Goal: Task Accomplishment & Management: Complete application form

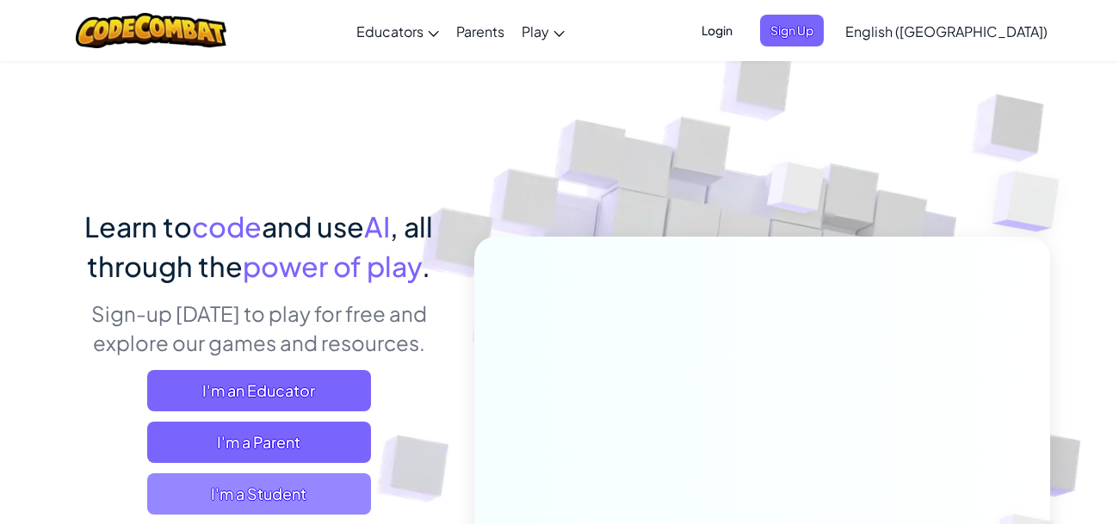
click at [253, 490] on span "I'm a Student" at bounding box center [259, 494] width 224 height 41
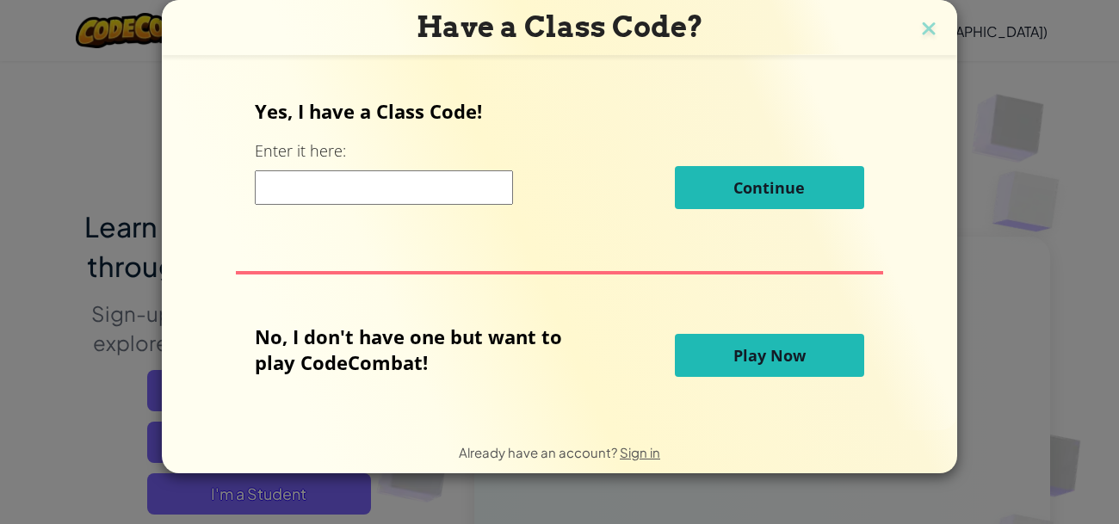
click at [361, 183] on input at bounding box center [384, 187] width 258 height 34
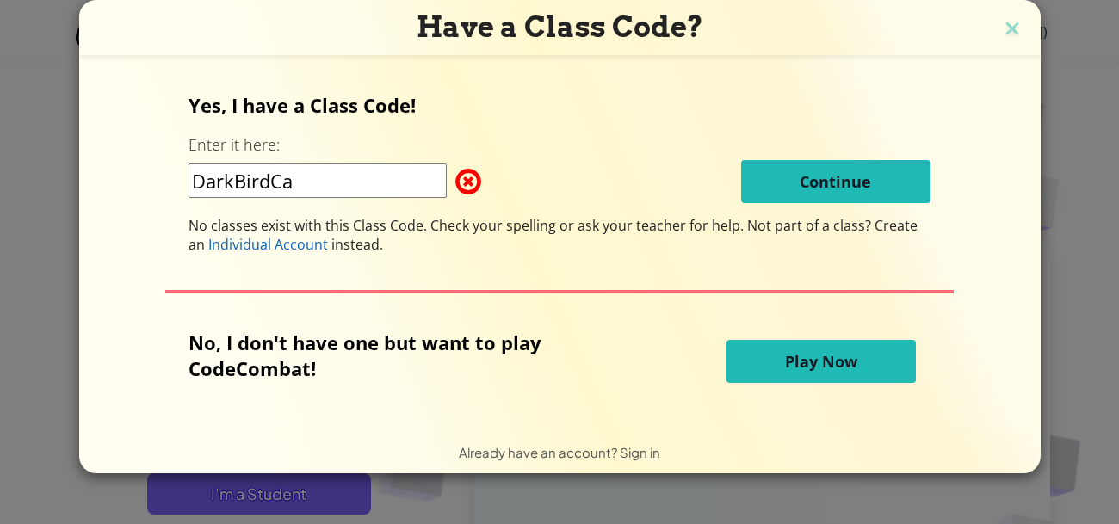
type input "DarkBirdCar"
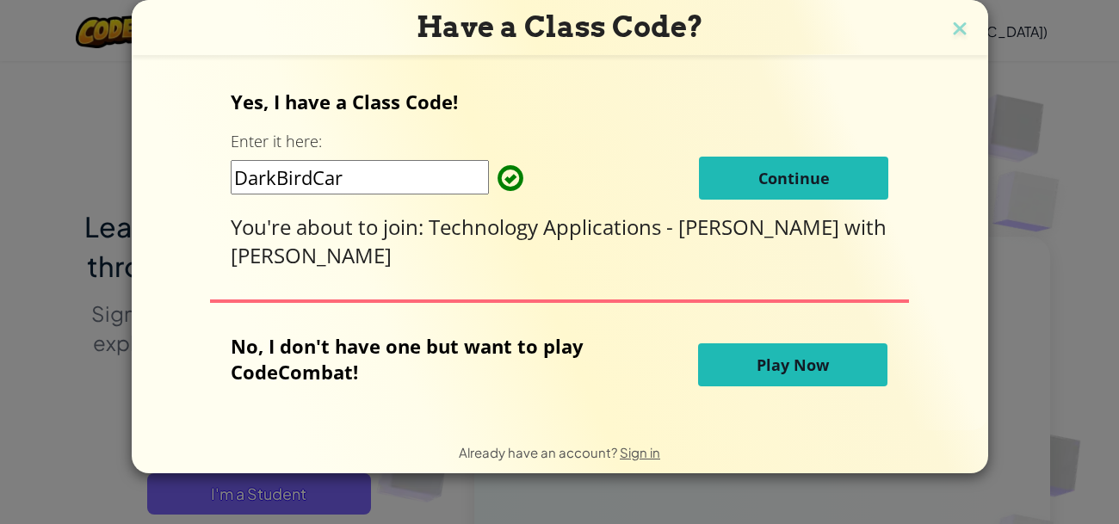
click at [846, 181] on button "Continue" at bounding box center [793, 178] width 189 height 43
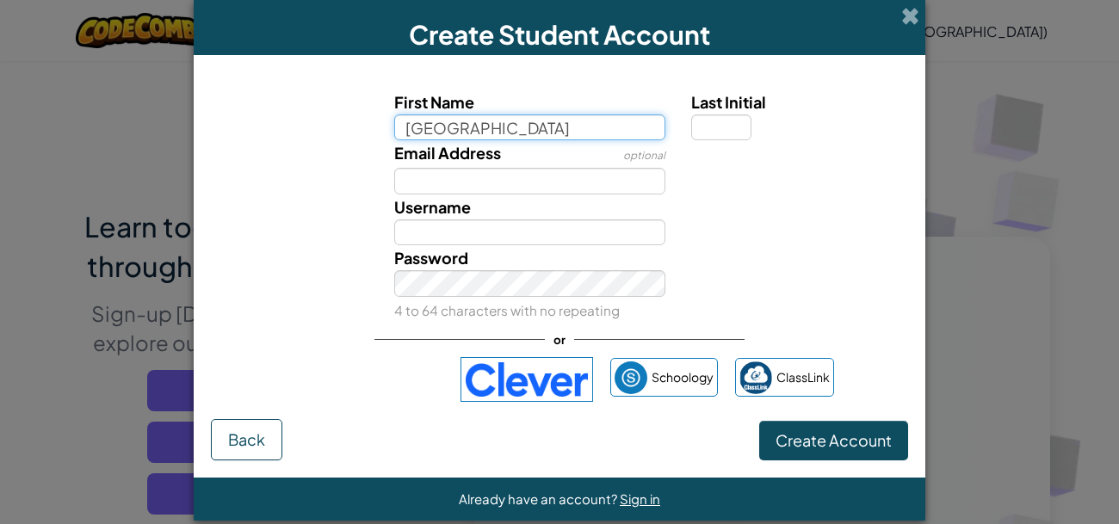
type input "Camden"
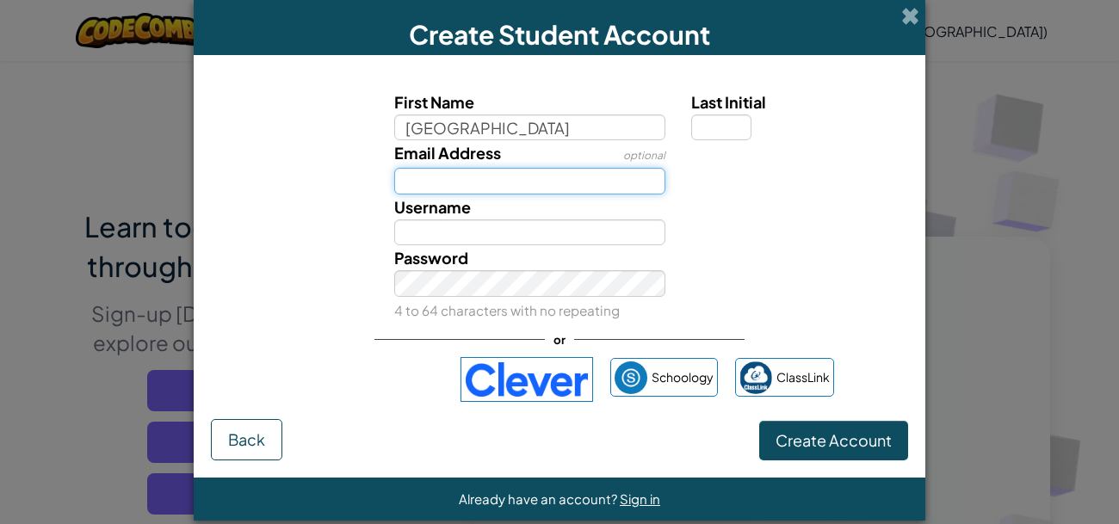
click at [525, 180] on input "Email Address" at bounding box center [530, 181] width 272 height 26
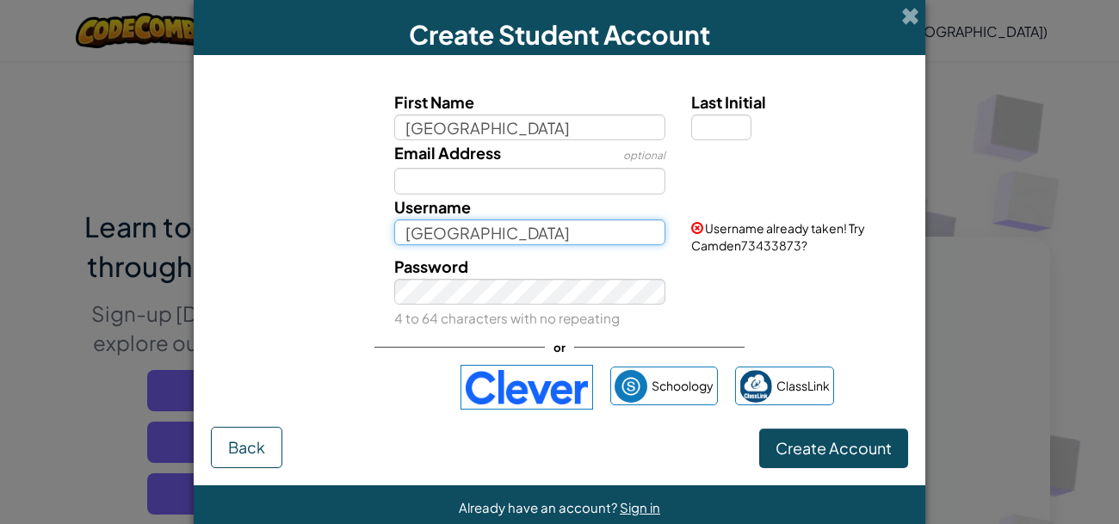
click at [484, 232] on input "Camden" at bounding box center [530, 233] width 272 height 26
type input "Camden734"
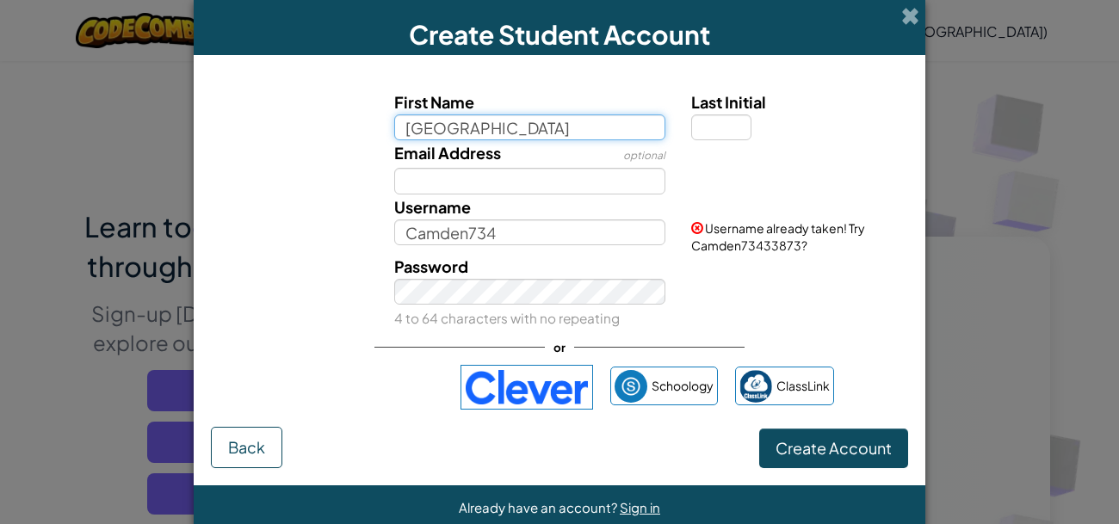
click at [492, 125] on input "Camden" at bounding box center [530, 128] width 272 height 26
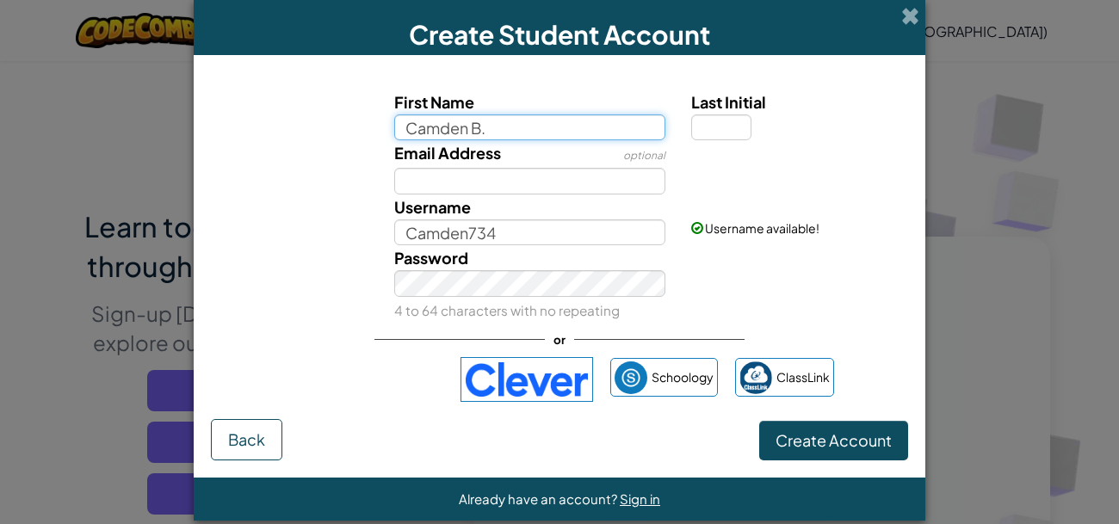
type input "Camden B."
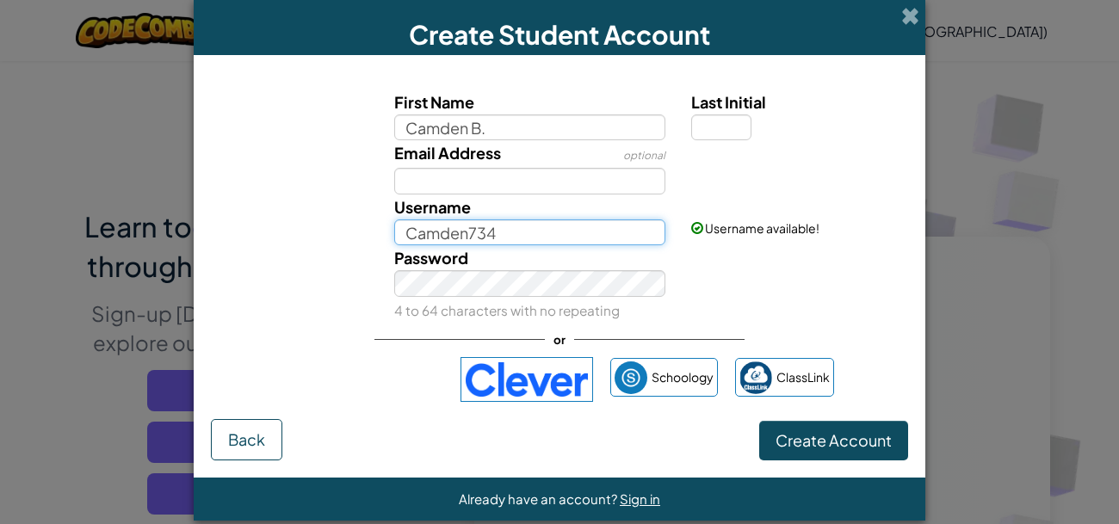
click at [505, 231] on input "Camden734" at bounding box center [530, 233] width 272 height 26
type input "Camden B."
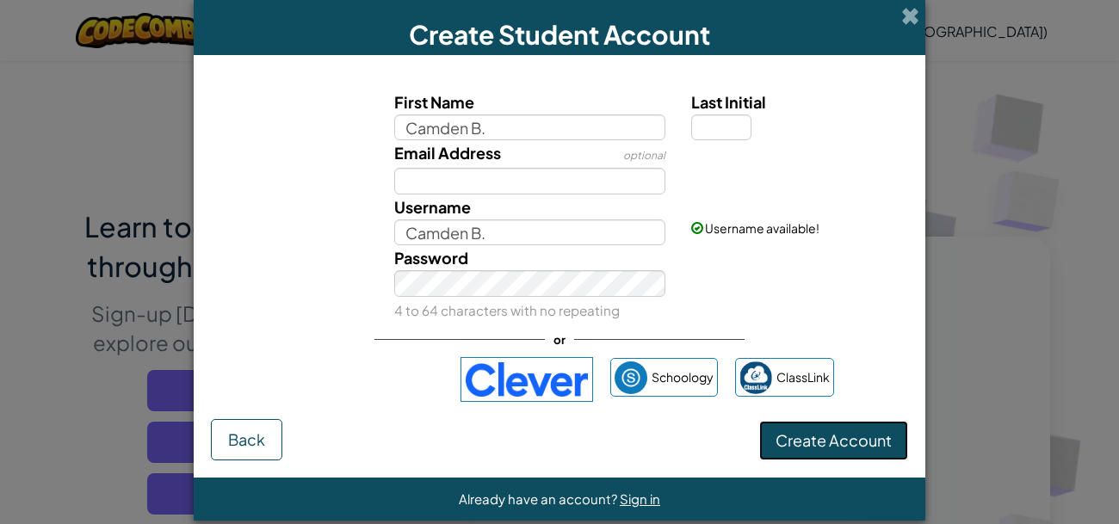
click at [843, 447] on span "Create Account" at bounding box center [834, 441] width 116 height 20
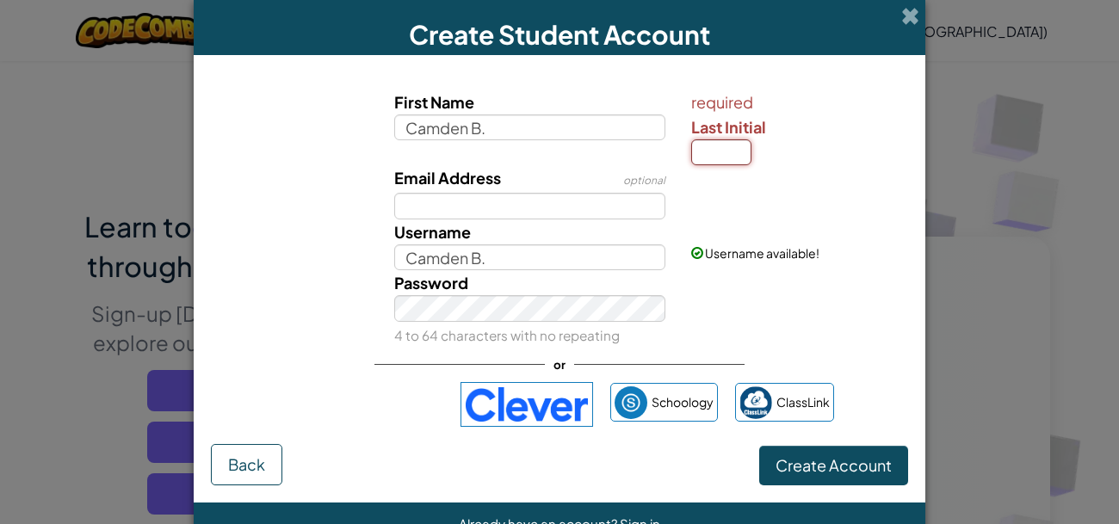
click at [711, 155] on input "Last Initial" at bounding box center [721, 152] width 60 height 26
type input "B"
click at [846, 465] on span "Create Account" at bounding box center [834, 465] width 116 height 20
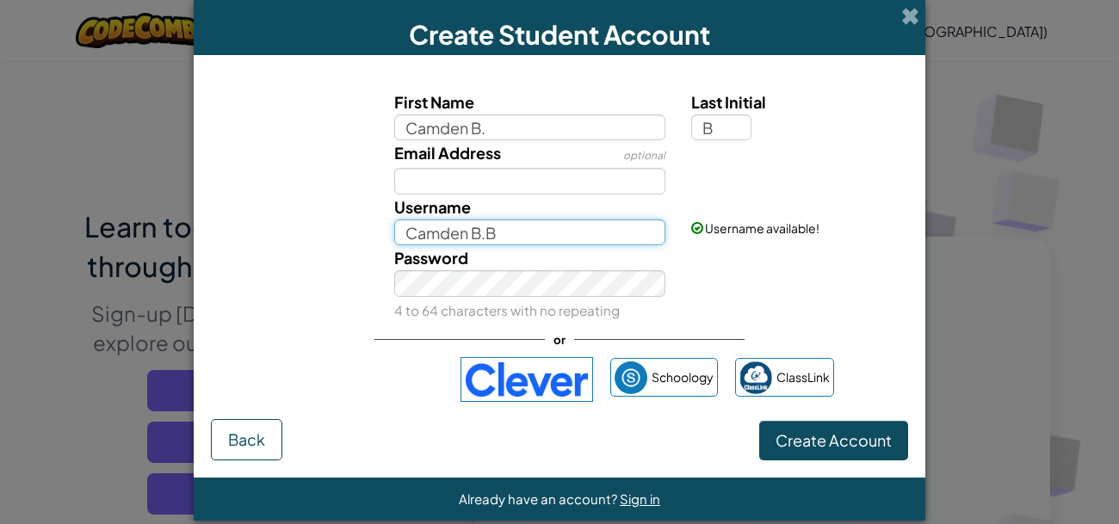
click at [525, 228] on input "Camden B.B" at bounding box center [530, 233] width 272 height 26
type input "Camden B."
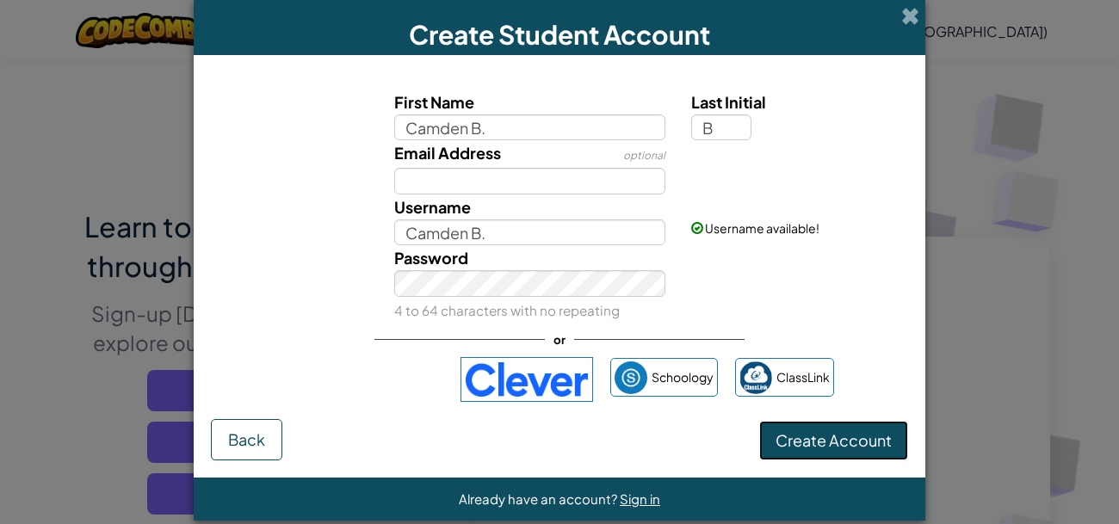
click at [815, 439] on button "Create Account" at bounding box center [833, 441] width 149 height 40
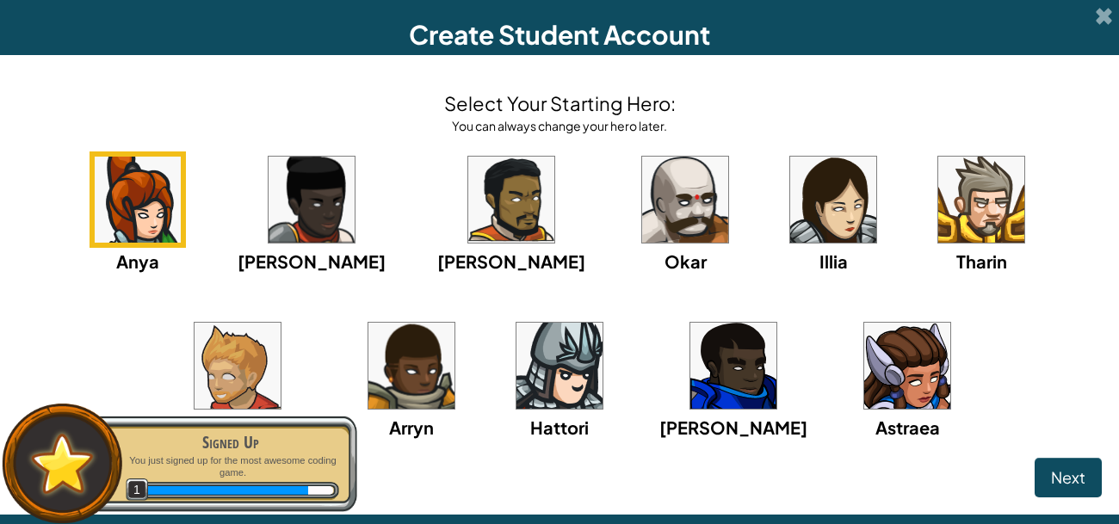
click at [491, 211] on div "Anya Ida Alejandro Okar Illia Tharin Ned Arryn Hattori Gordon Astraea" at bounding box center [559, 318] width 1085 height 332
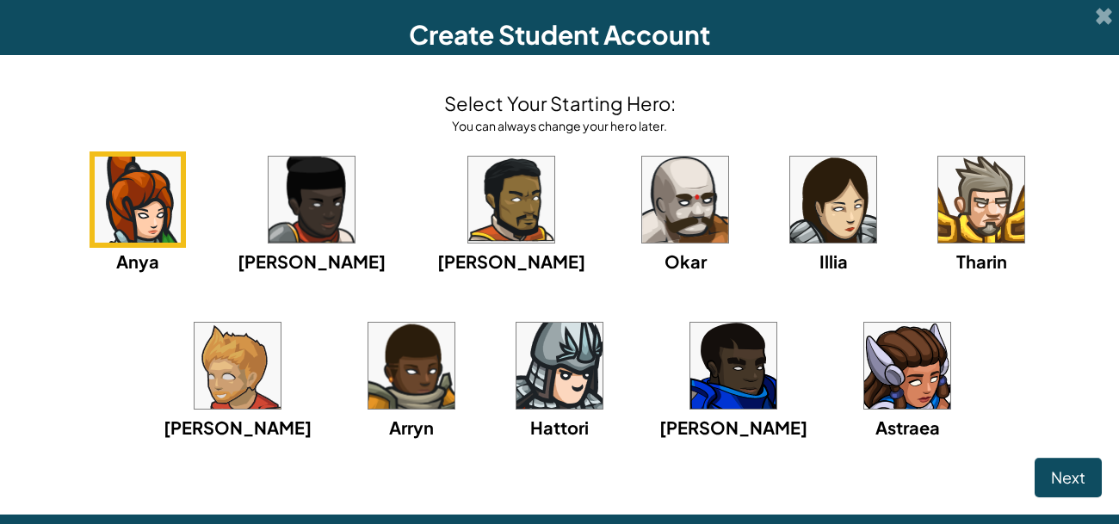
click at [691, 384] on img at bounding box center [734, 366] width 86 height 86
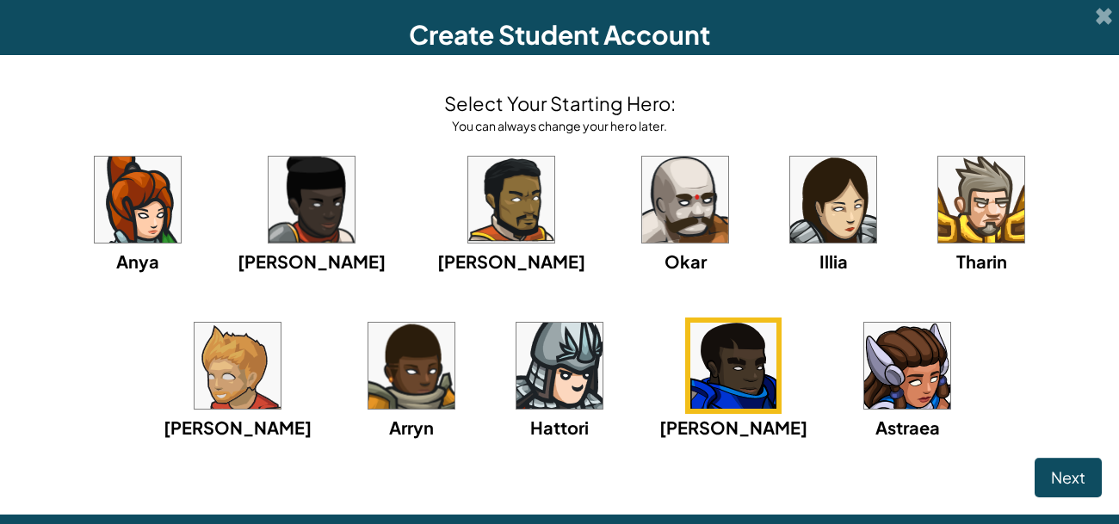
click at [269, 208] on img at bounding box center [312, 200] width 86 height 86
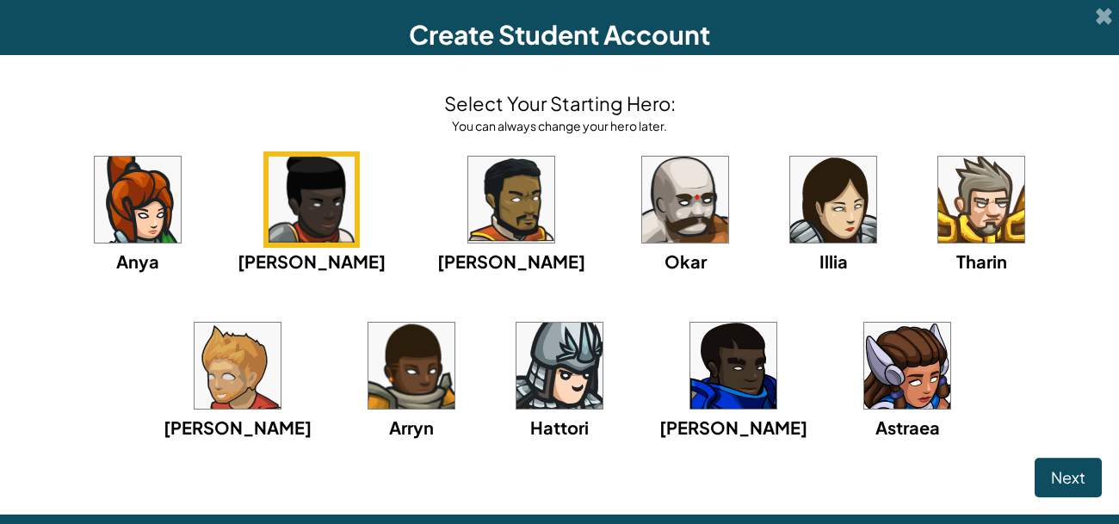
click at [938, 201] on img at bounding box center [981, 200] width 86 height 86
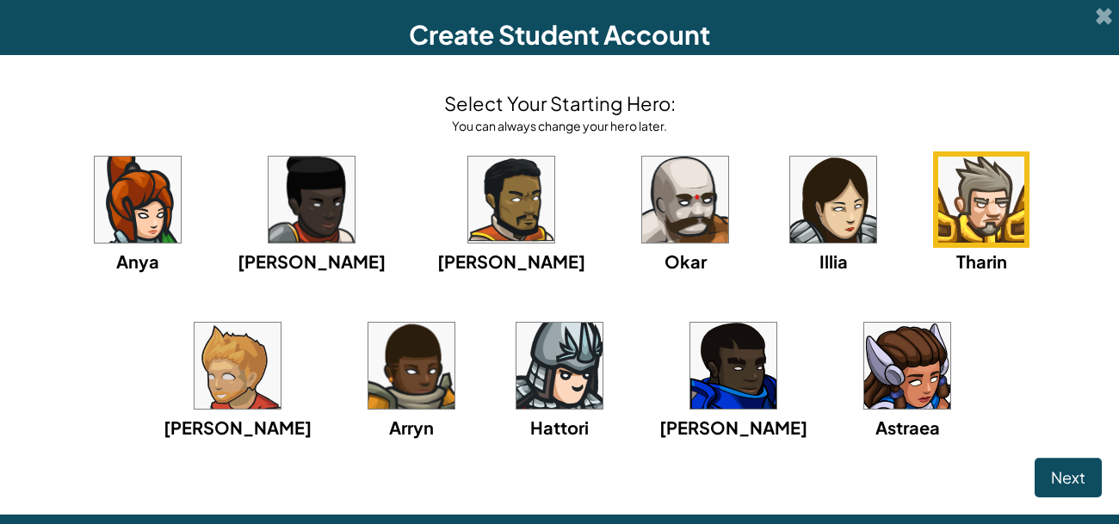
click at [790, 182] on img at bounding box center [833, 200] width 86 height 86
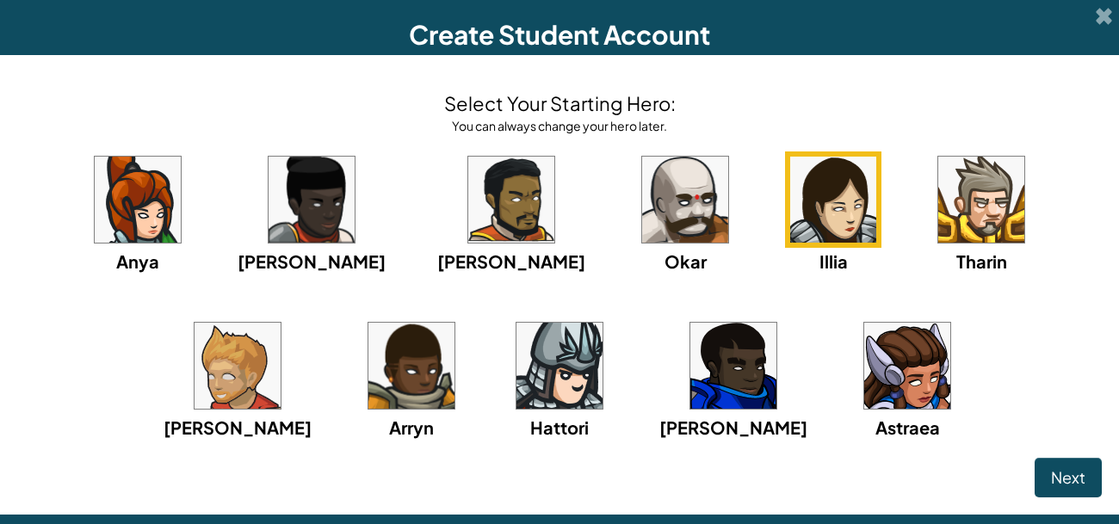
click at [938, 215] on img at bounding box center [981, 200] width 86 height 86
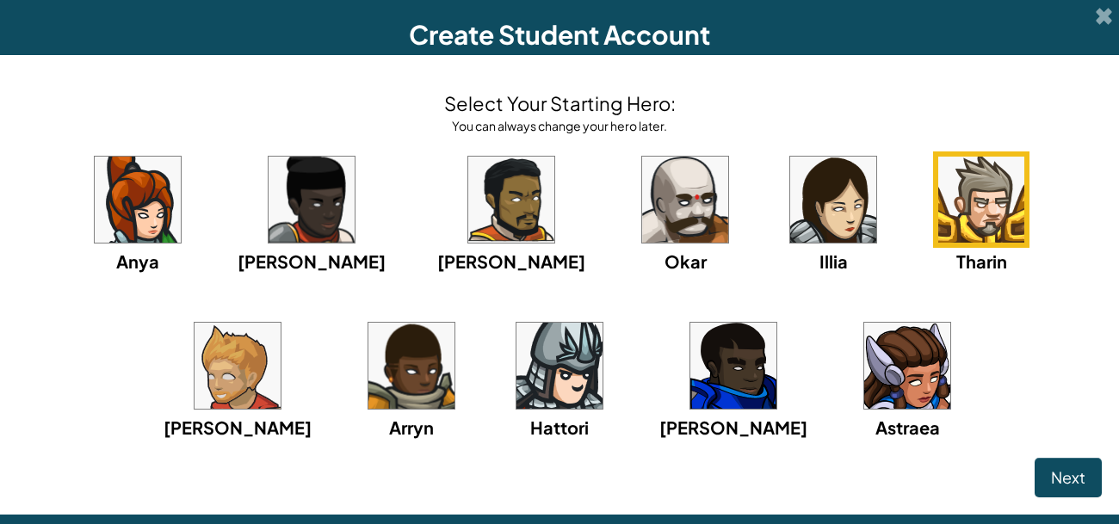
click at [281, 323] on img at bounding box center [238, 366] width 86 height 86
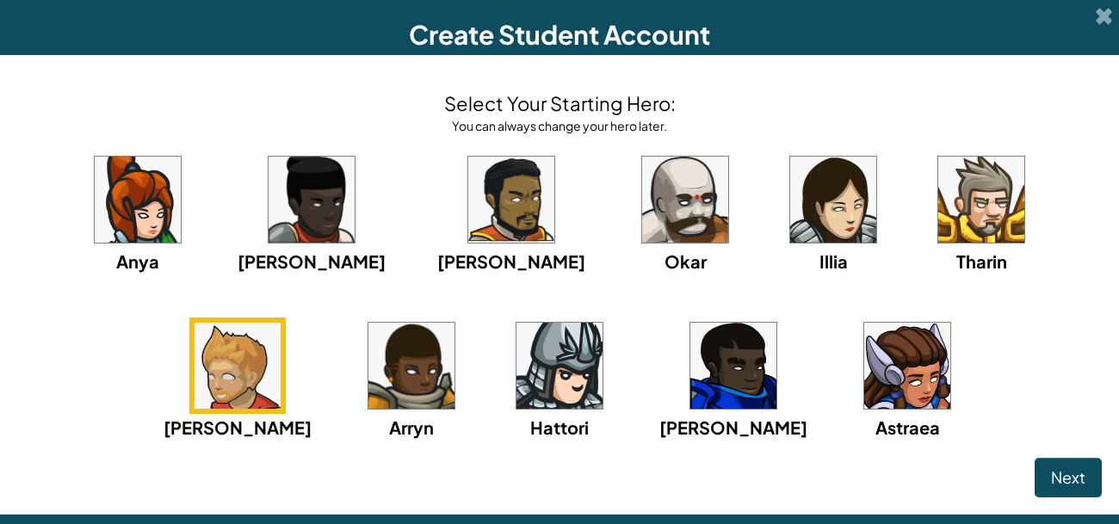
click at [790, 214] on img at bounding box center [833, 200] width 86 height 86
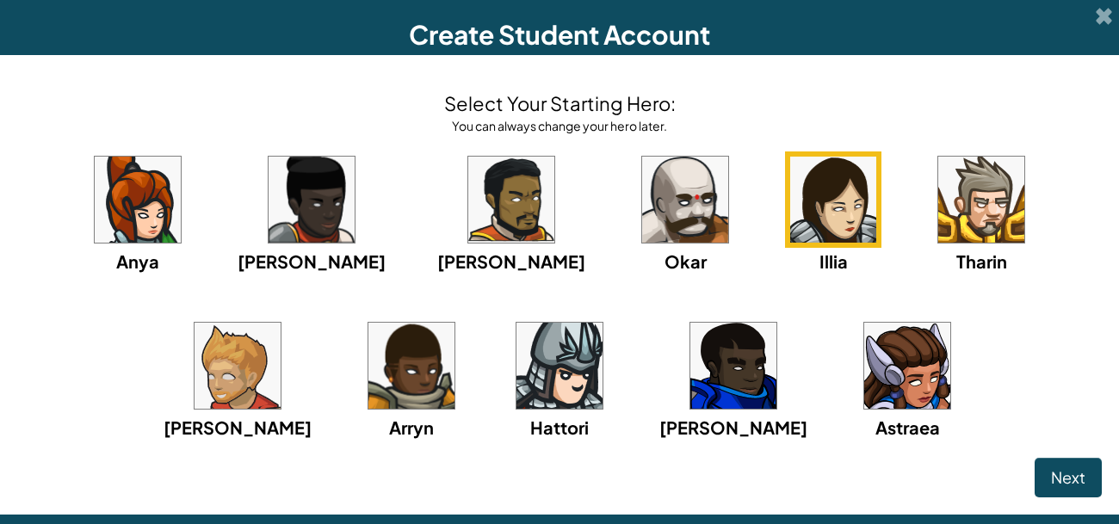
click at [642, 209] on img at bounding box center [685, 200] width 86 height 86
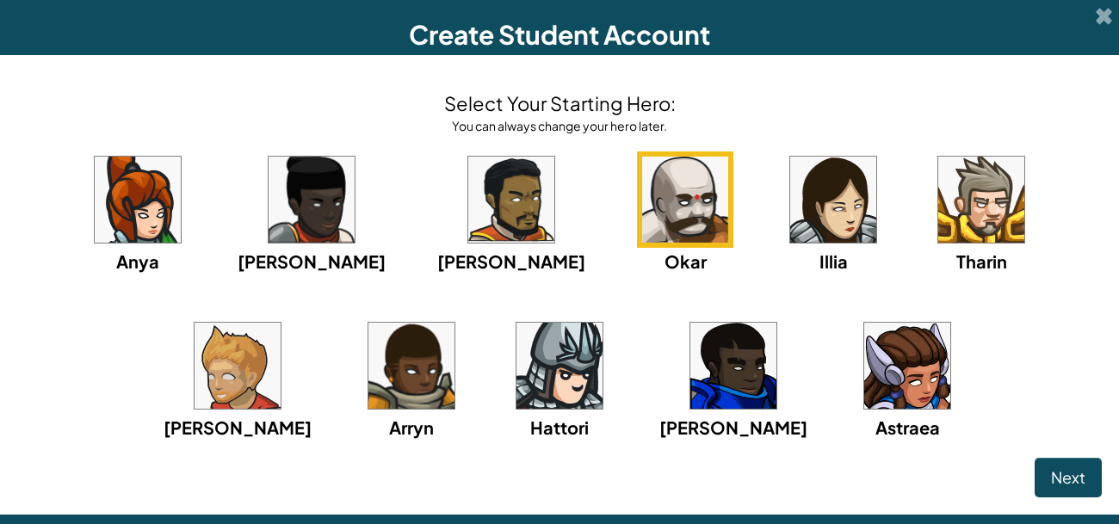
click at [281, 323] on img at bounding box center [238, 366] width 86 height 86
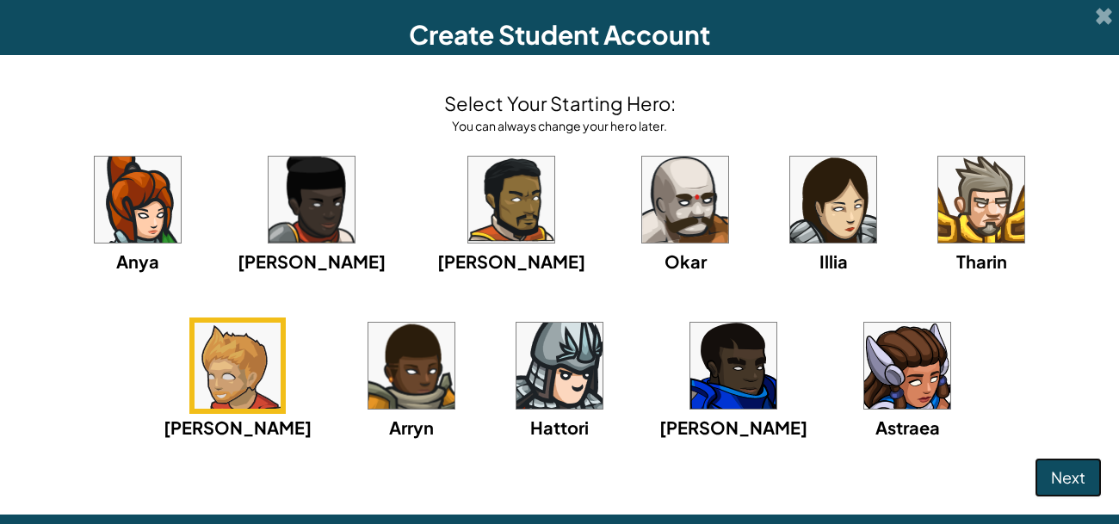
click at [1067, 471] on span "Next" at bounding box center [1068, 478] width 34 height 20
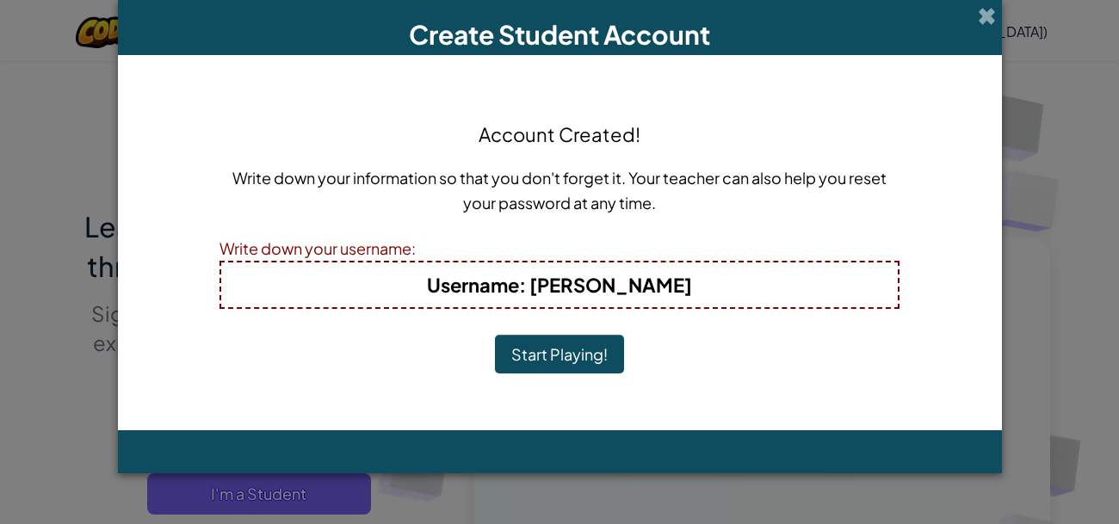
click at [650, 280] on b "Username : Camden B." at bounding box center [559, 285] width 265 height 24
click at [547, 356] on button "Start Playing!" at bounding box center [559, 355] width 129 height 40
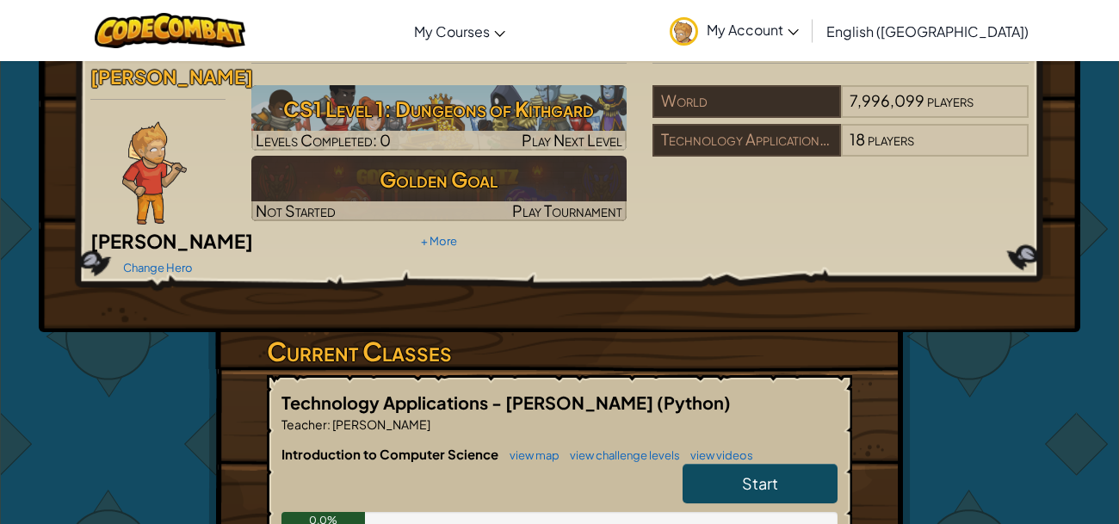
scroll to position [48, 0]
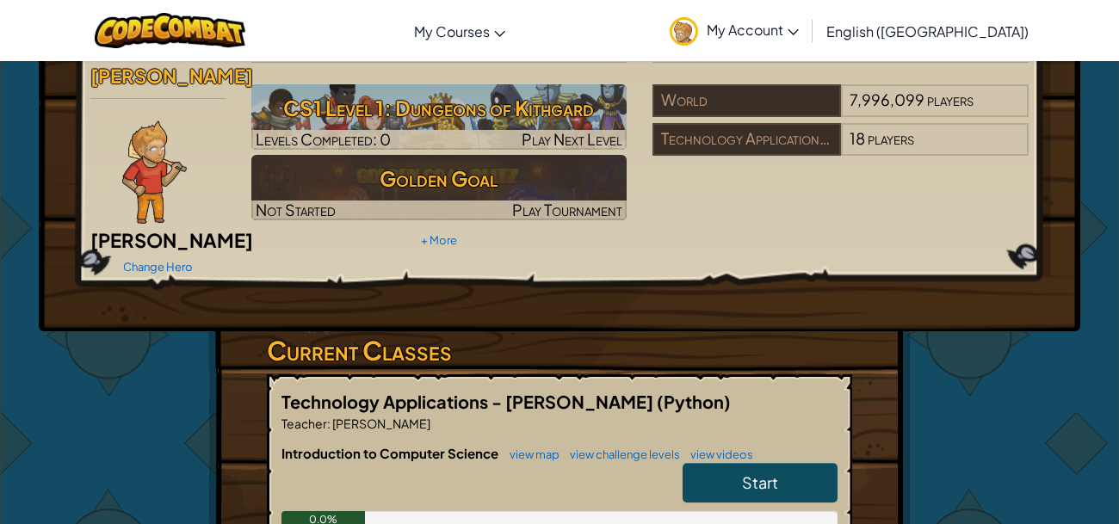
click at [159, 155] on img at bounding box center [154, 172] width 65 height 103
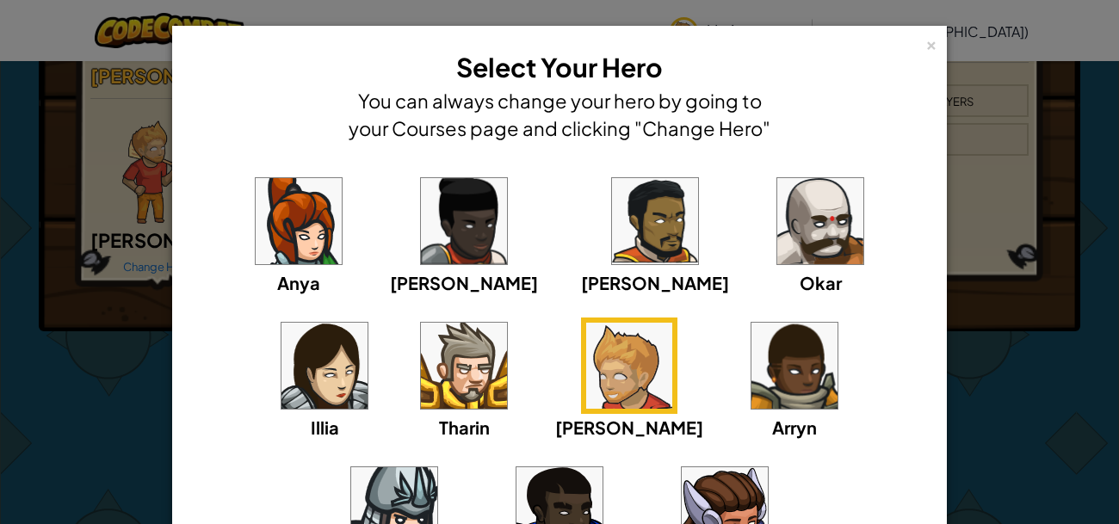
click at [113, 301] on div "× Select Your Hero You can always change your hero by going to your Courses pag…" at bounding box center [559, 262] width 1119 height 524
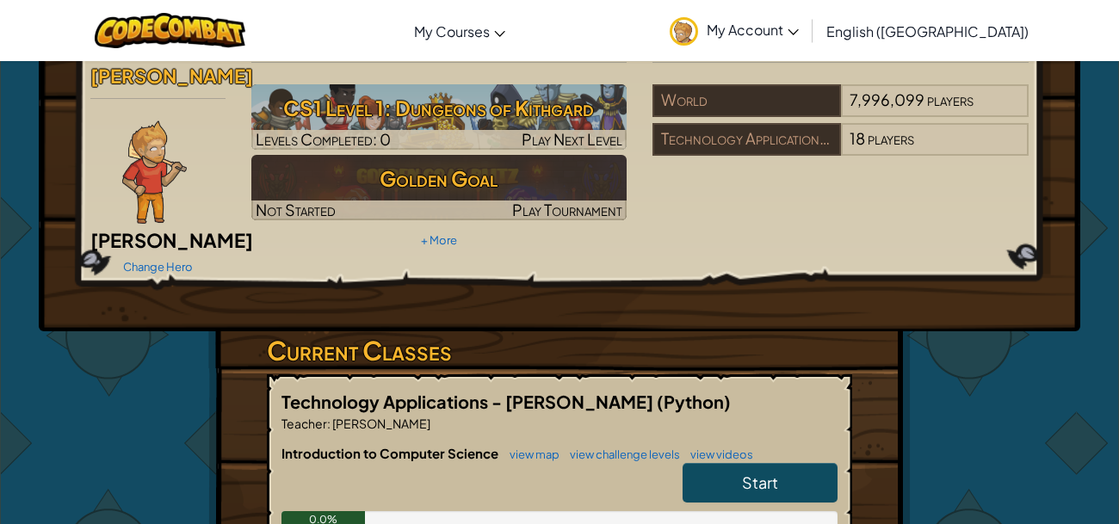
click at [125, 156] on img at bounding box center [154, 172] width 65 height 103
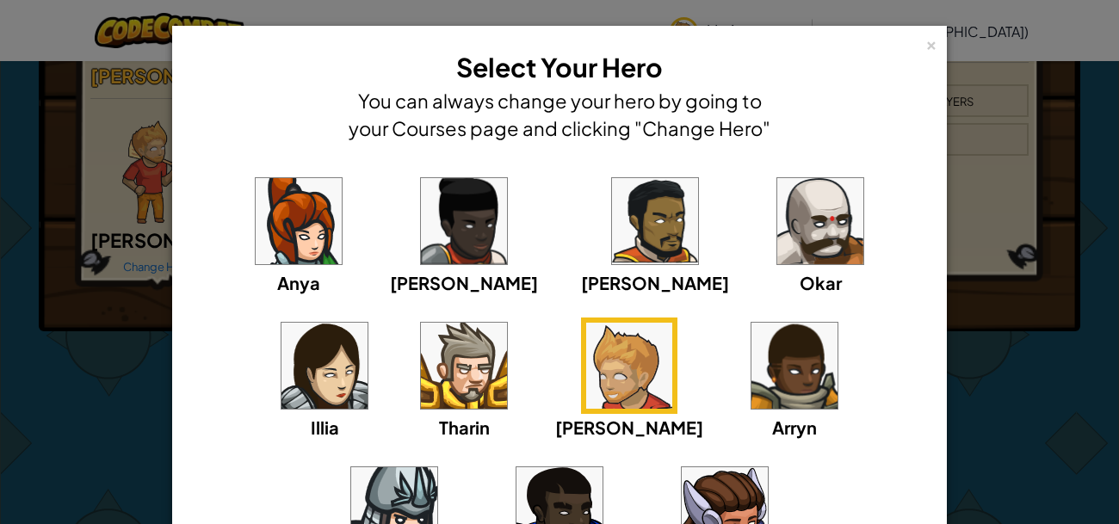
click at [121, 181] on div "× Select Your Hero You can always change your hero by going to your Courses pag…" at bounding box center [559, 262] width 1119 height 524
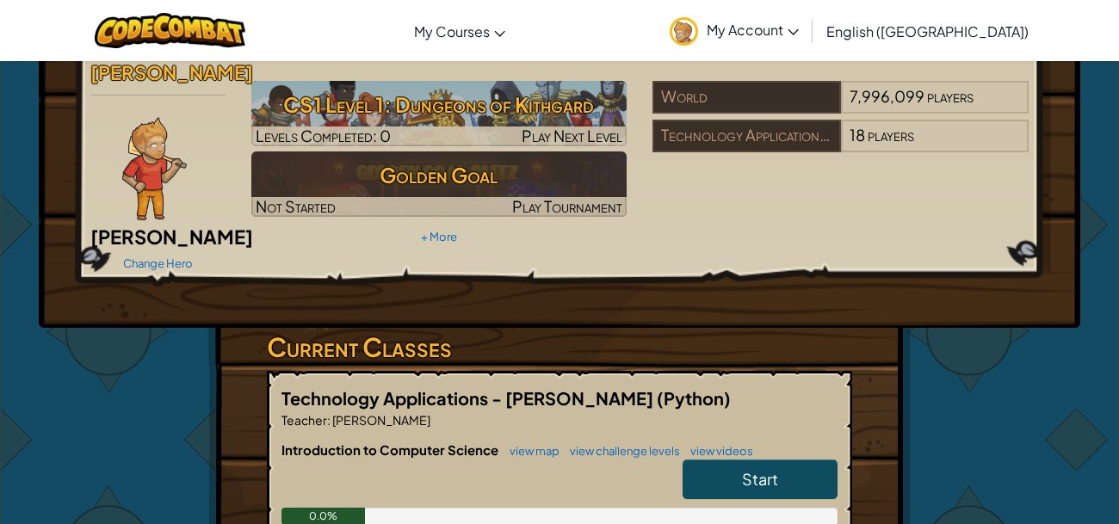
scroll to position [56, 0]
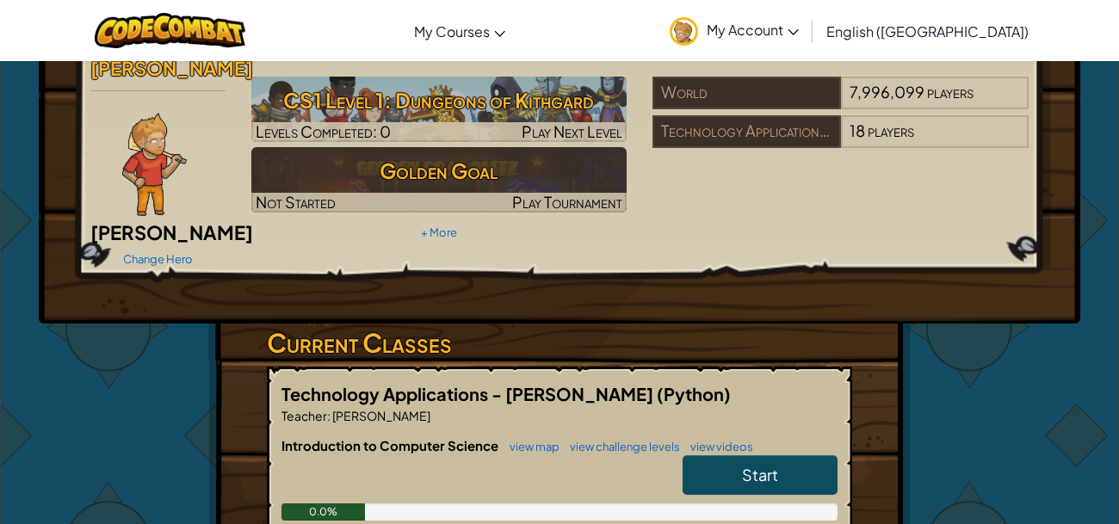
click at [782, 456] on link "Start" at bounding box center [760, 475] width 155 height 40
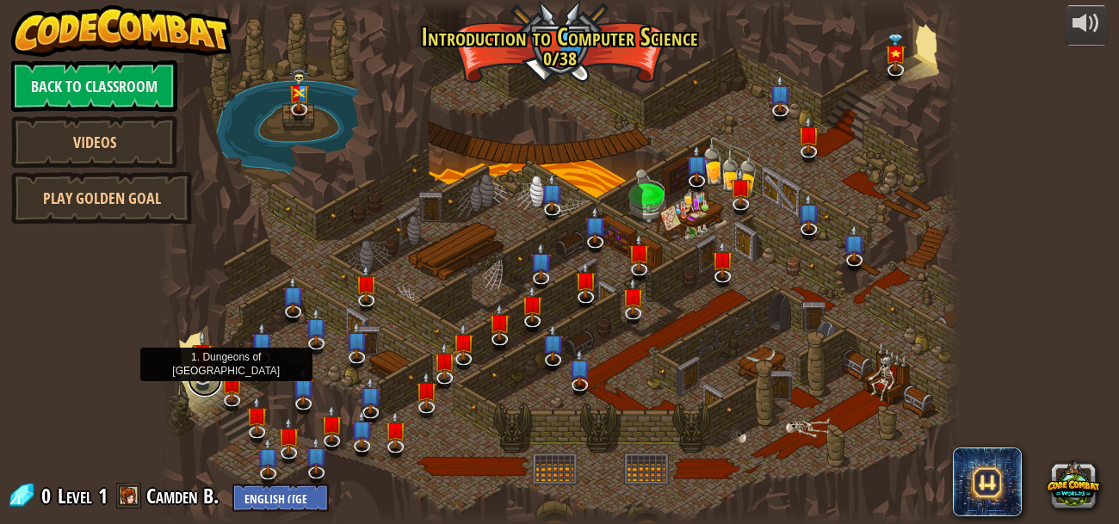
click at [201, 382] on link at bounding box center [205, 379] width 34 height 34
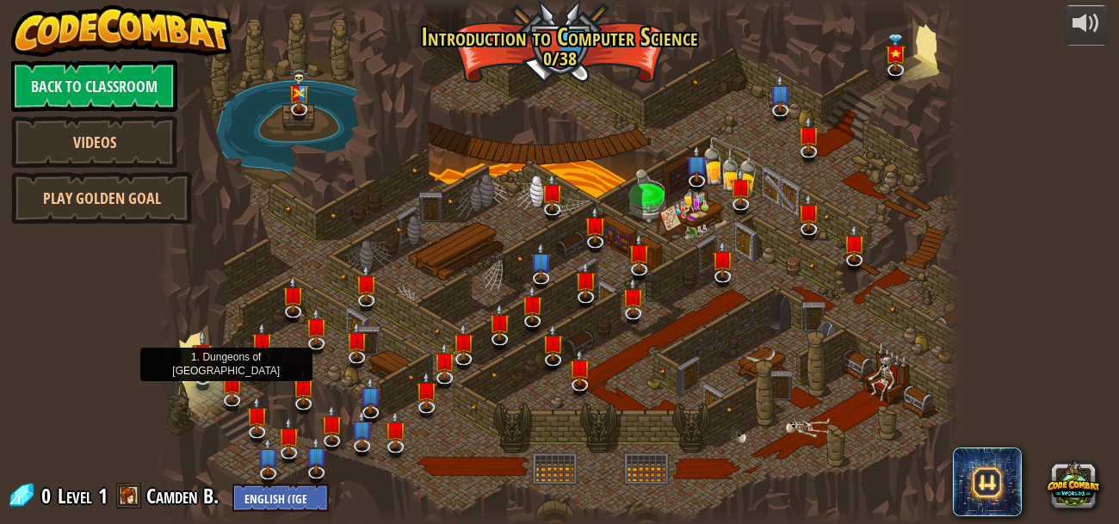
click at [206, 371] on img at bounding box center [203, 354] width 22 height 49
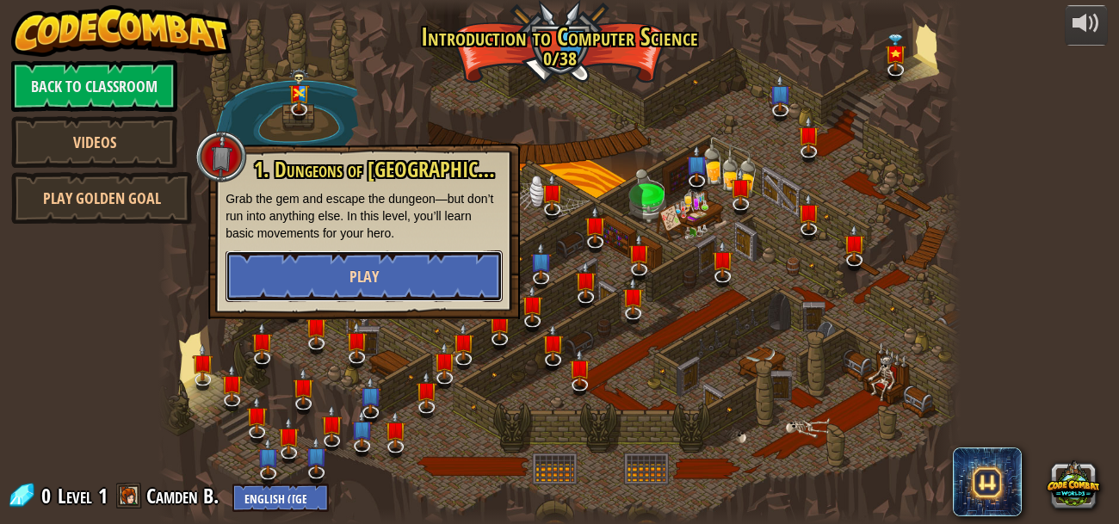
click at [327, 288] on button "Play" at bounding box center [364, 277] width 277 height 52
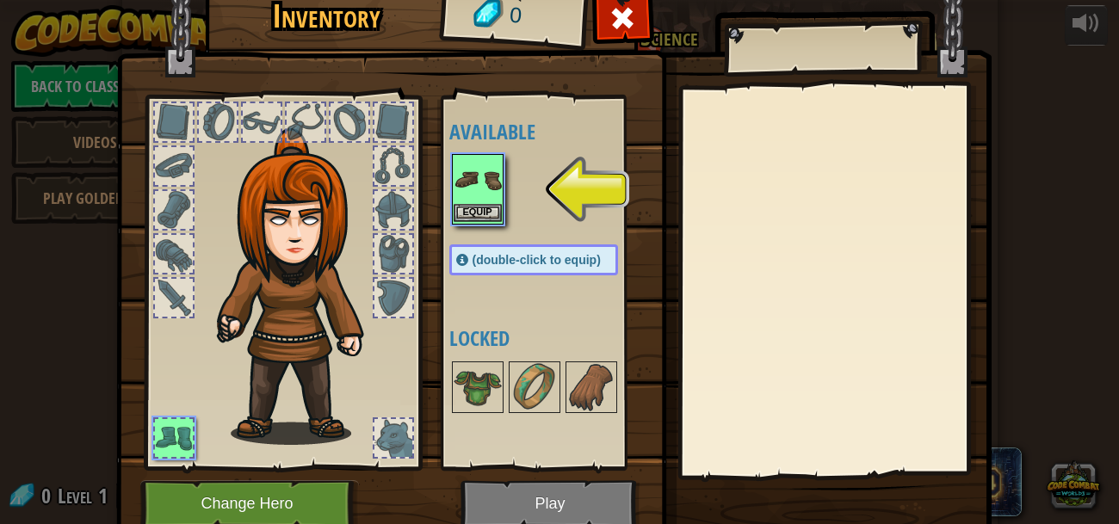
click at [484, 202] on img at bounding box center [478, 180] width 48 height 48
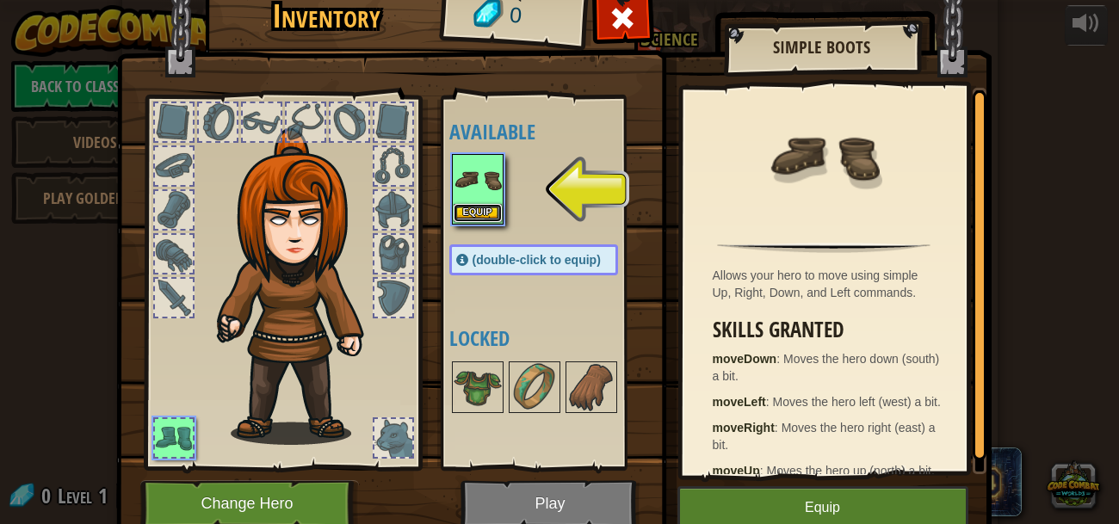
click at [487, 212] on button "Equip" at bounding box center [478, 213] width 48 height 18
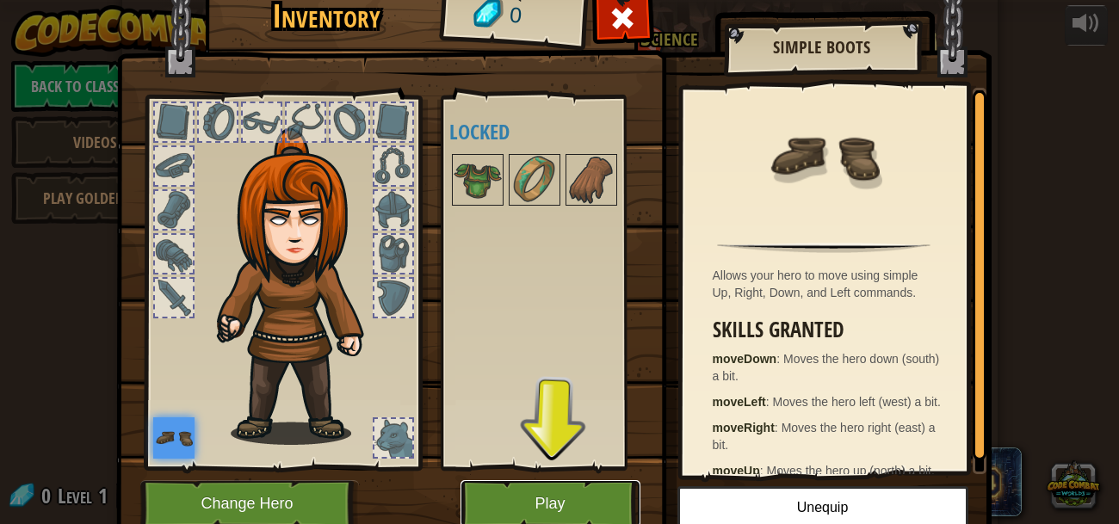
click at [559, 499] on button "Play" at bounding box center [551, 503] width 180 height 47
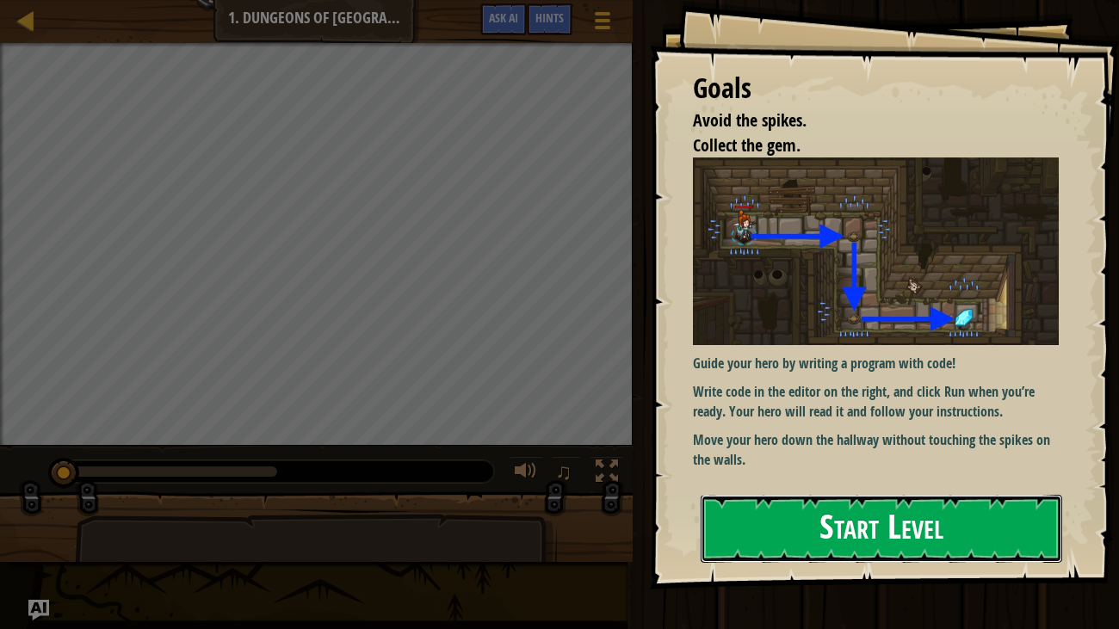
click at [790, 518] on button "Start Level" at bounding box center [882, 529] width 362 height 68
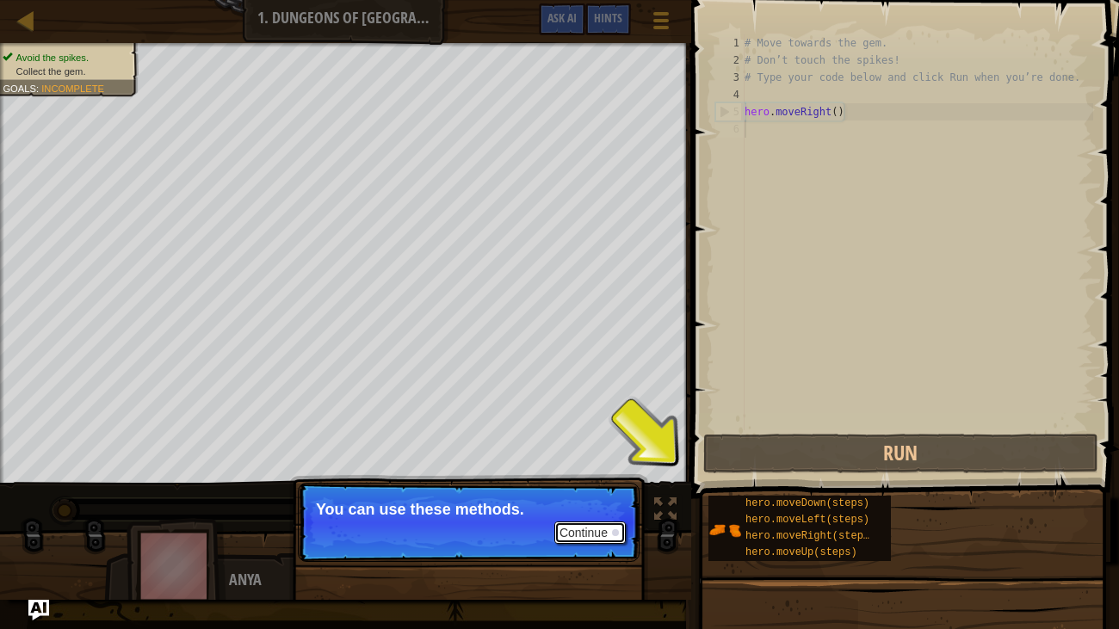
click at [608, 523] on button "Continue" at bounding box center [589, 533] width 71 height 22
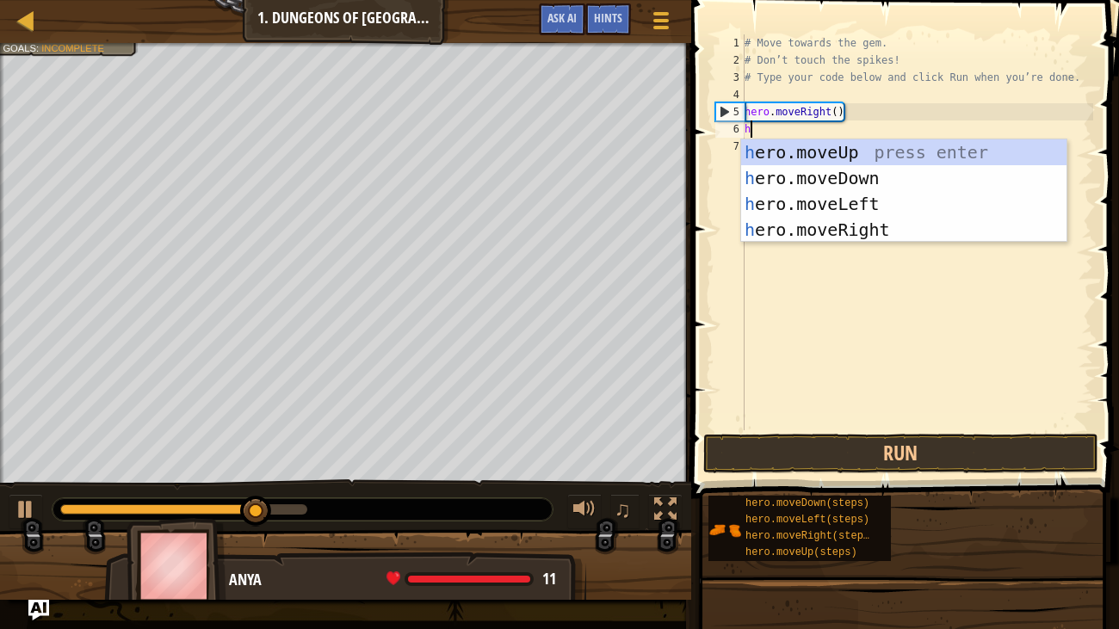
type textarea "he"
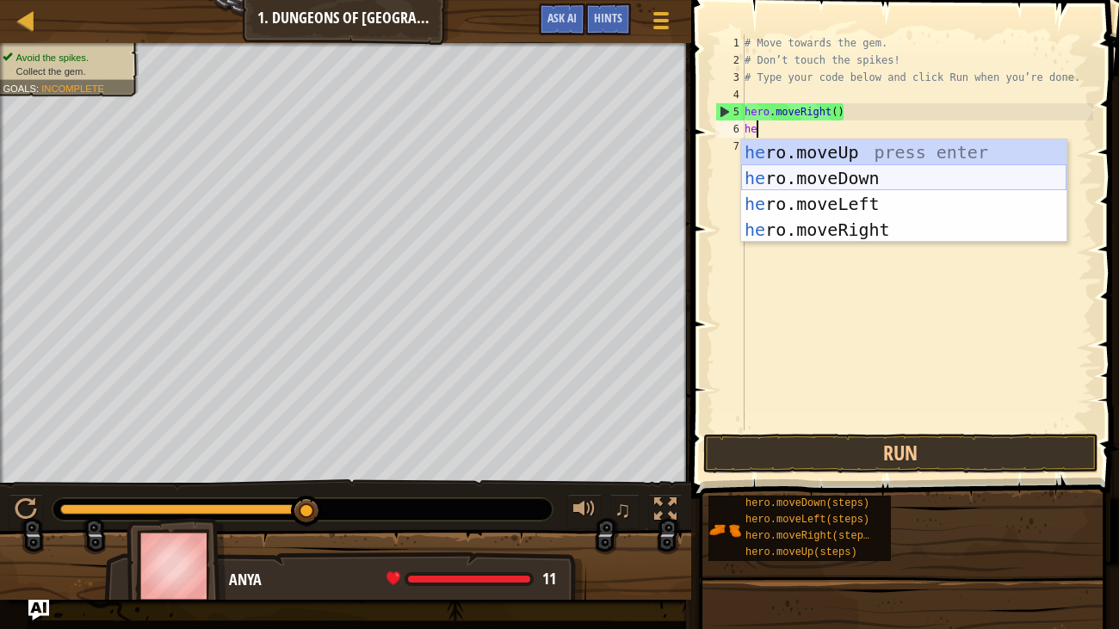
click at [887, 183] on div "he ro.moveUp press enter he ro.moveDown press enter he ro.moveLeft press enter …" at bounding box center [903, 216] width 325 height 155
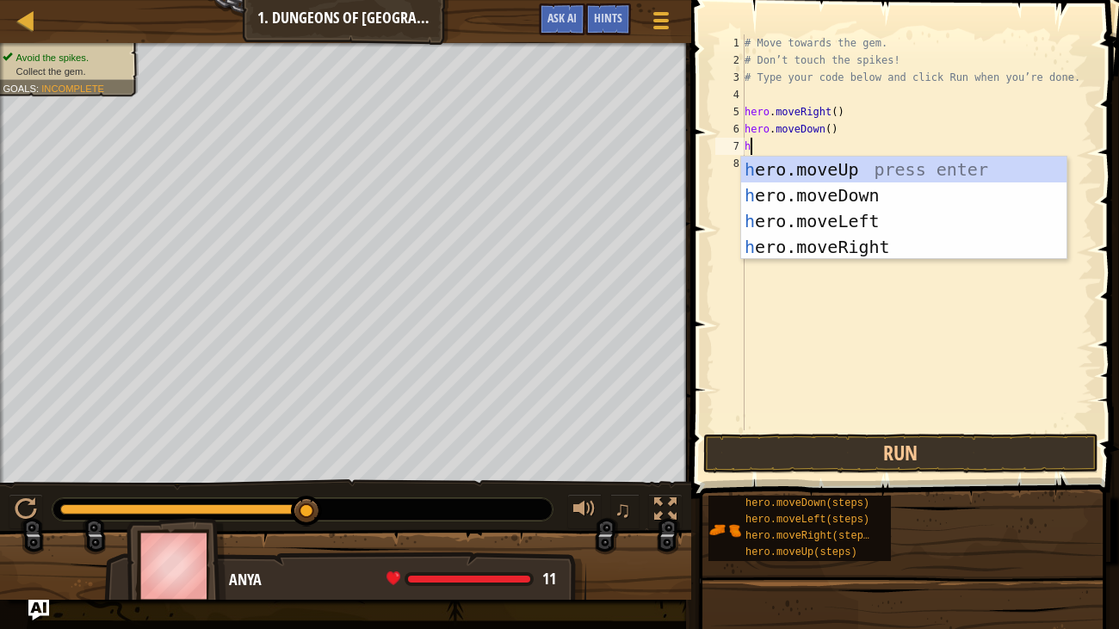
type textarea "he"
click at [843, 250] on div "he ro.moveUp press enter he ro.moveDown press enter he ro.moveLeft press enter …" at bounding box center [903, 234] width 325 height 155
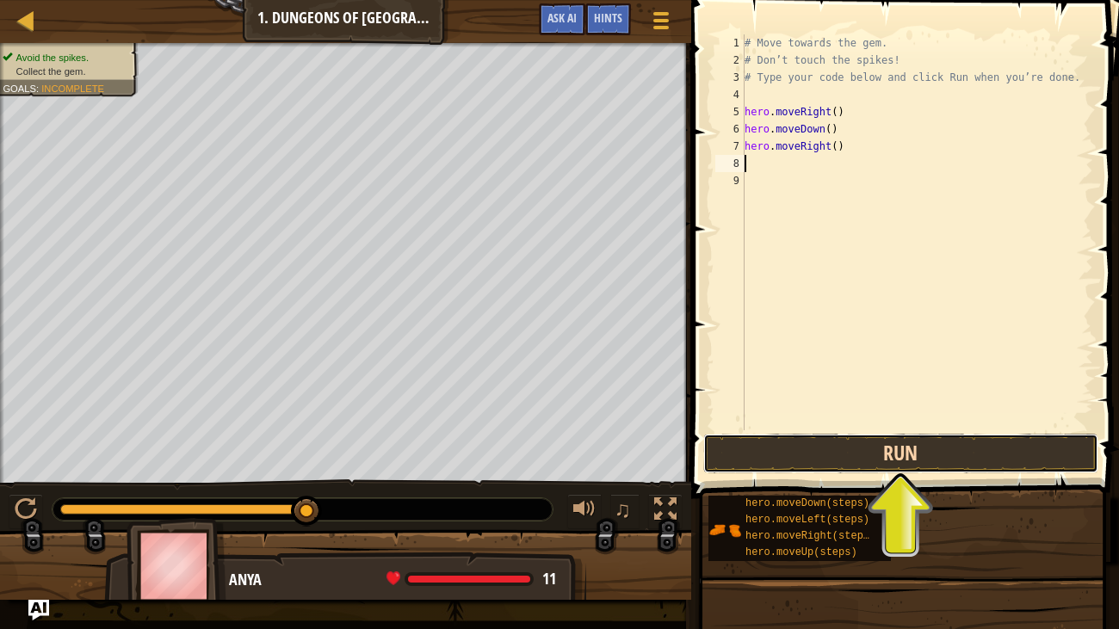
click at [858, 444] on button "Run" at bounding box center [900, 454] width 395 height 40
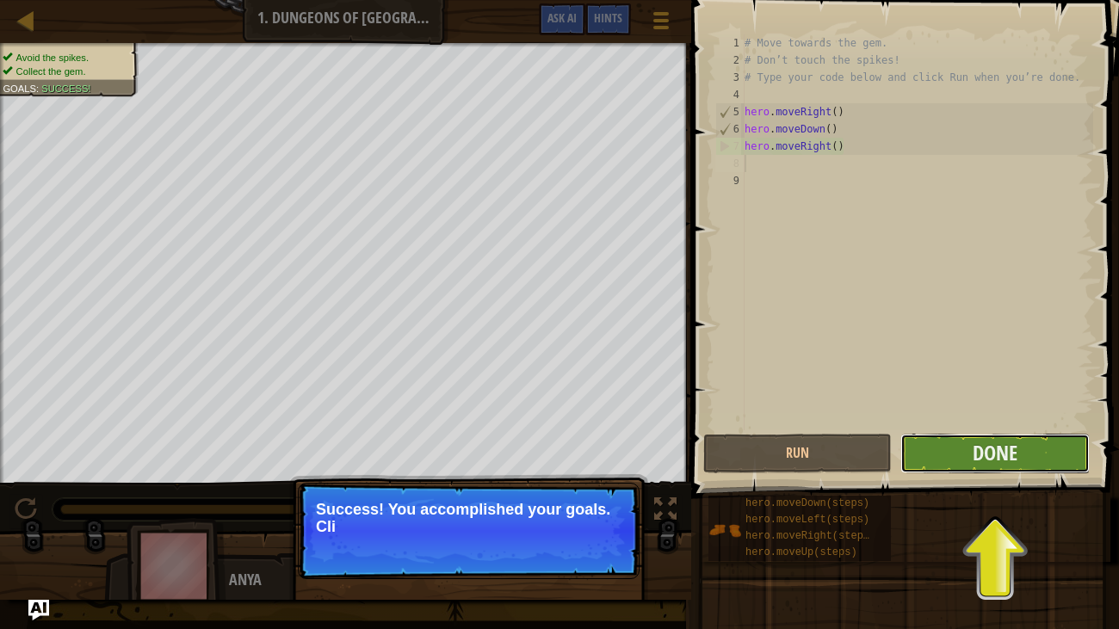
click at [938, 449] on button "Done" at bounding box center [995, 454] width 189 height 40
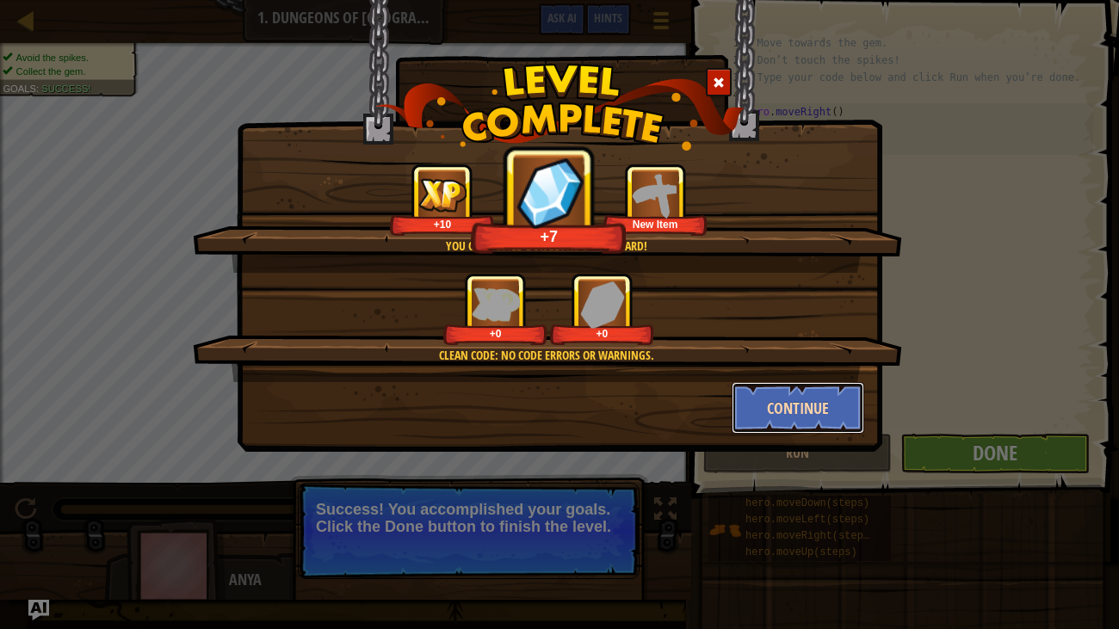
click at [775, 400] on button "Continue" at bounding box center [798, 408] width 133 height 52
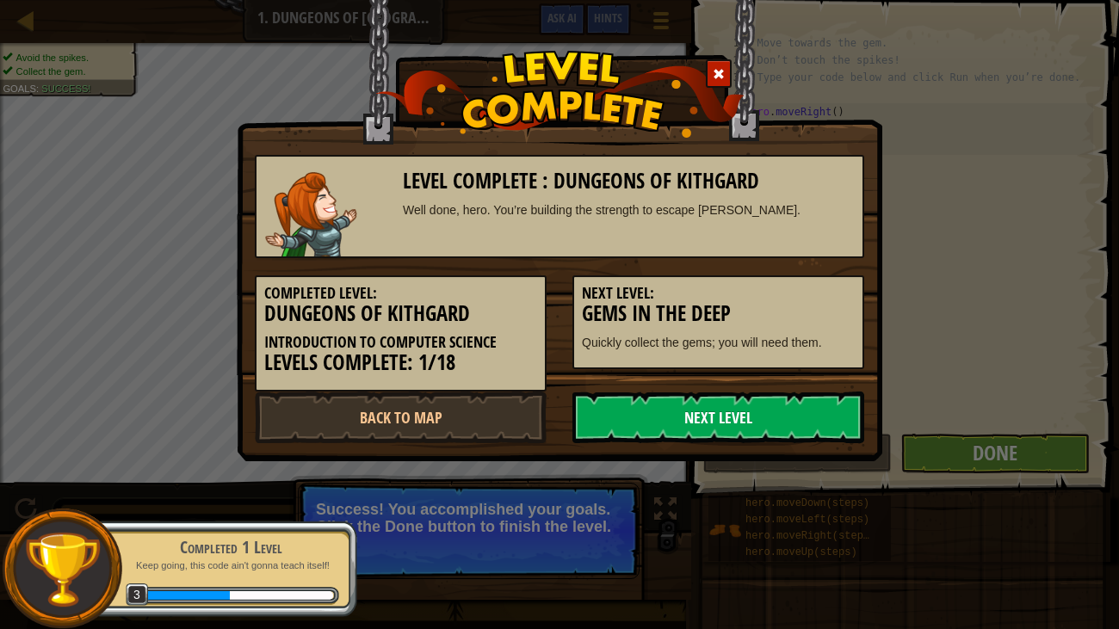
click at [642, 399] on link "Next Level" at bounding box center [719, 418] width 292 height 52
click at [414, 413] on link "Back to Map" at bounding box center [401, 418] width 292 height 52
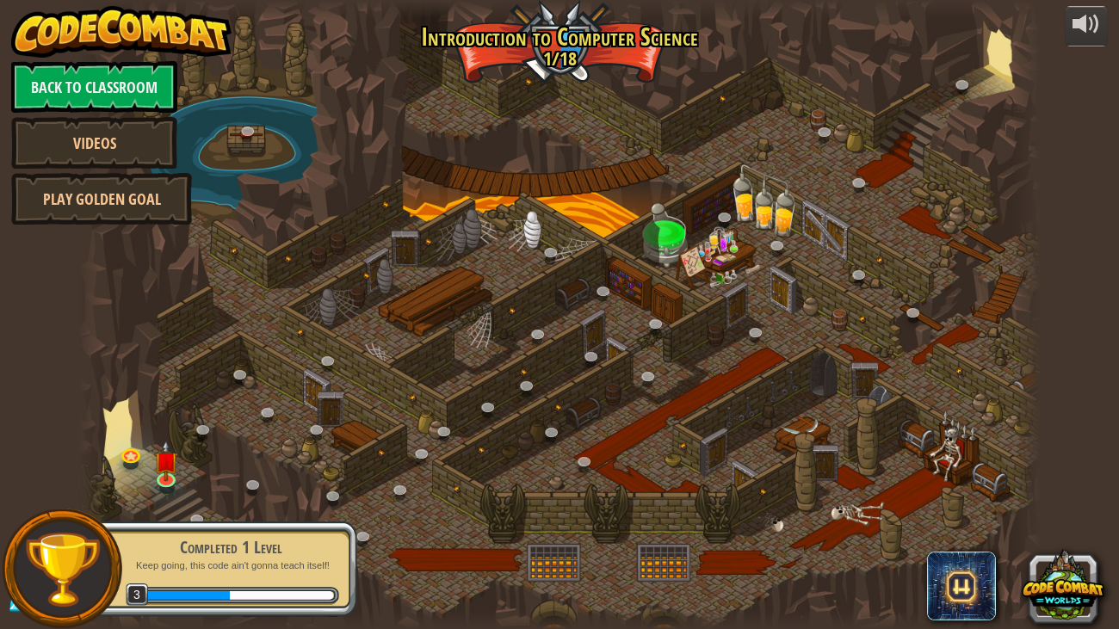
click at [270, 370] on div at bounding box center [559, 314] width 963 height 629
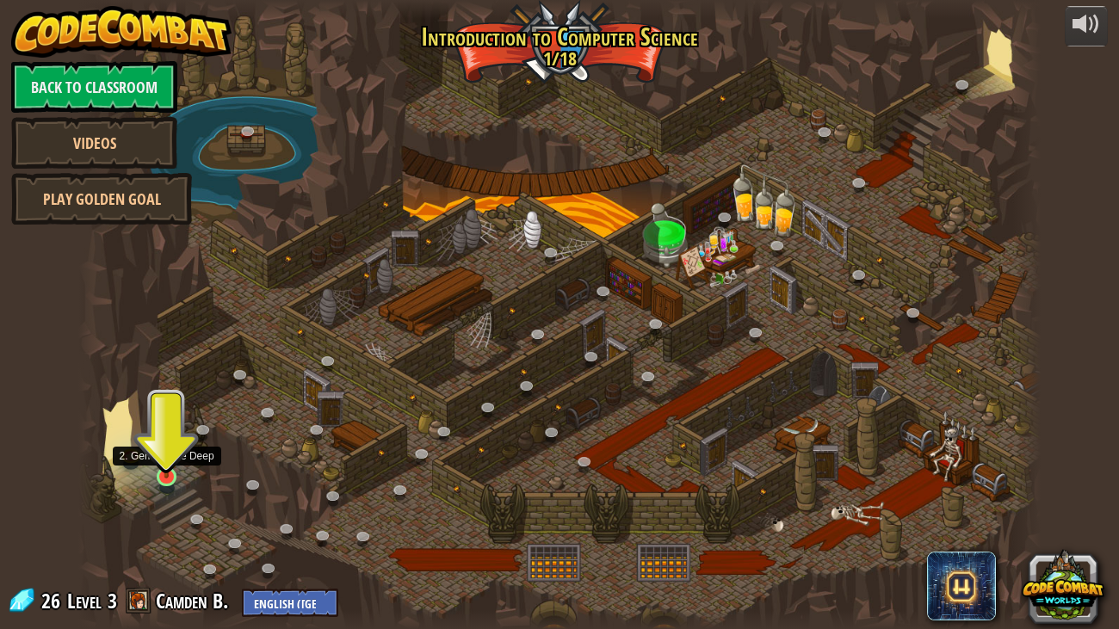
click at [170, 472] on img at bounding box center [167, 451] width 24 height 55
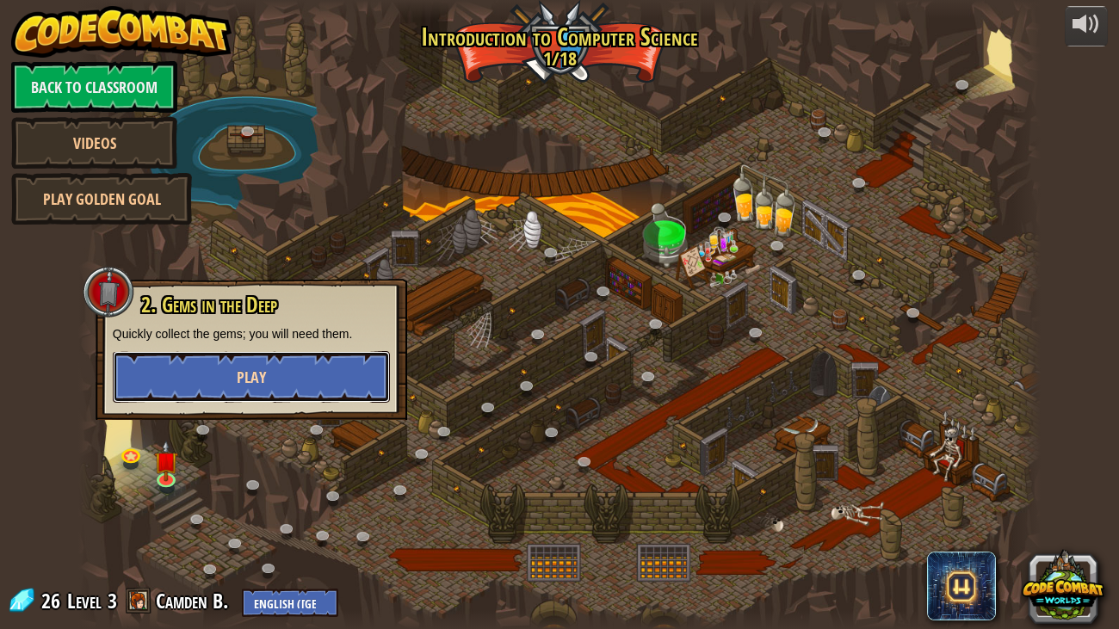
click at [235, 387] on button "Play" at bounding box center [251, 377] width 277 height 52
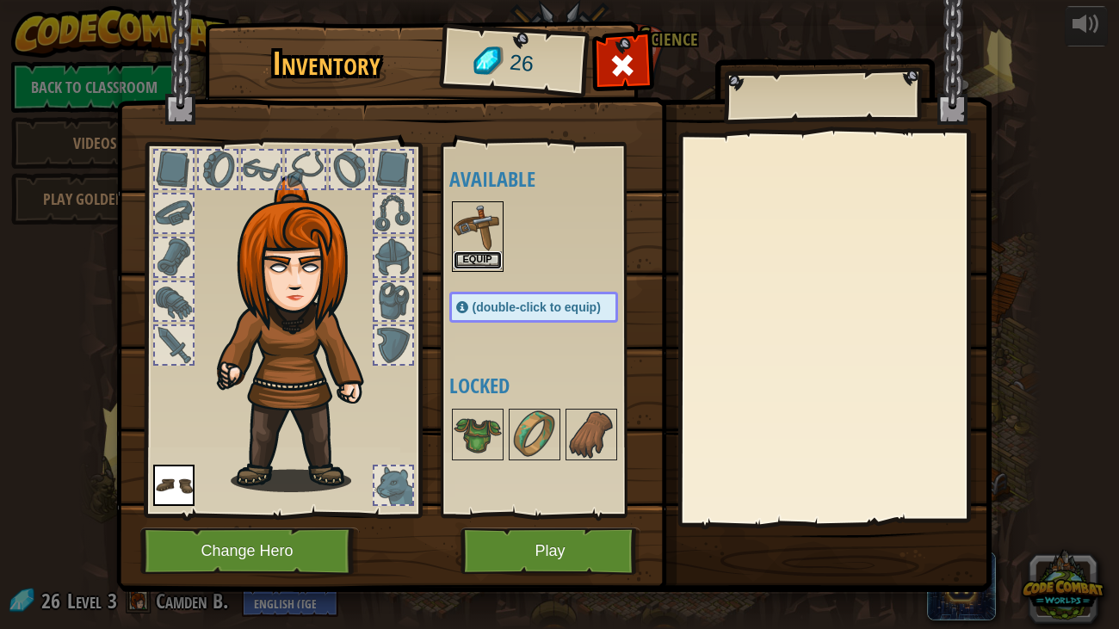
click at [489, 259] on button "Equip" at bounding box center [478, 260] width 48 height 18
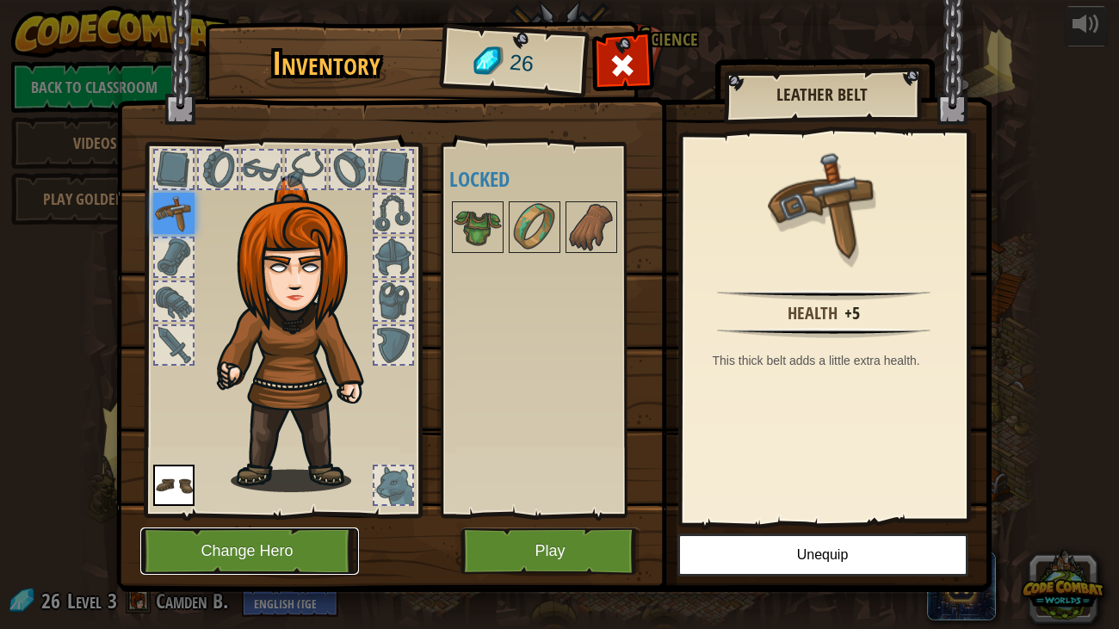
click at [261, 523] on button "Change Hero" at bounding box center [249, 551] width 219 height 47
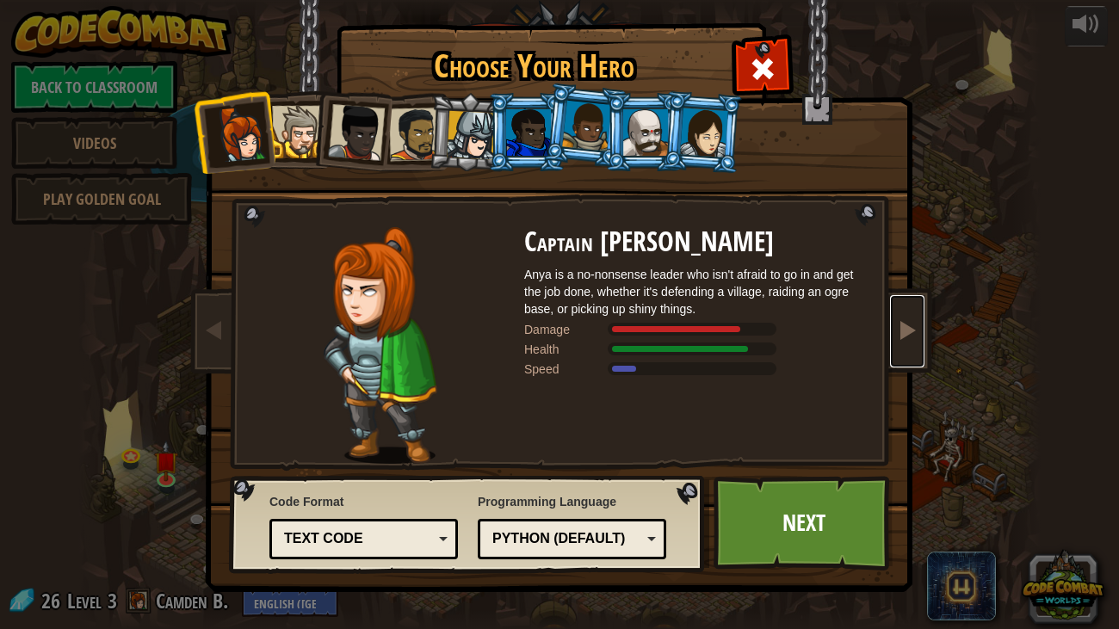
click at [907, 324] on span at bounding box center [907, 329] width 21 height 21
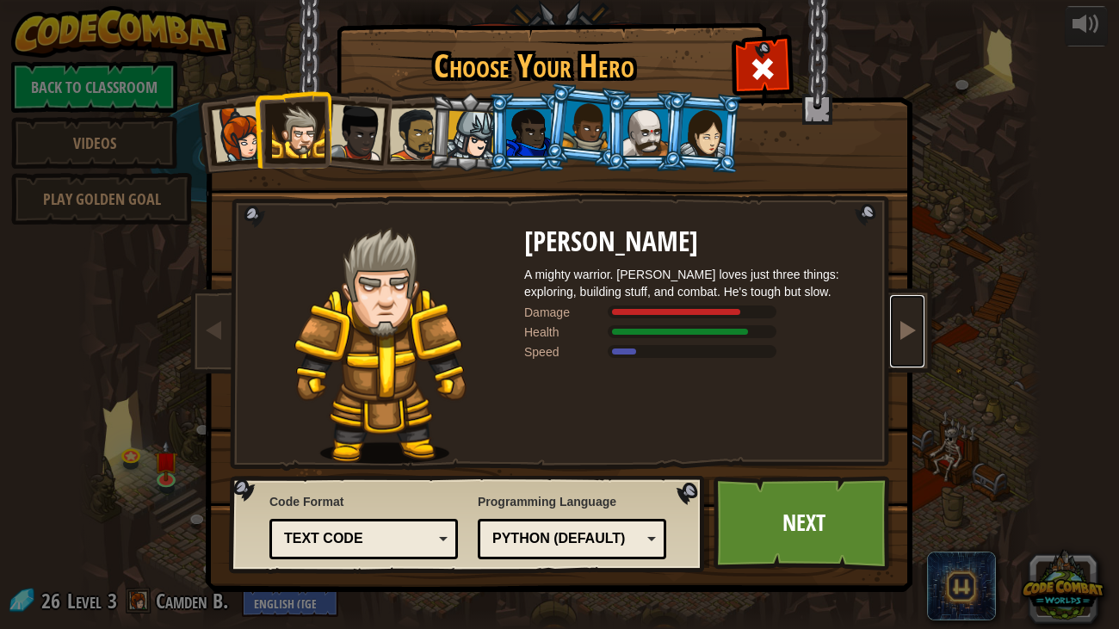
click at [907, 324] on span at bounding box center [907, 329] width 21 height 21
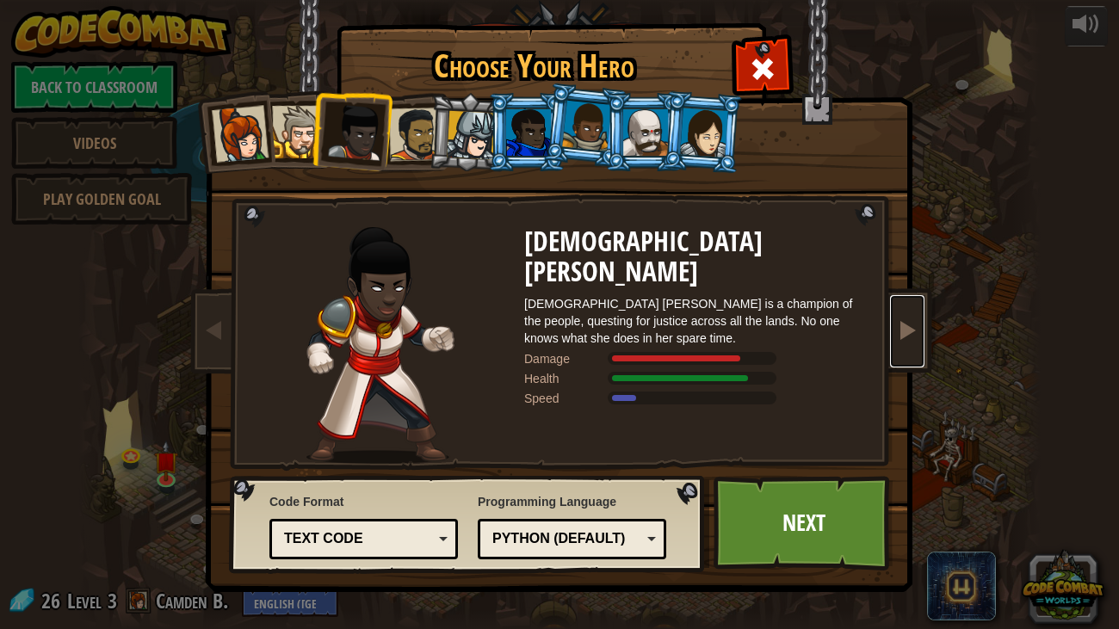
click at [907, 324] on span at bounding box center [907, 329] width 21 height 21
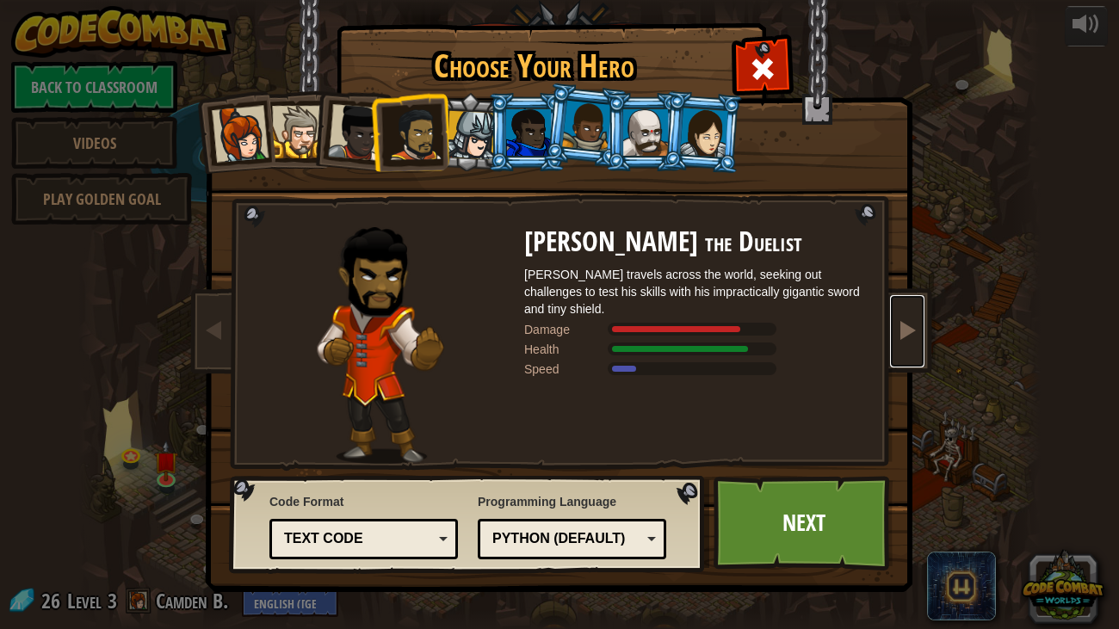
click at [907, 324] on span at bounding box center [907, 329] width 21 height 21
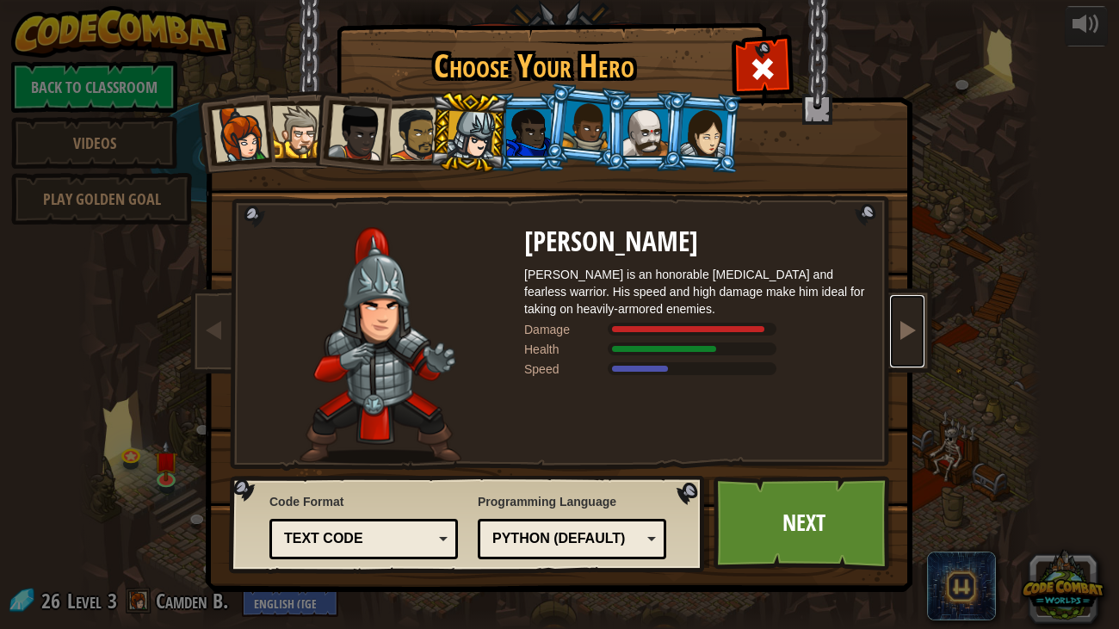
click at [907, 324] on span at bounding box center [907, 329] width 21 height 21
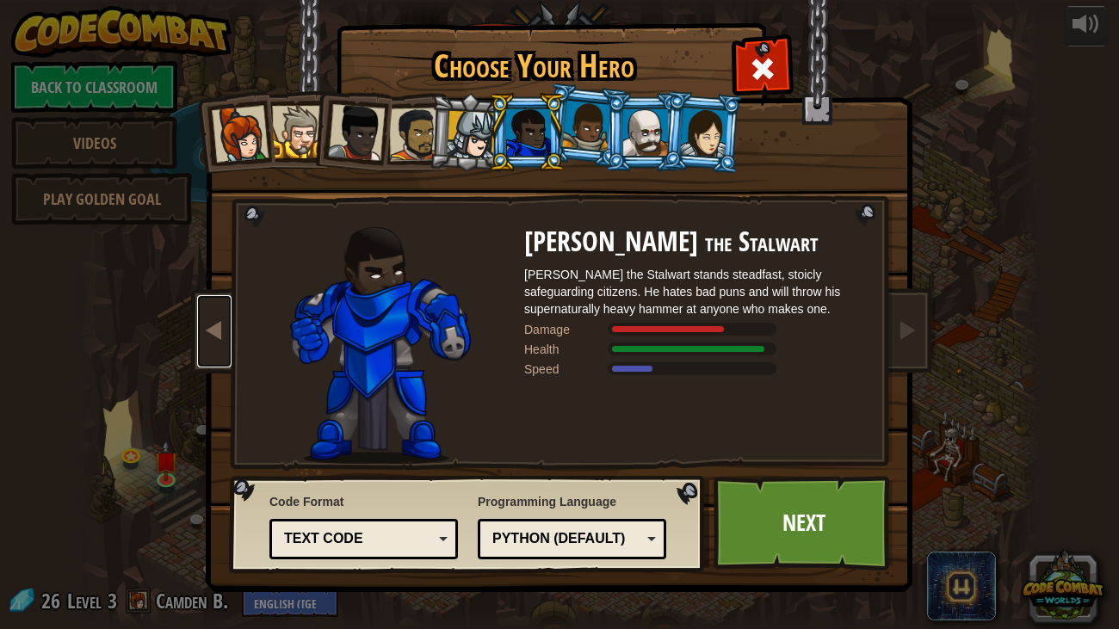
click at [226, 317] on link at bounding box center [214, 331] width 34 height 72
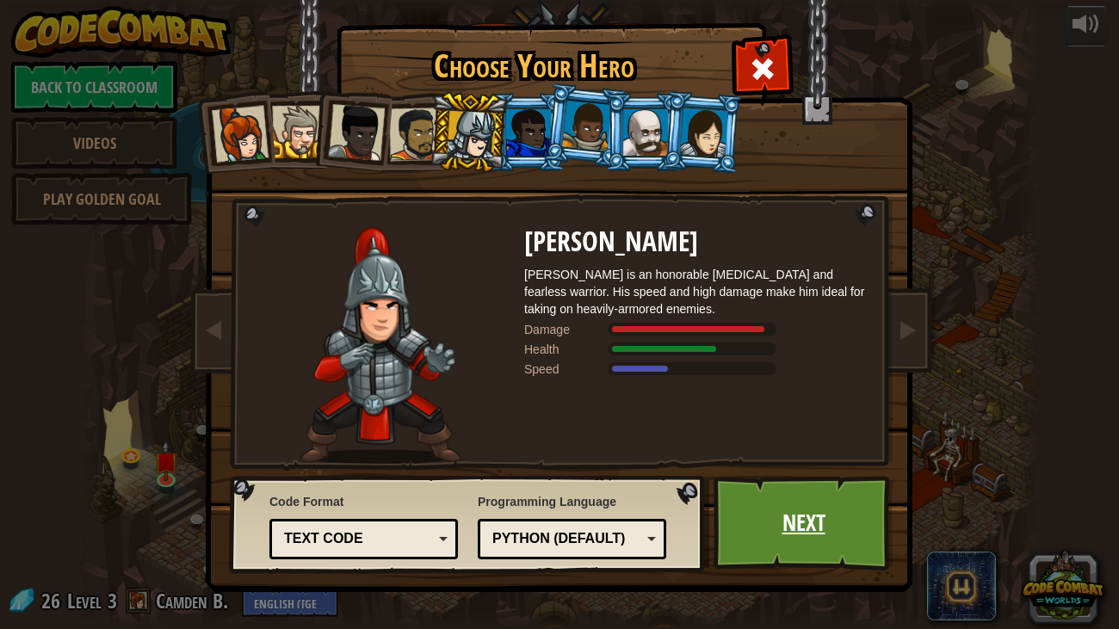
click at [805, 517] on link "Next" at bounding box center [804, 523] width 180 height 95
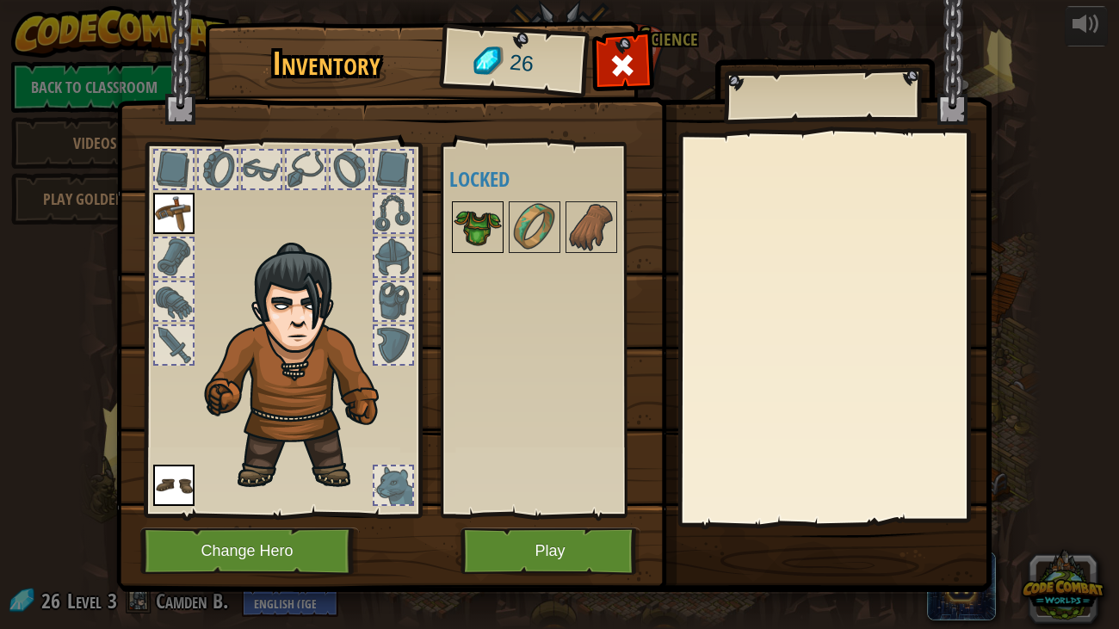
click at [494, 226] on img at bounding box center [478, 227] width 48 height 48
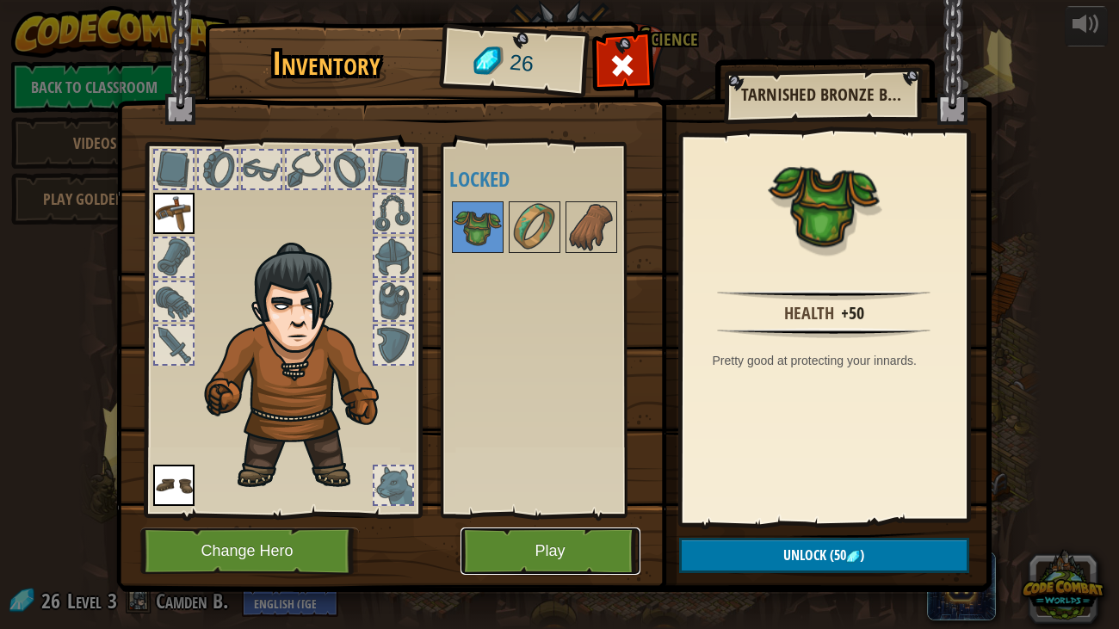
click at [554, 523] on button "Play" at bounding box center [551, 551] width 180 height 47
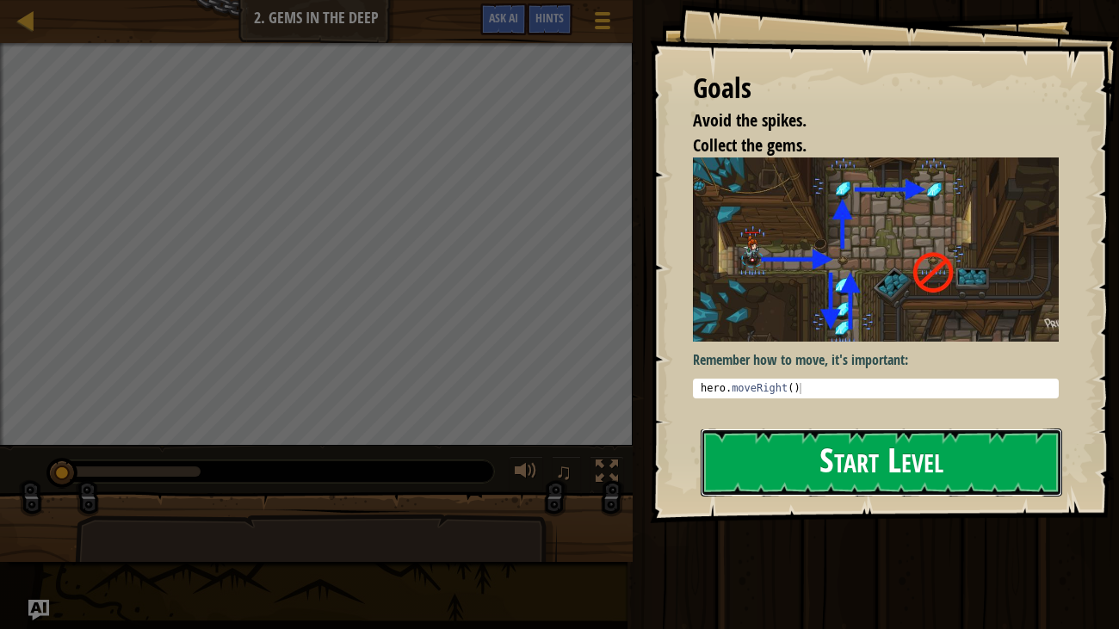
click at [761, 492] on button "Start Level" at bounding box center [882, 463] width 362 height 68
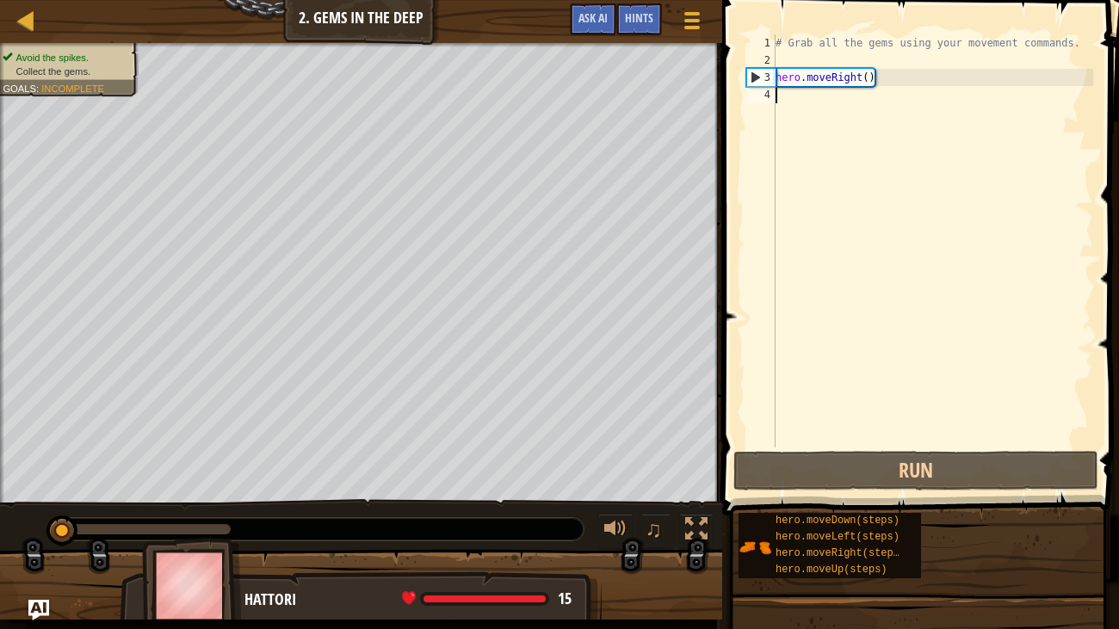
click at [820, 100] on div "# Grab all the gems using your movement commands. hero . moveRight ( )" at bounding box center [932, 258] width 321 height 448
type textarea "h"
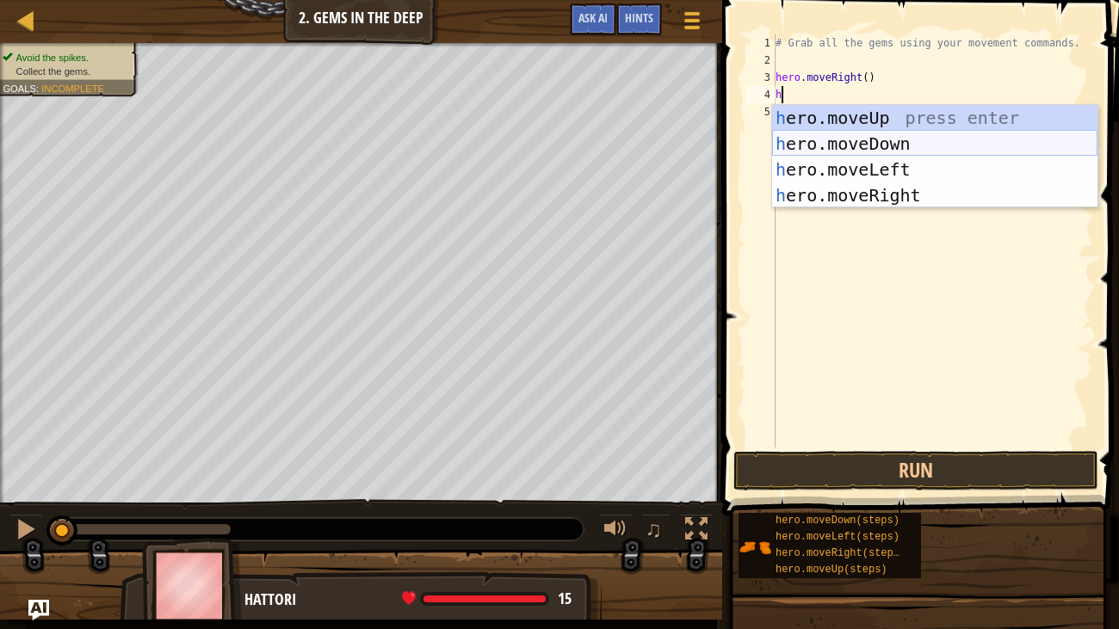
click at [850, 137] on div "h ero.moveUp press enter h ero.moveDown press enter h ero.moveLeft press enter …" at bounding box center [934, 182] width 325 height 155
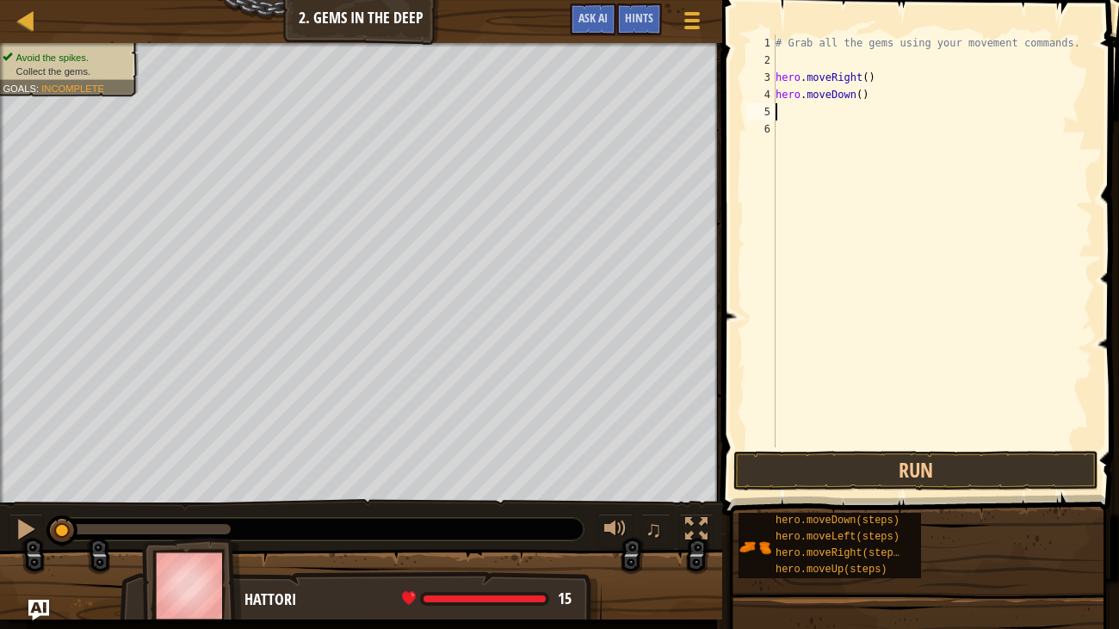
click at [790, 117] on div "# Grab all the gems using your movement commands. hero . moveRight ( ) hero . m…" at bounding box center [932, 258] width 321 height 448
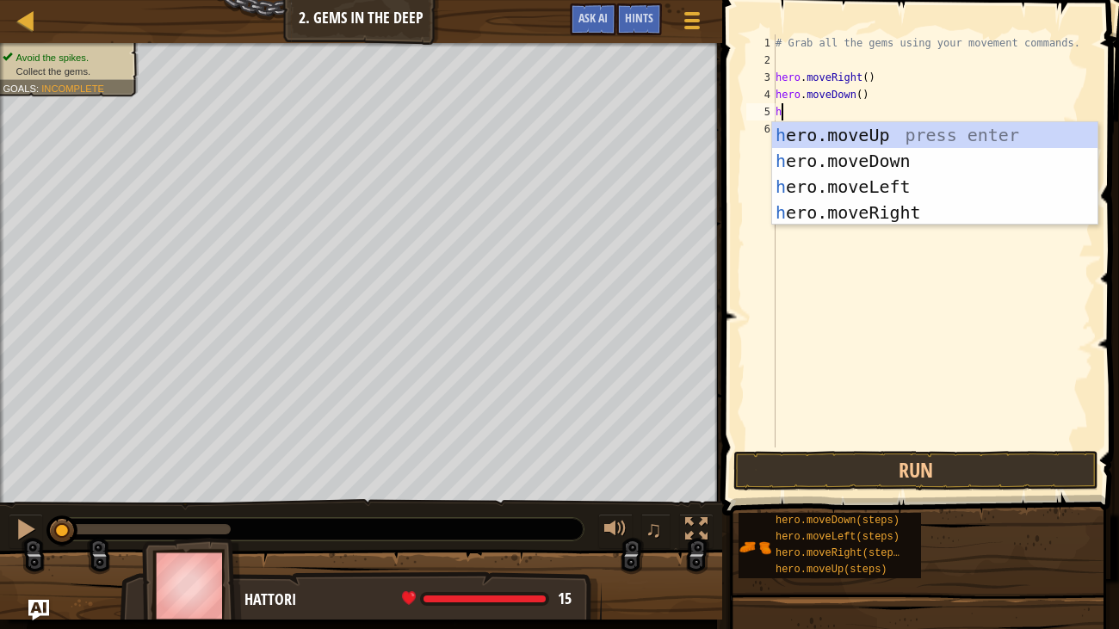
type textarea "he"
click at [889, 134] on div "he ro.moveUp press enter he ro.moveDown press enter he ro.moveLeft press enter …" at bounding box center [934, 199] width 325 height 155
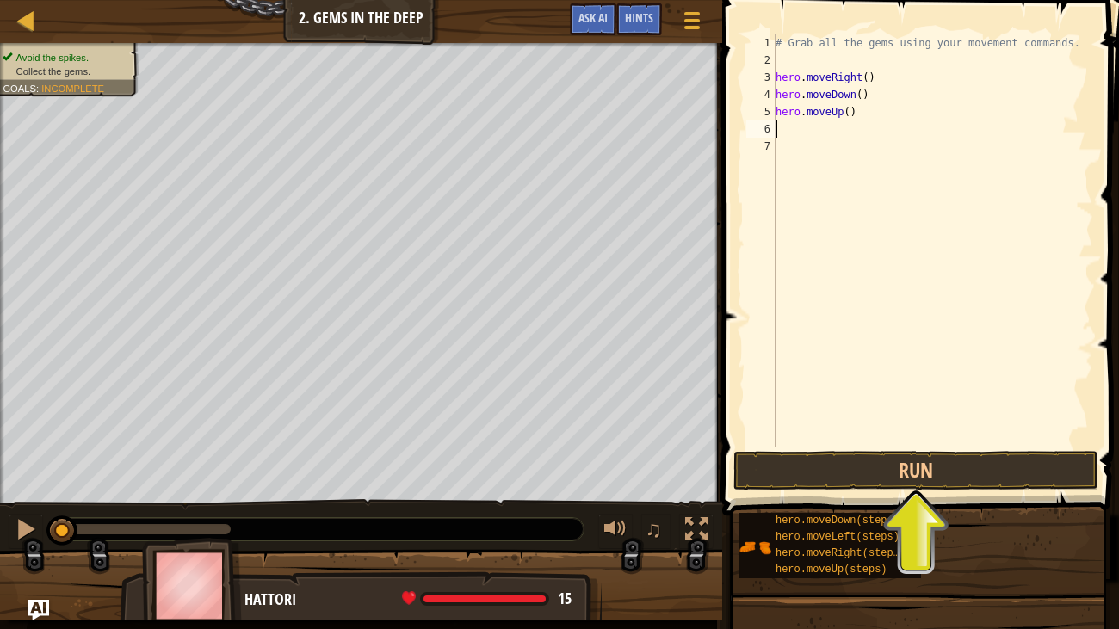
type textarea "he"
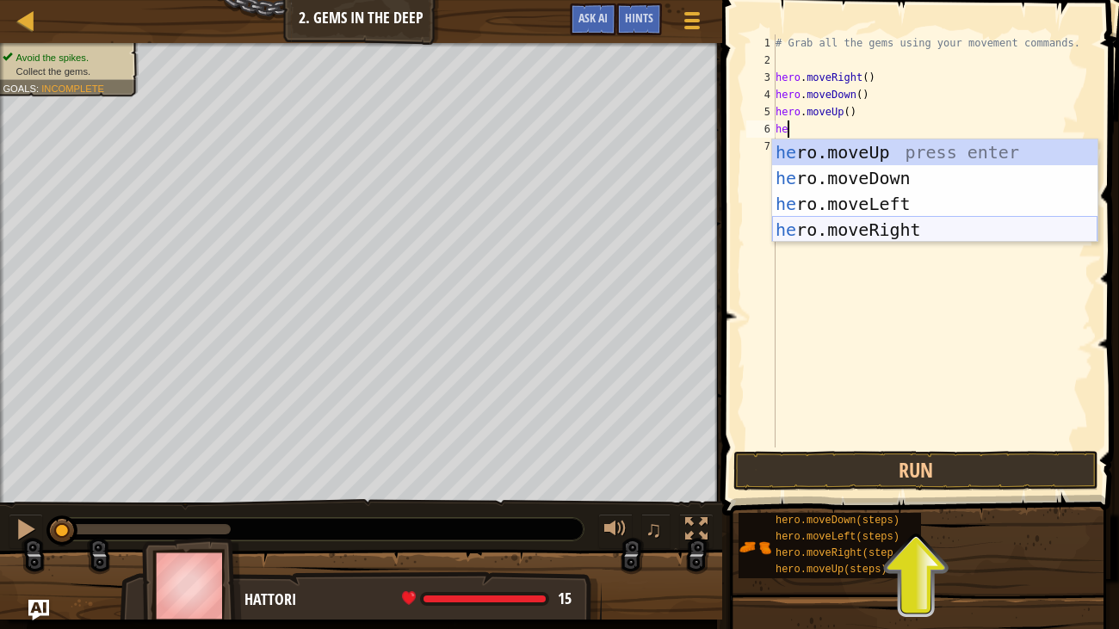
click at [894, 222] on div "he ro.moveUp press enter he ro.moveDown press enter he ro.moveLeft press enter …" at bounding box center [934, 216] width 325 height 155
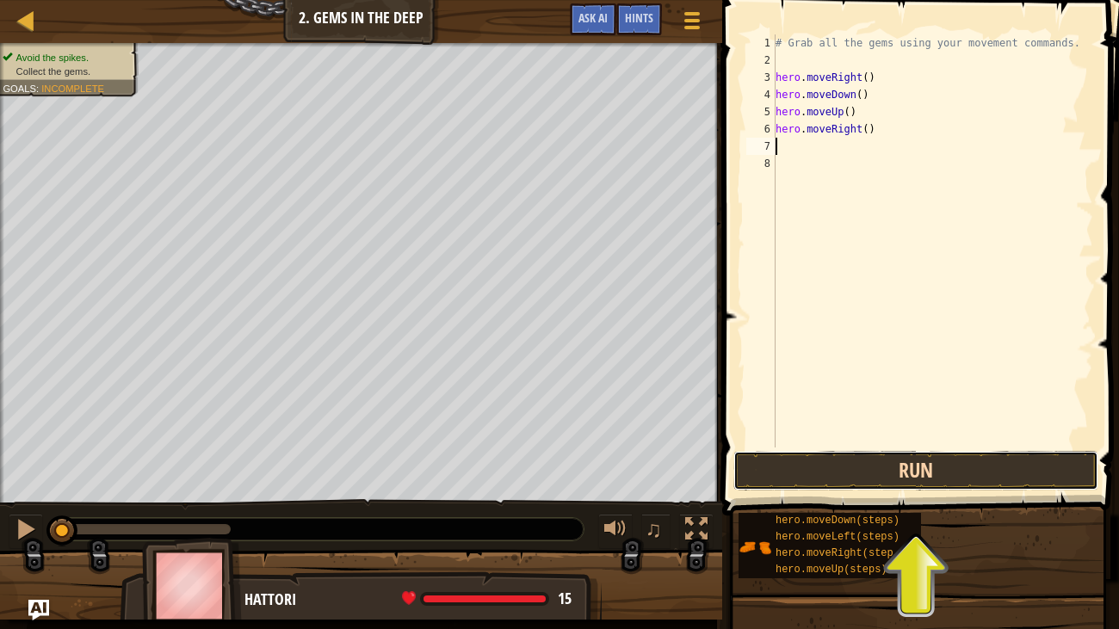
click at [859, 469] on button "Run" at bounding box center [916, 471] width 365 height 40
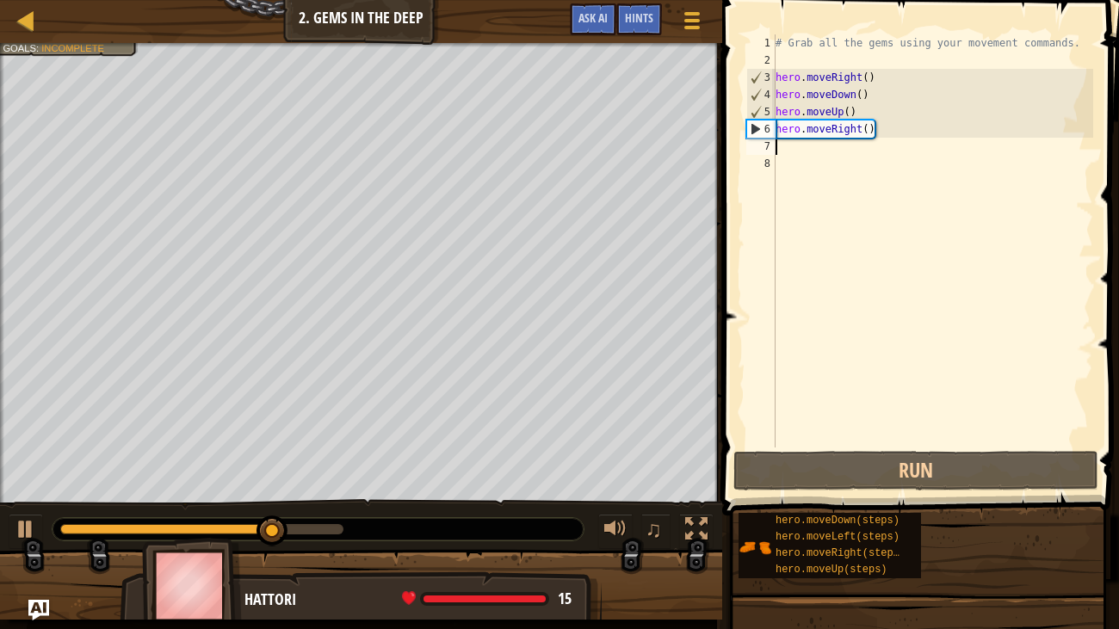
type textarea "h"
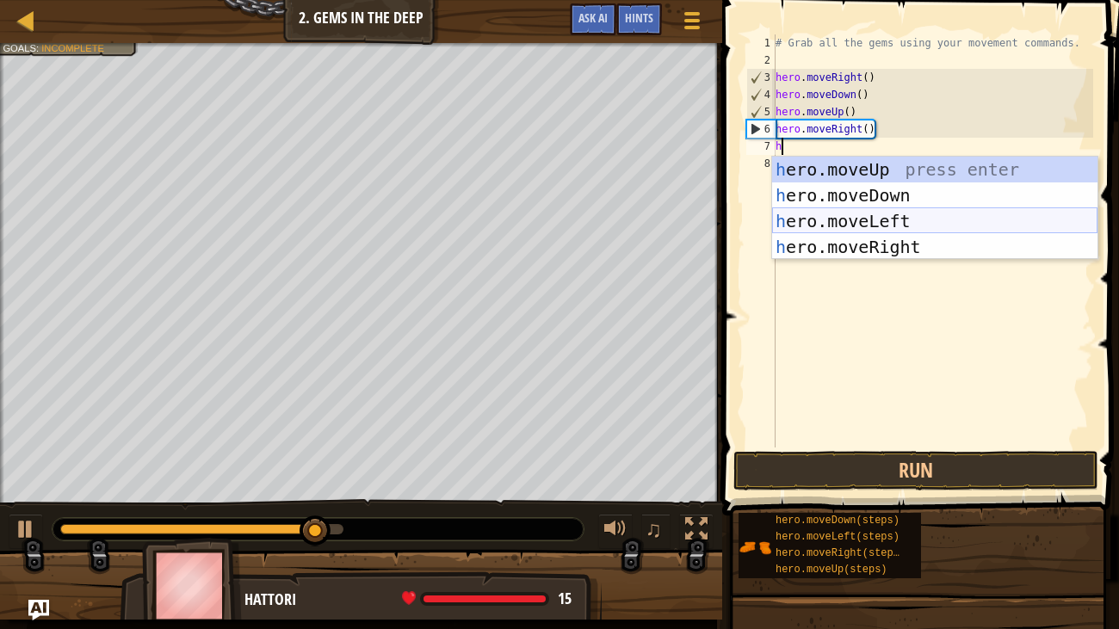
click at [857, 226] on div "h ero.moveUp press enter h ero.moveDown press enter h ero.moveLeft press enter …" at bounding box center [934, 234] width 325 height 155
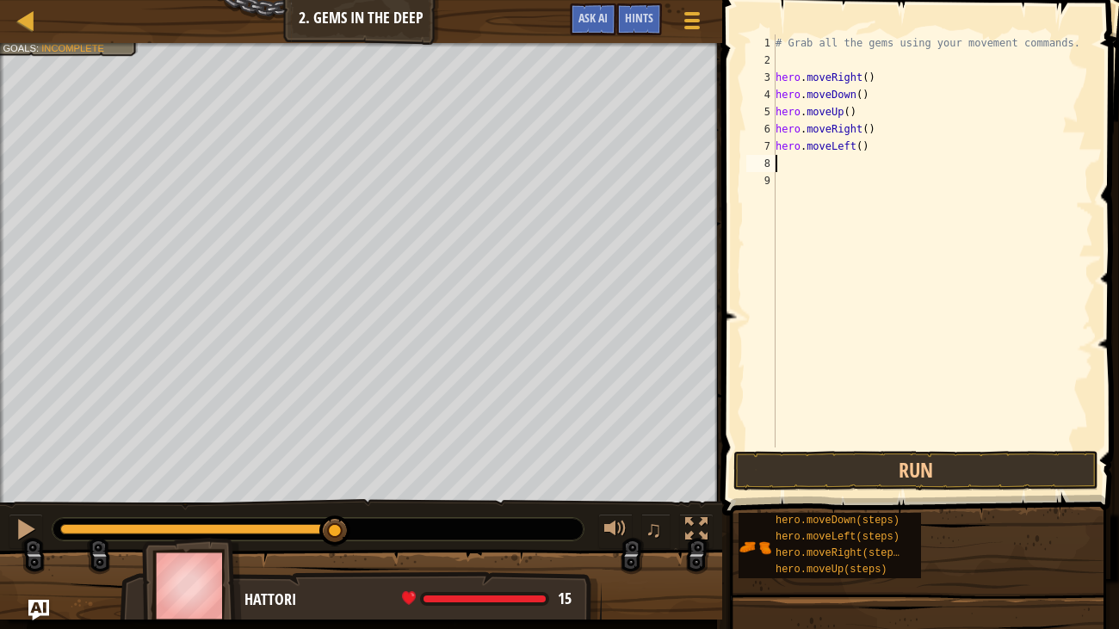
click at [807, 174] on div "# Grab all the gems using your movement commands. hero . moveRight ( ) hero . m…" at bounding box center [932, 258] width 321 height 448
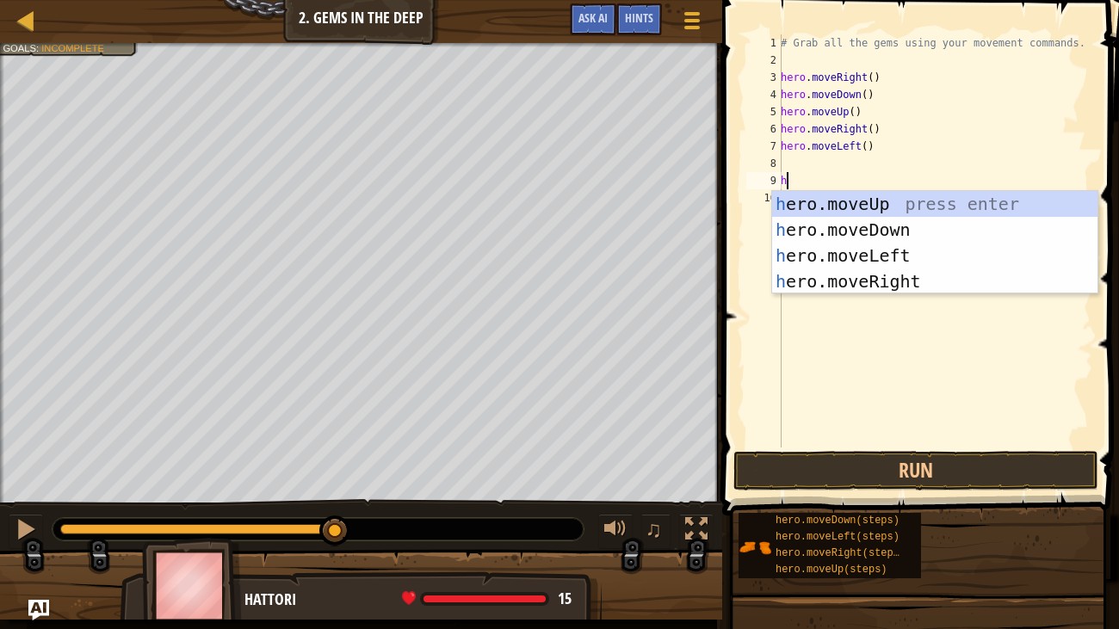
type textarea "he"
click at [863, 282] on div "he ro.moveUp press enter he ro.moveDown press enter he ro.moveLeft press enter …" at bounding box center [939, 268] width 325 height 155
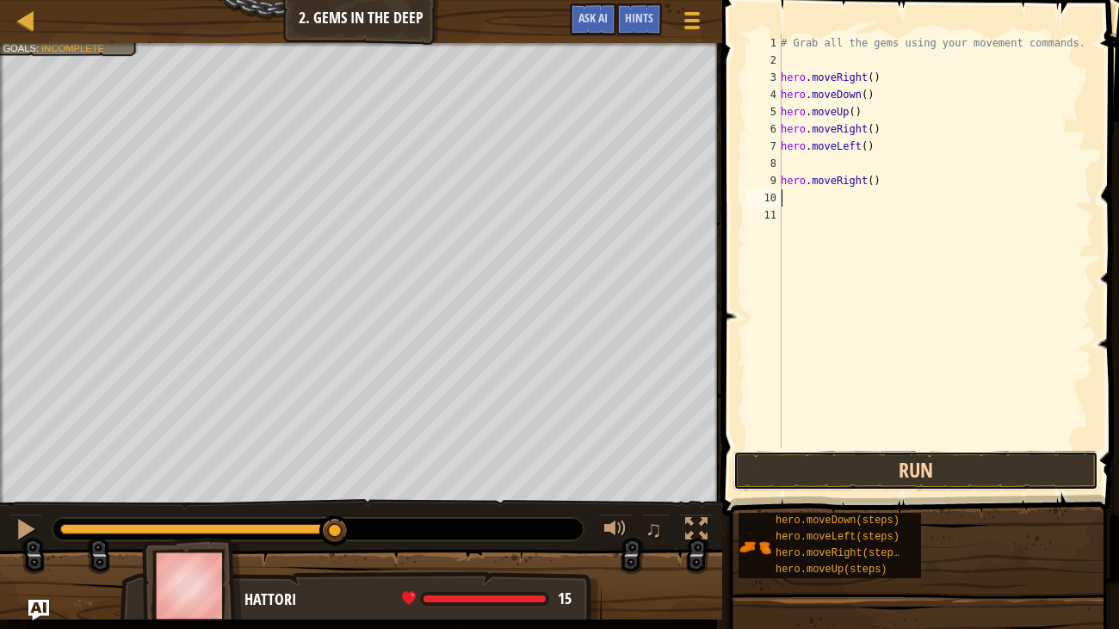
click at [880, 464] on button "Run" at bounding box center [916, 471] width 365 height 40
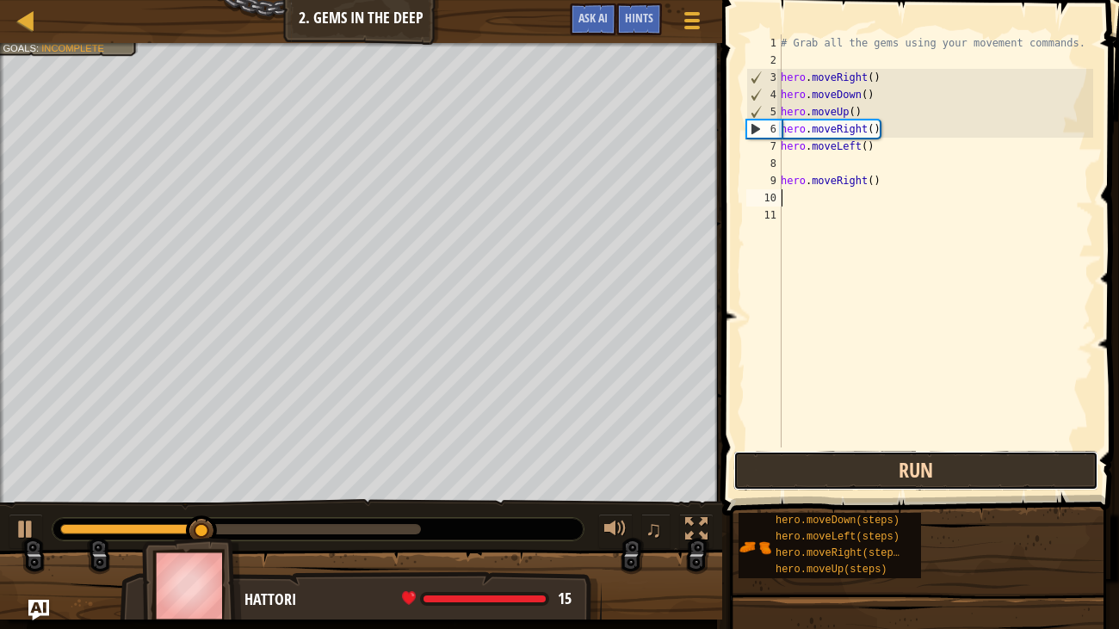
click at [880, 464] on button "Run" at bounding box center [916, 471] width 365 height 40
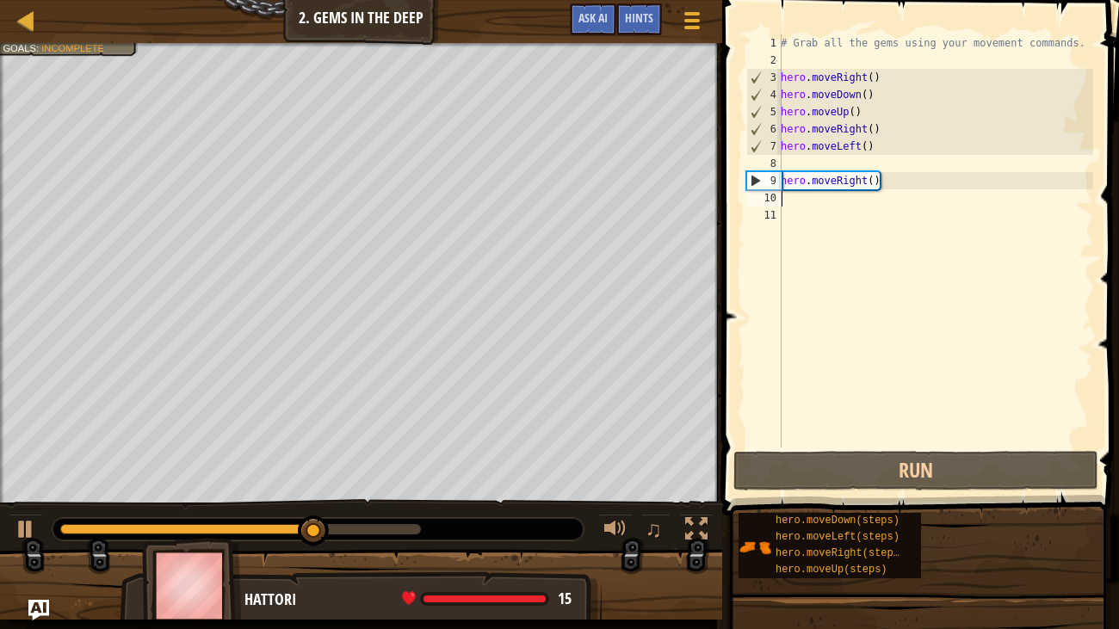
click at [815, 160] on div "# Grab all the gems using your movement commands. hero . moveRight ( ) hero . m…" at bounding box center [935, 258] width 316 height 448
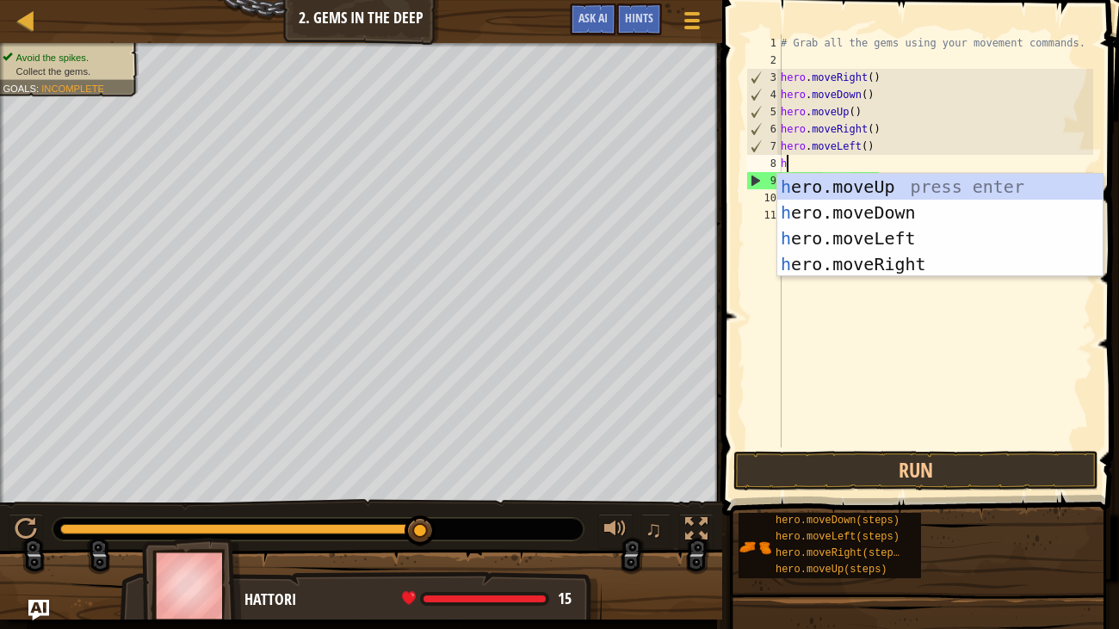
click at [855, 113] on div "# Grab all the gems using your movement commands. hero . moveRight ( ) hero . m…" at bounding box center [935, 258] width 316 height 448
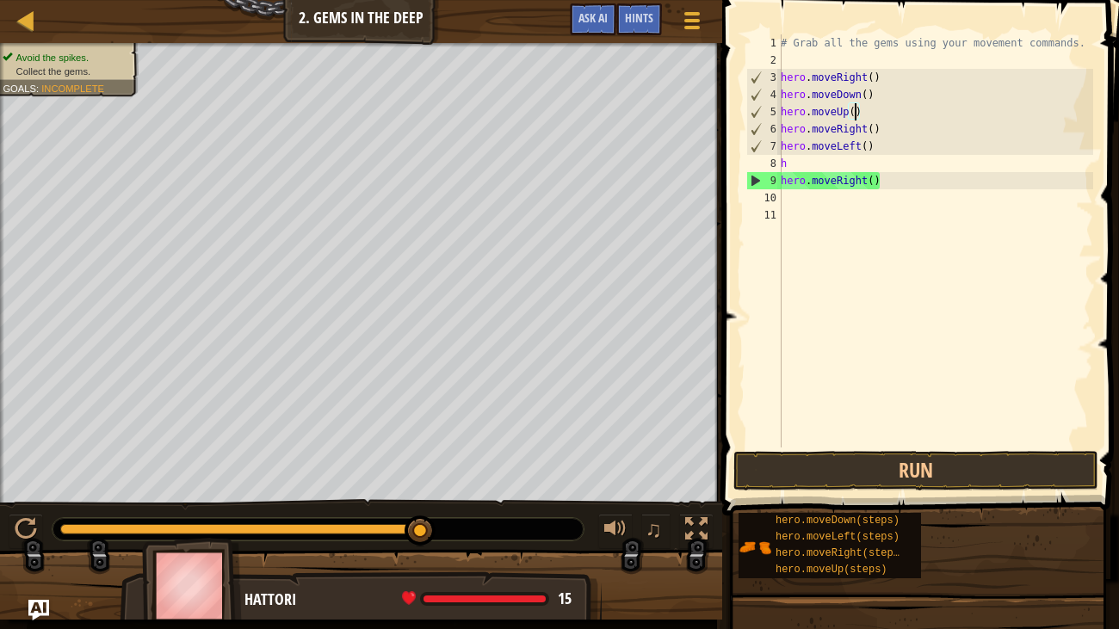
scroll to position [8, 6]
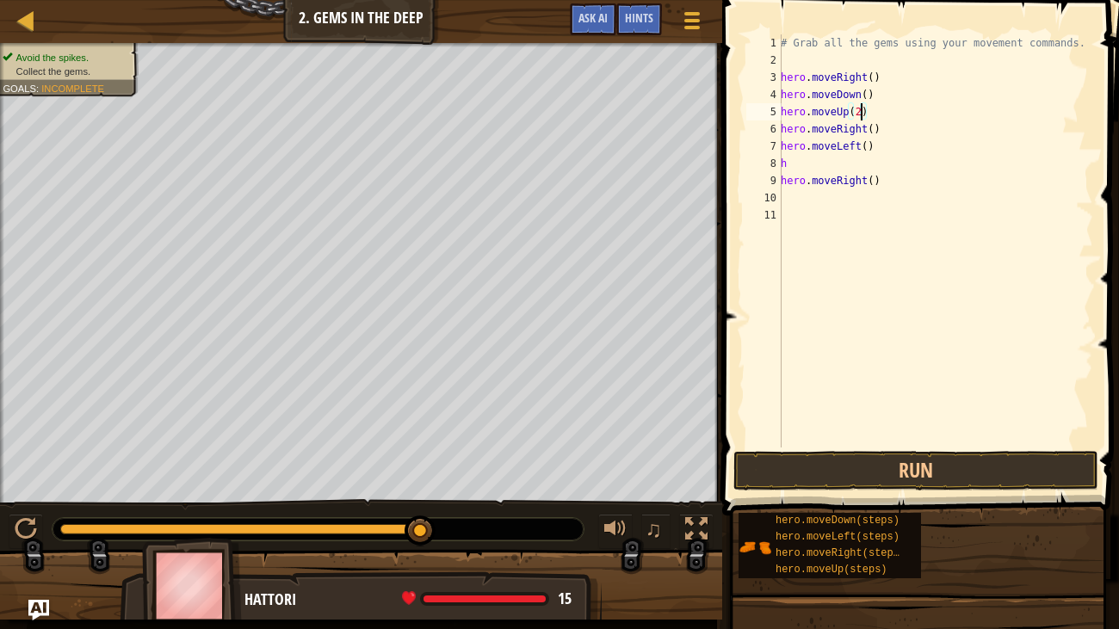
click at [877, 146] on div "# Grab all the gems using your movement commands. hero . moveRight ( ) hero . m…" at bounding box center [935, 258] width 316 height 448
type textarea "hero.moveLeft()"
drag, startPoint x: 877, startPoint y: 146, endPoint x: 782, endPoint y: 150, distance: 95.6
click at [782, 150] on div "# Grab all the gems using your movement commands. hero . moveRight ( ) hero . m…" at bounding box center [935, 258] width 316 height 448
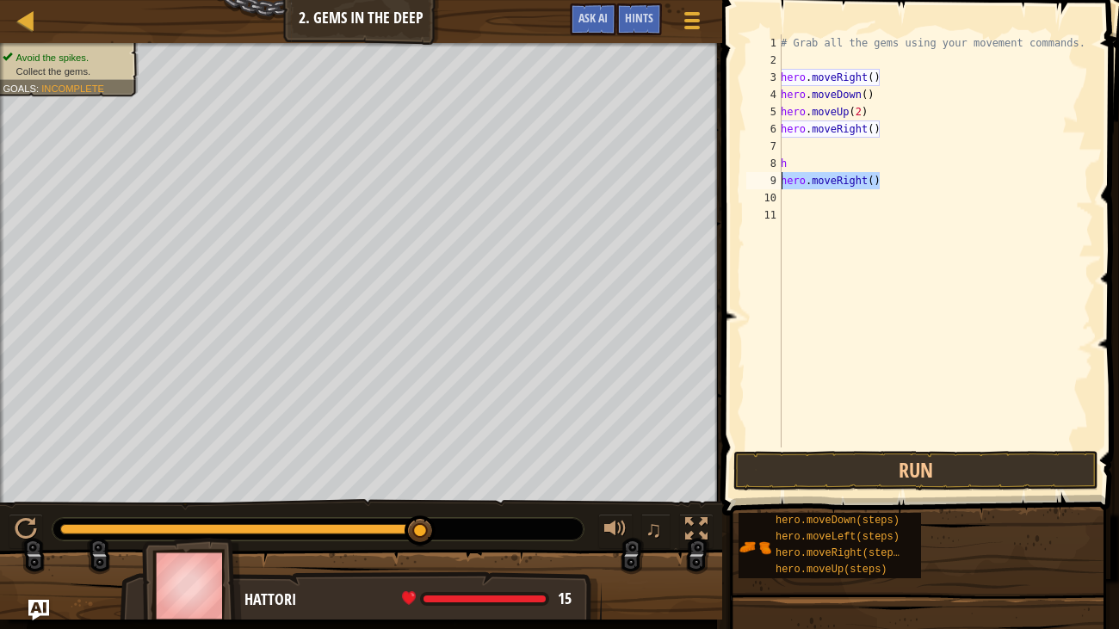
drag, startPoint x: 880, startPoint y: 183, endPoint x: 782, endPoint y: 183, distance: 98.2
click at [782, 183] on div "# Grab all the gems using your movement commands. hero . moveRight ( ) hero . m…" at bounding box center [935, 258] width 316 height 448
type textarea "hero.moveRight()"
click at [788, 173] on div "# Grab all the gems using your movement commands. hero . moveRight ( ) hero . m…" at bounding box center [935, 258] width 316 height 448
click at [787, 170] on div "# Grab all the gems using your movement commands. hero . moveRight ( ) hero . m…" at bounding box center [935, 258] width 316 height 448
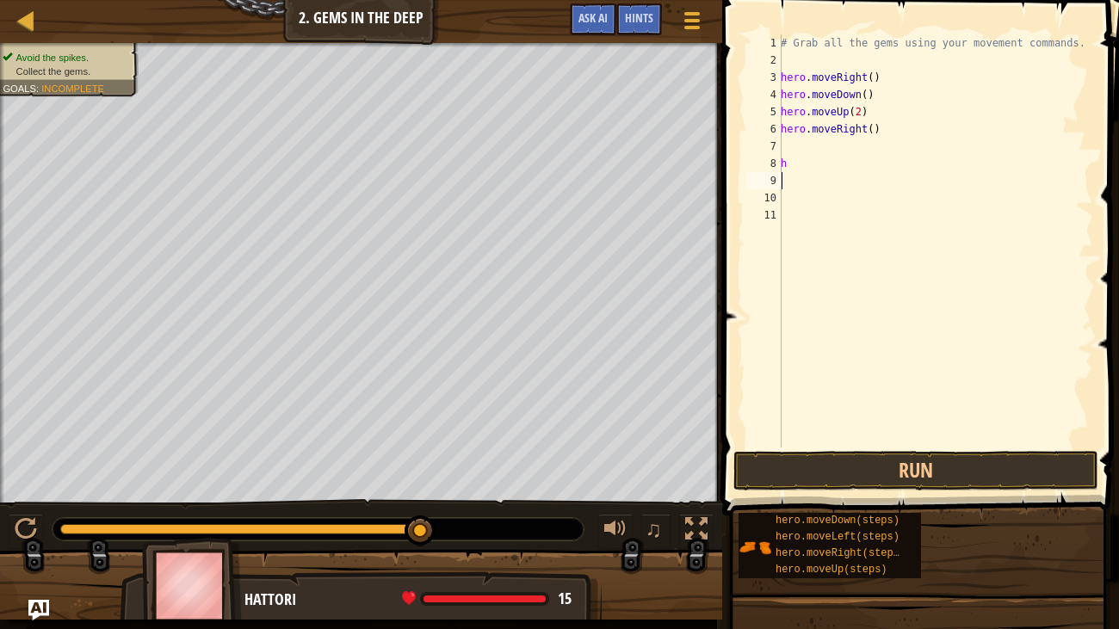
type textarea "h"
click at [896, 479] on button "Run" at bounding box center [916, 471] width 365 height 40
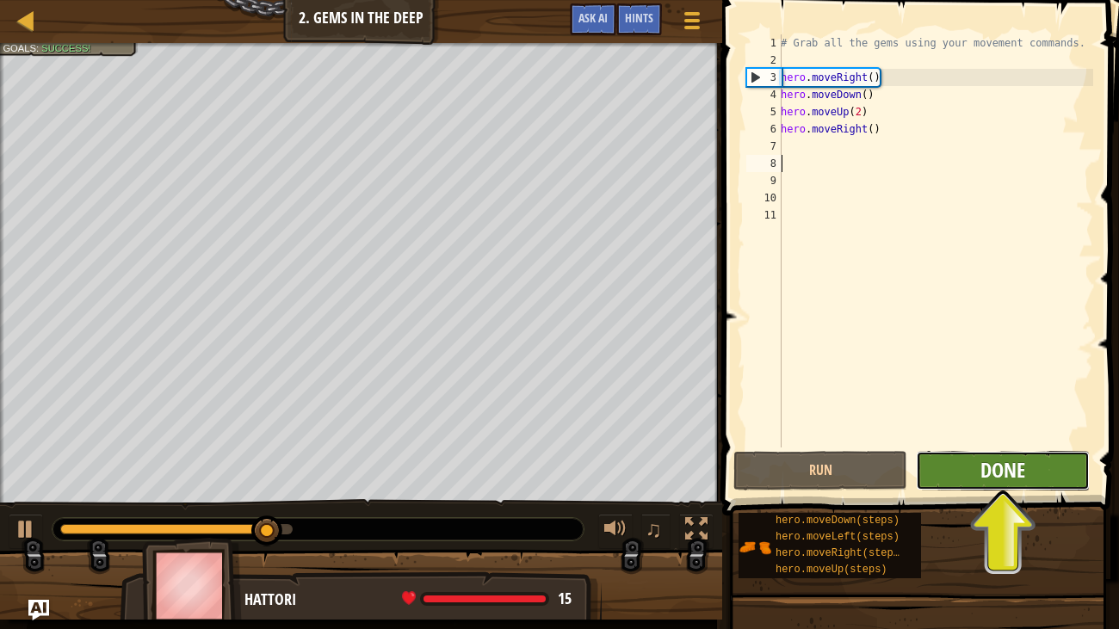
click at [992, 484] on span "Done" at bounding box center [1003, 470] width 45 height 28
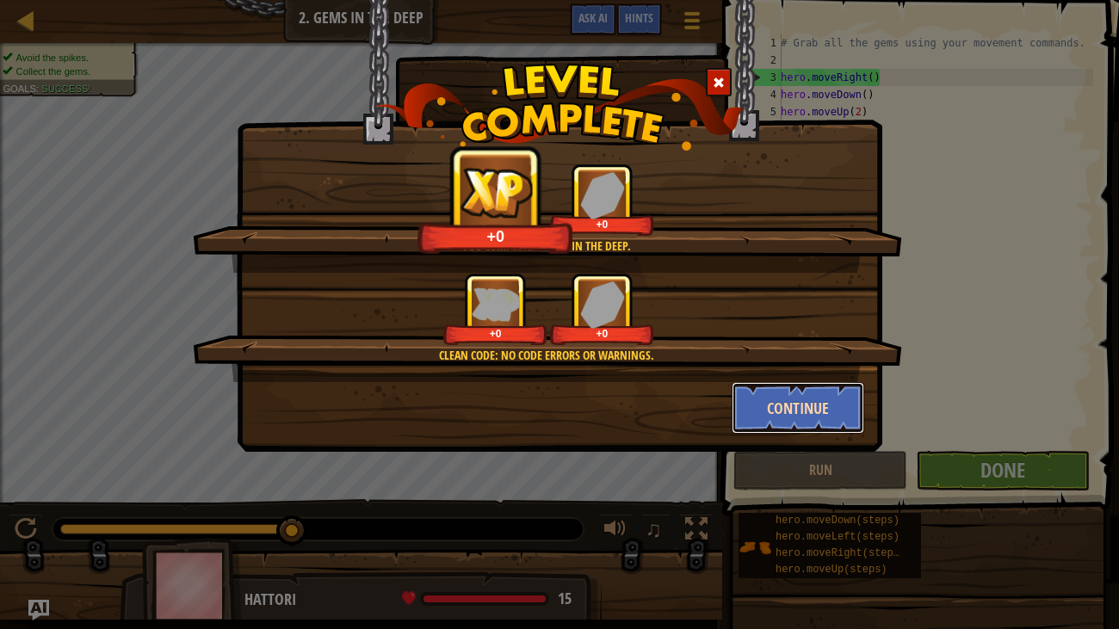
click at [803, 416] on button "Continue" at bounding box center [798, 408] width 133 height 52
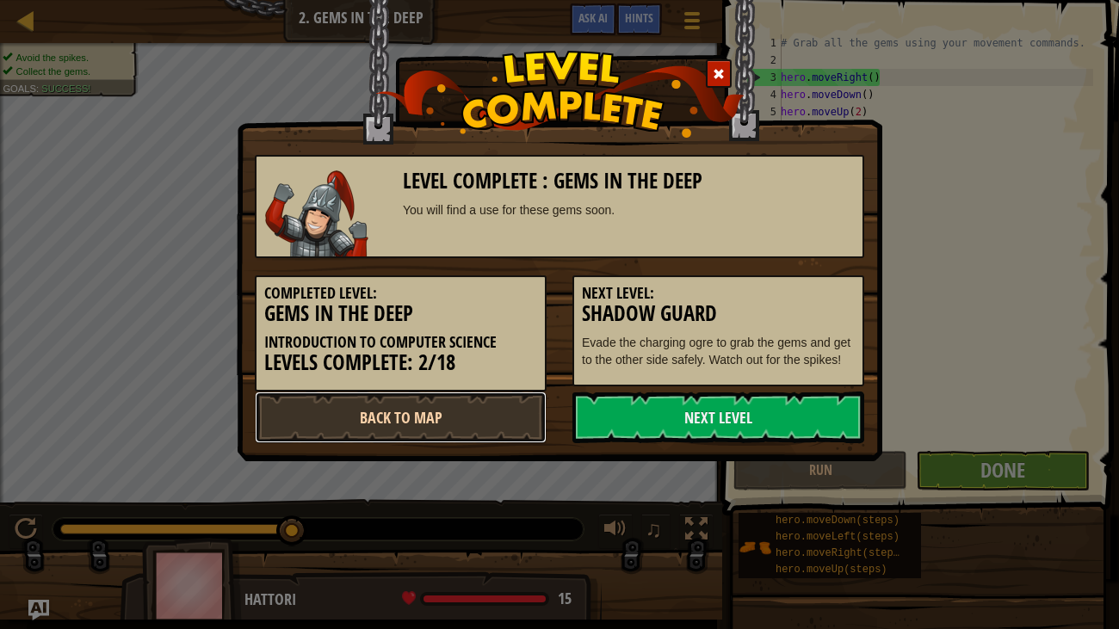
click at [412, 418] on link "Back to Map" at bounding box center [401, 418] width 292 height 52
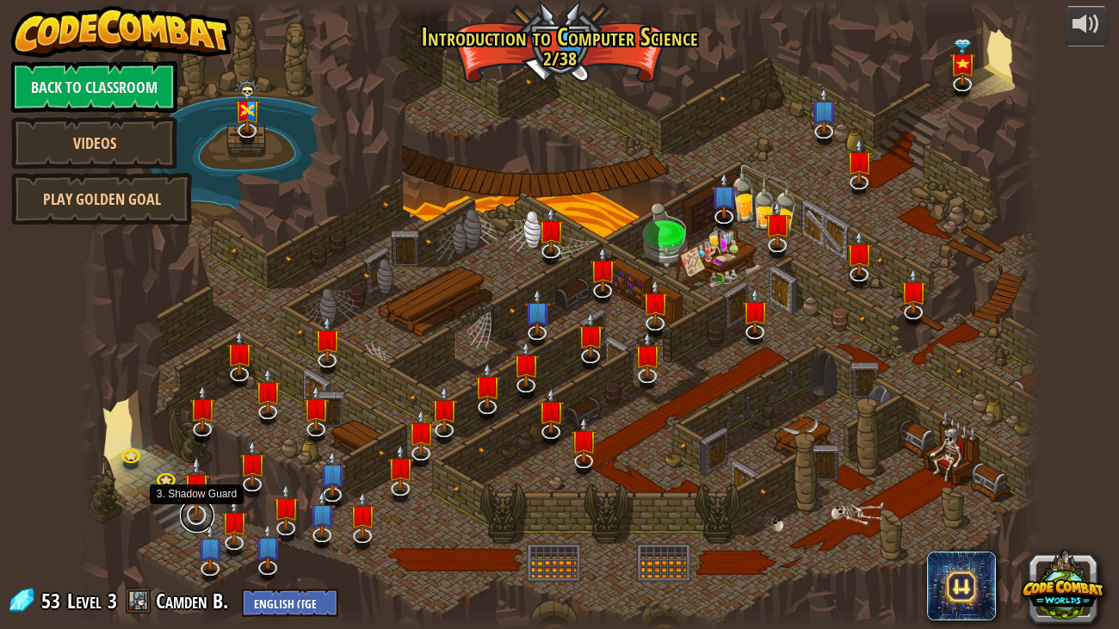
click at [192, 518] on link at bounding box center [197, 516] width 34 height 34
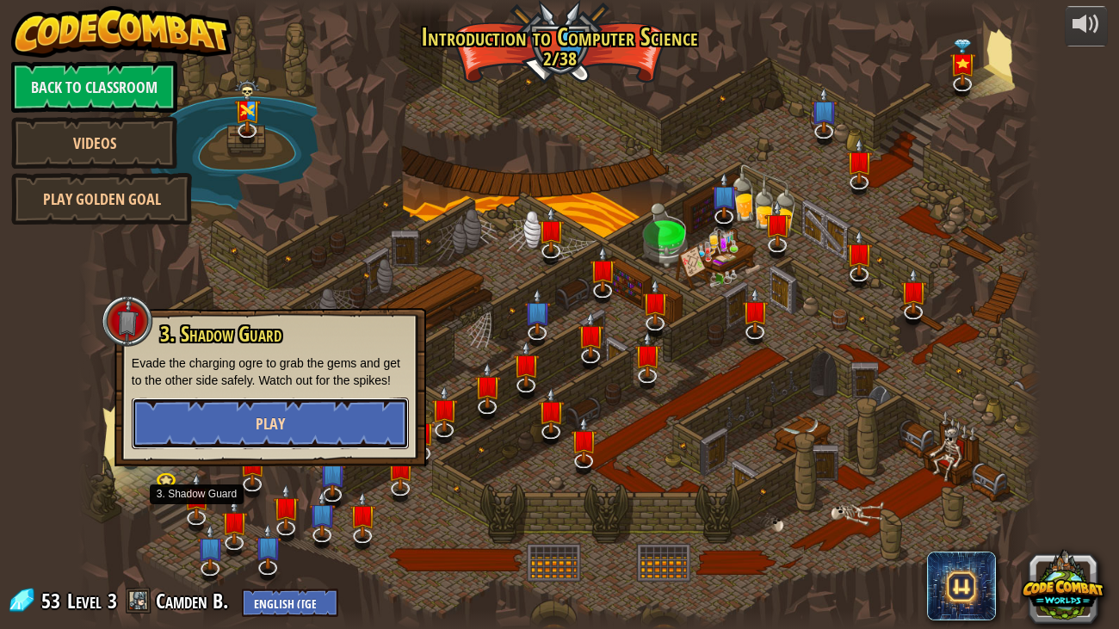
click at [224, 431] on button "Play" at bounding box center [270, 424] width 277 height 52
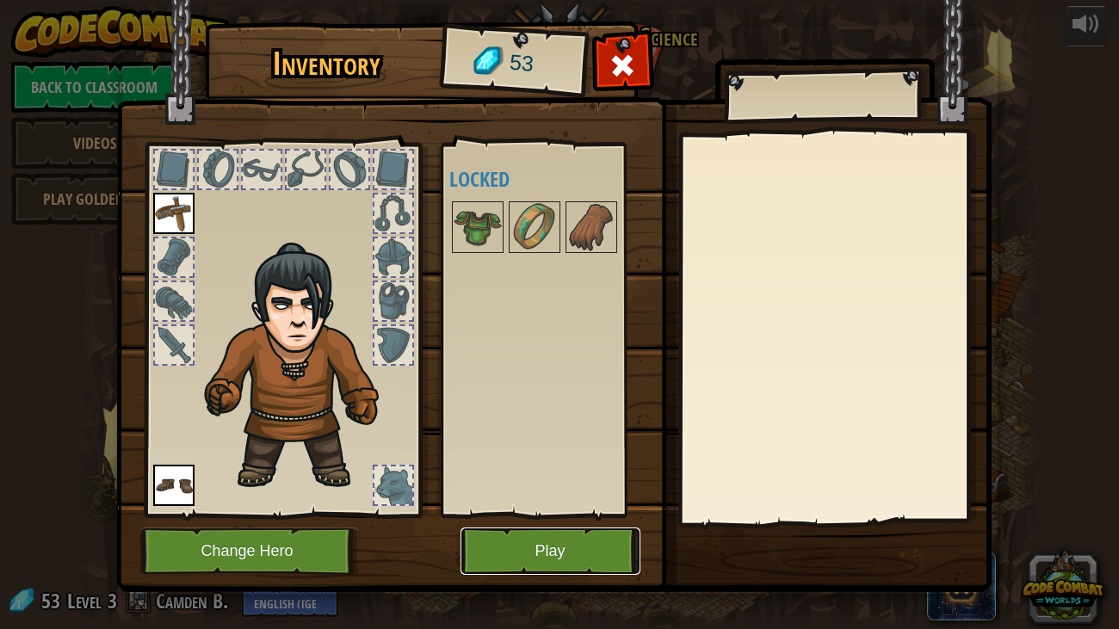
click at [549, 523] on button "Play" at bounding box center [551, 551] width 180 height 47
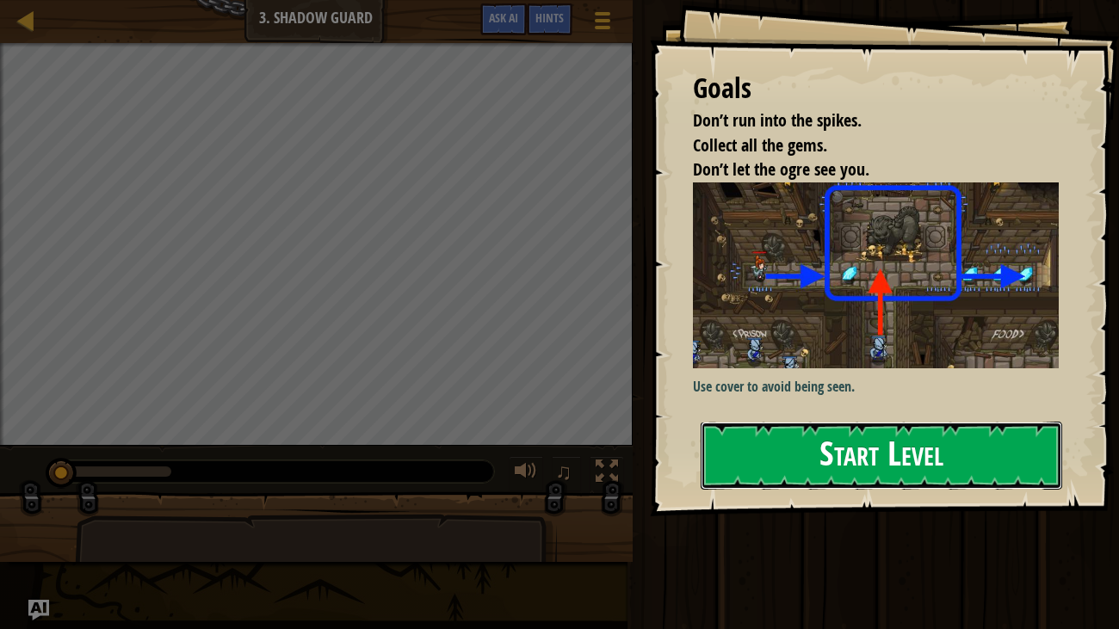
click at [853, 468] on button "Start Level" at bounding box center [882, 456] width 362 height 68
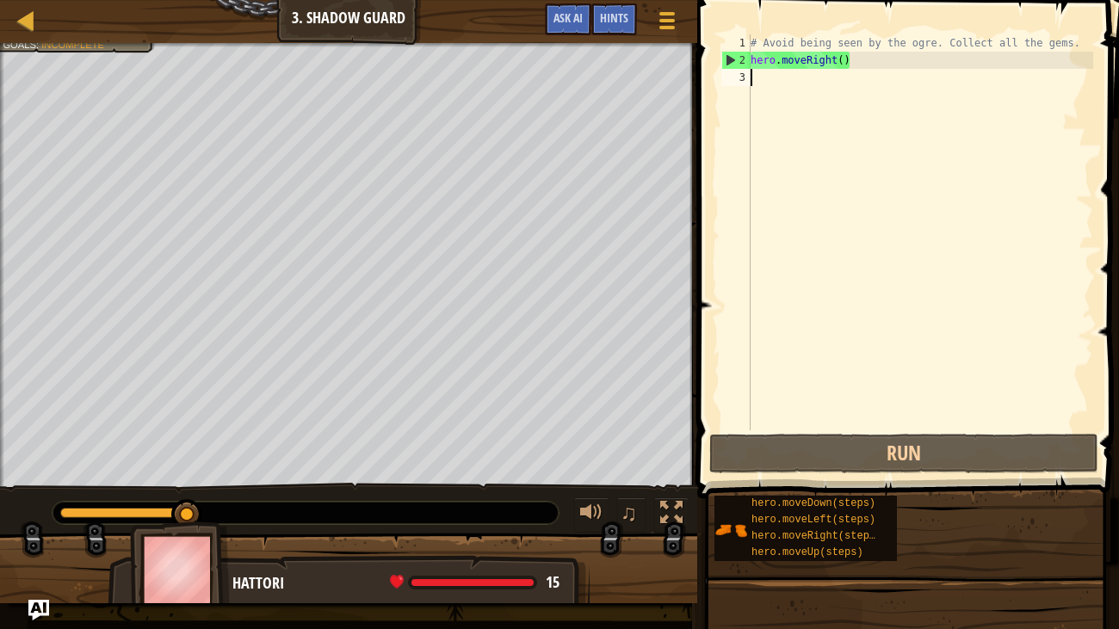
click at [843, 63] on div "# Avoid being seen by the ogre. Collect all the gems. hero . moveRight ( )" at bounding box center [920, 249] width 346 height 431
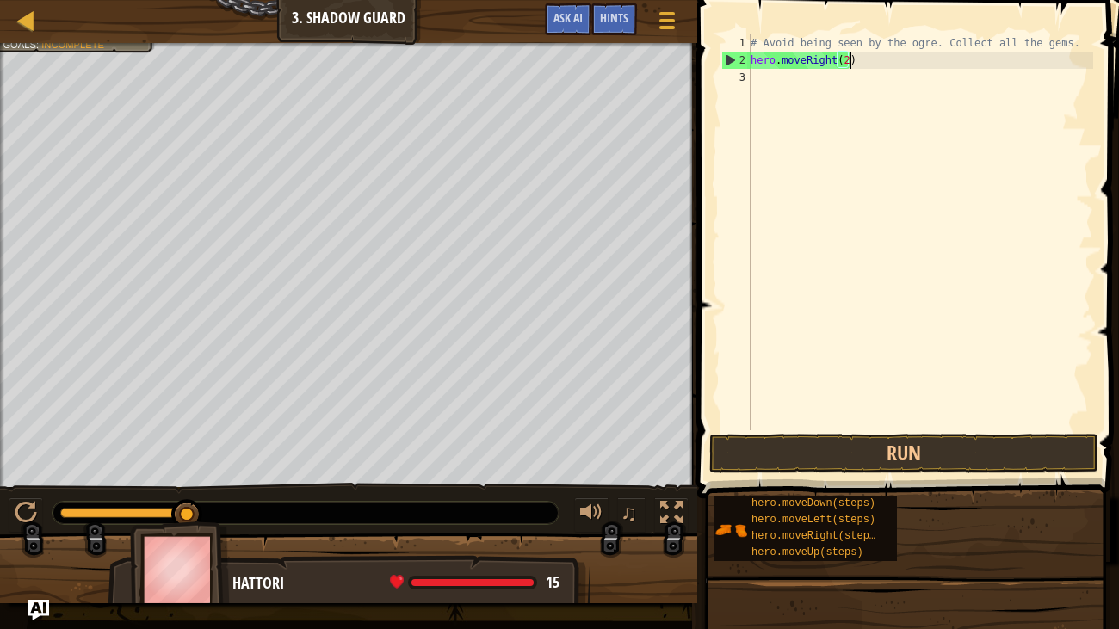
scroll to position [8, 7]
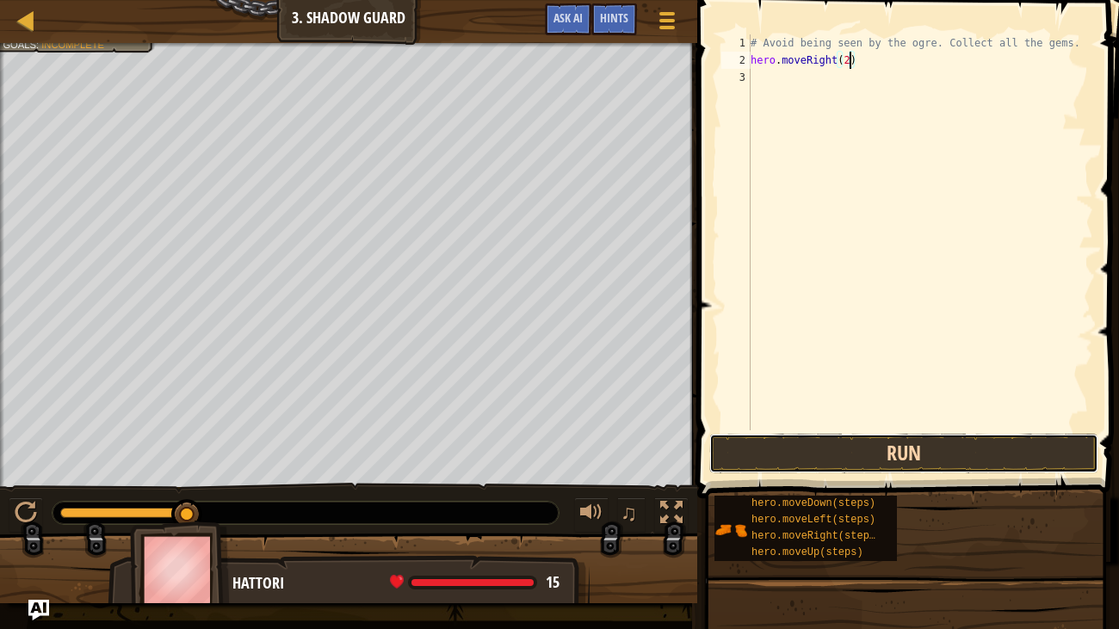
click at [784, 444] on button "Run" at bounding box center [903, 454] width 389 height 40
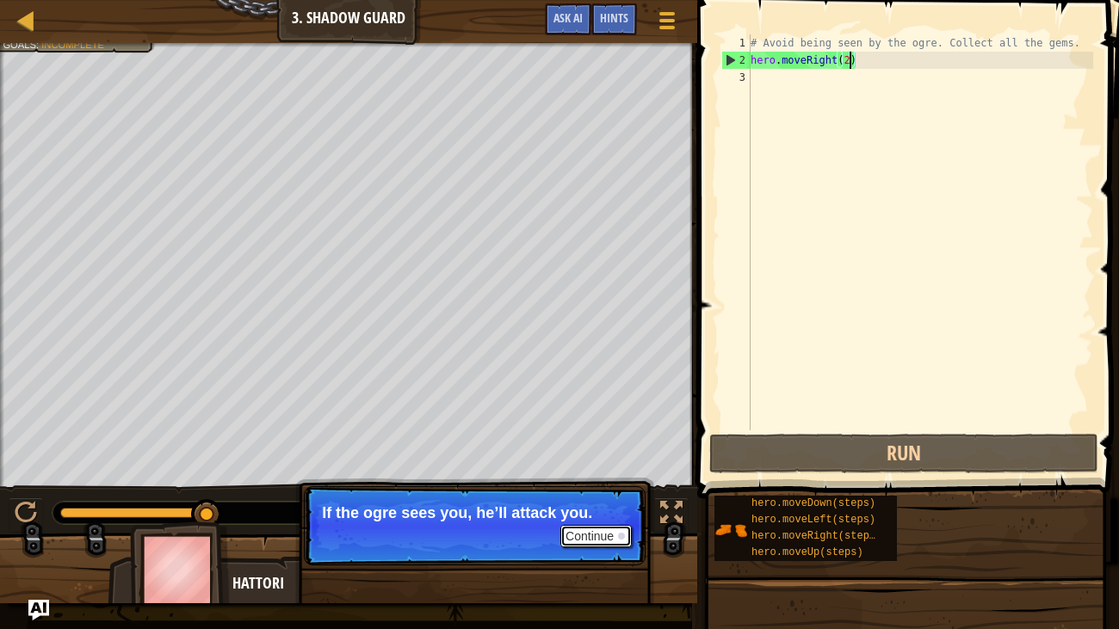
click at [598, 523] on button "Continue" at bounding box center [596, 536] width 71 height 22
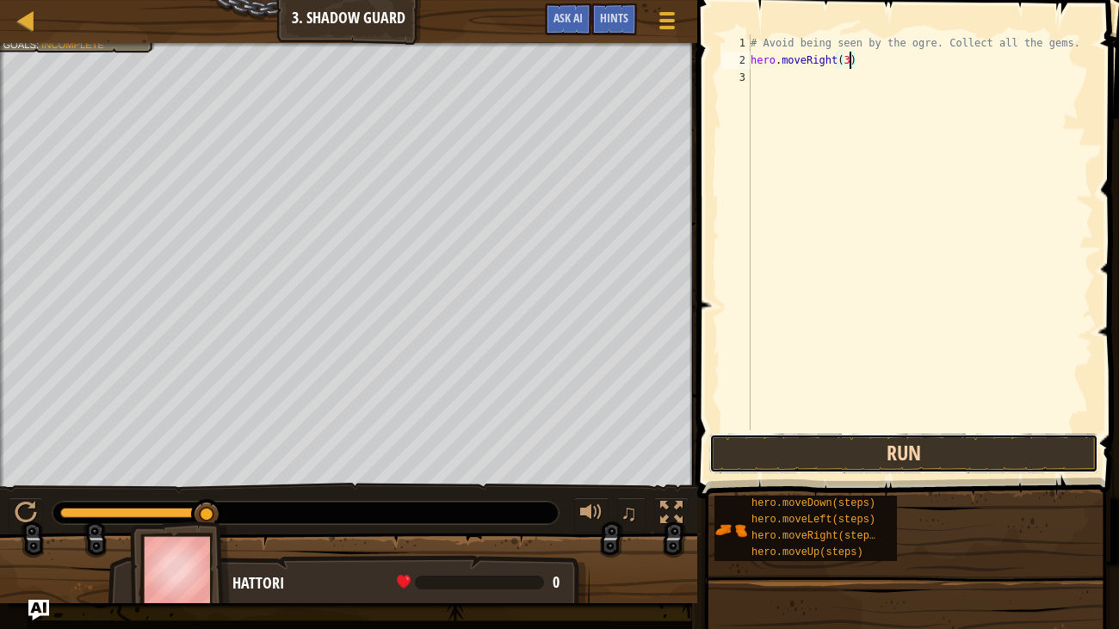
click at [890, 444] on button "Run" at bounding box center [903, 454] width 389 height 40
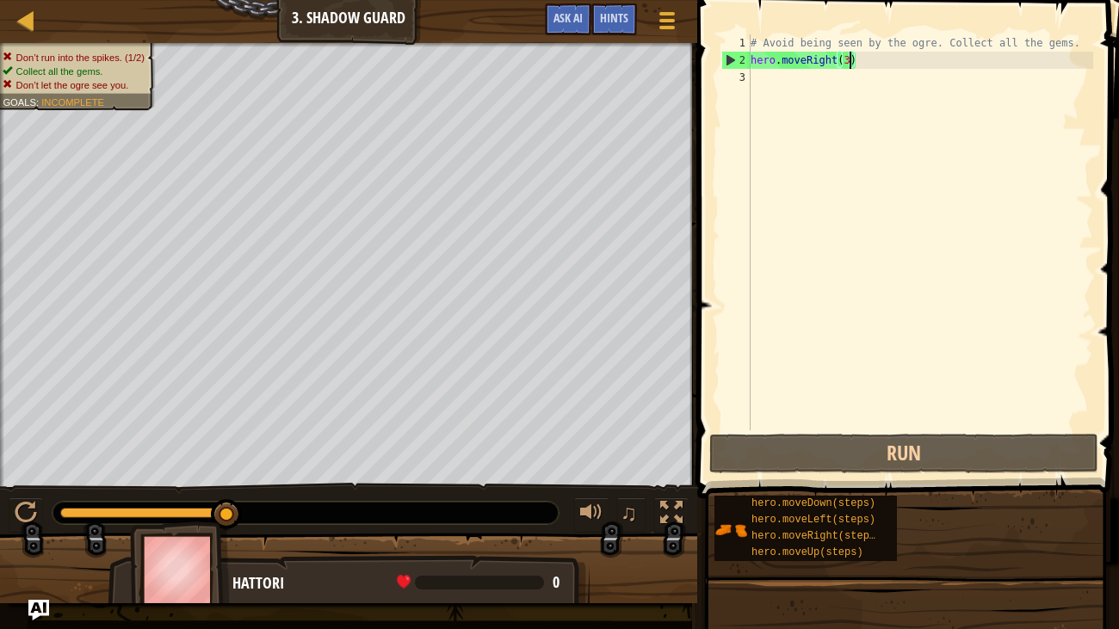
type textarea "hero.moveRight()"
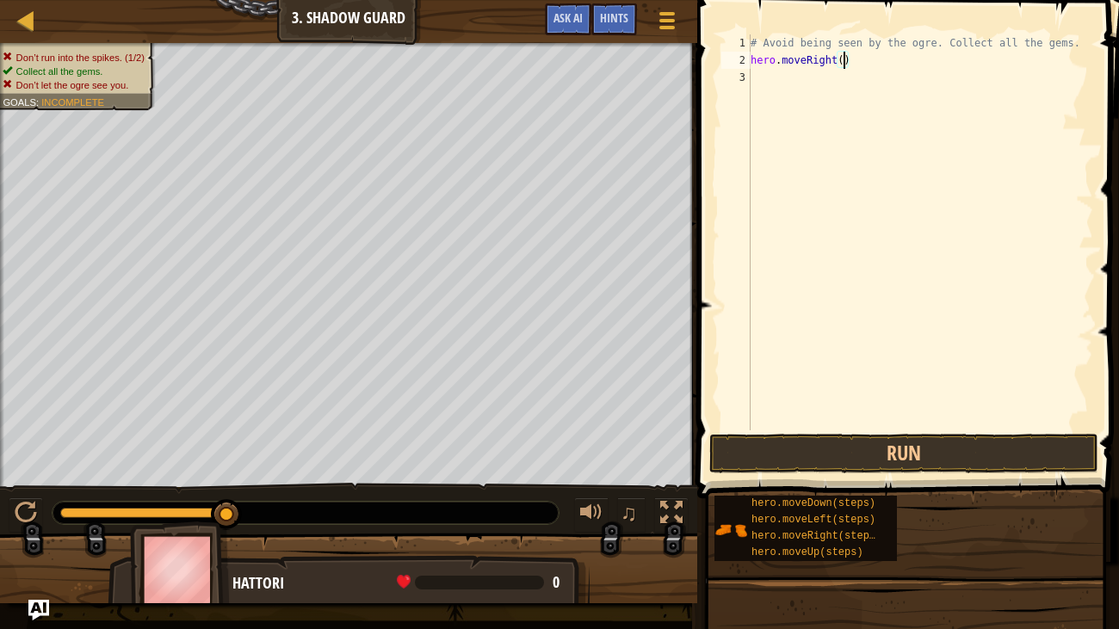
click at [838, 78] on div "# Avoid being seen by the ogre. Collect all the gems. hero . moveRight ( )" at bounding box center [920, 249] width 346 height 431
type textarea "he"
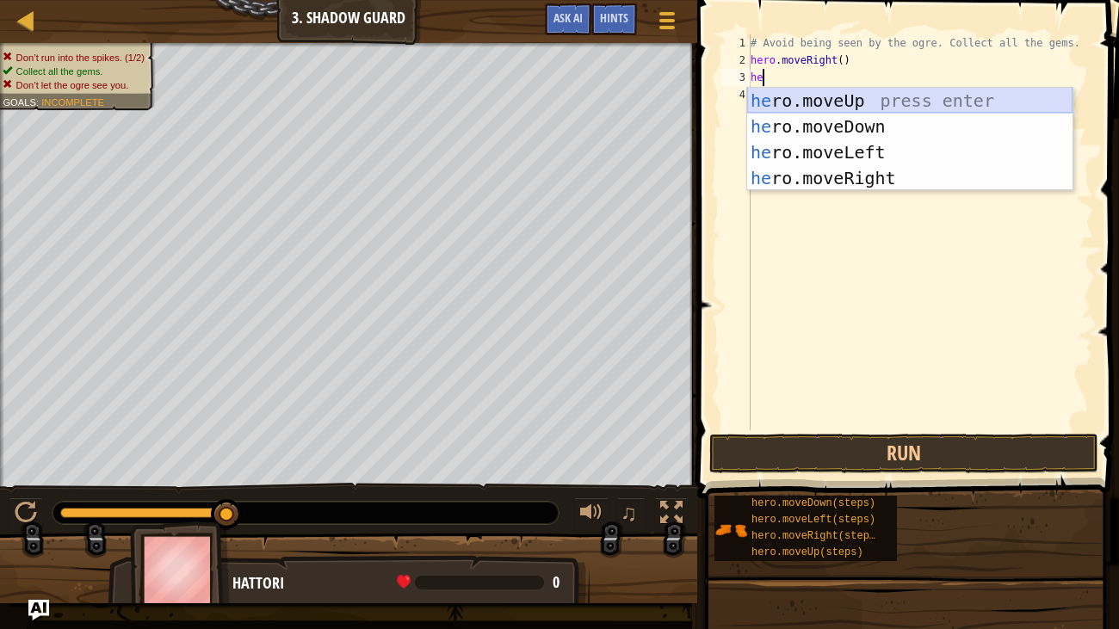
click at [883, 98] on div "he ro.moveUp press enter he ro.moveDown press enter he ro.moveLeft press enter …" at bounding box center [909, 165] width 325 height 155
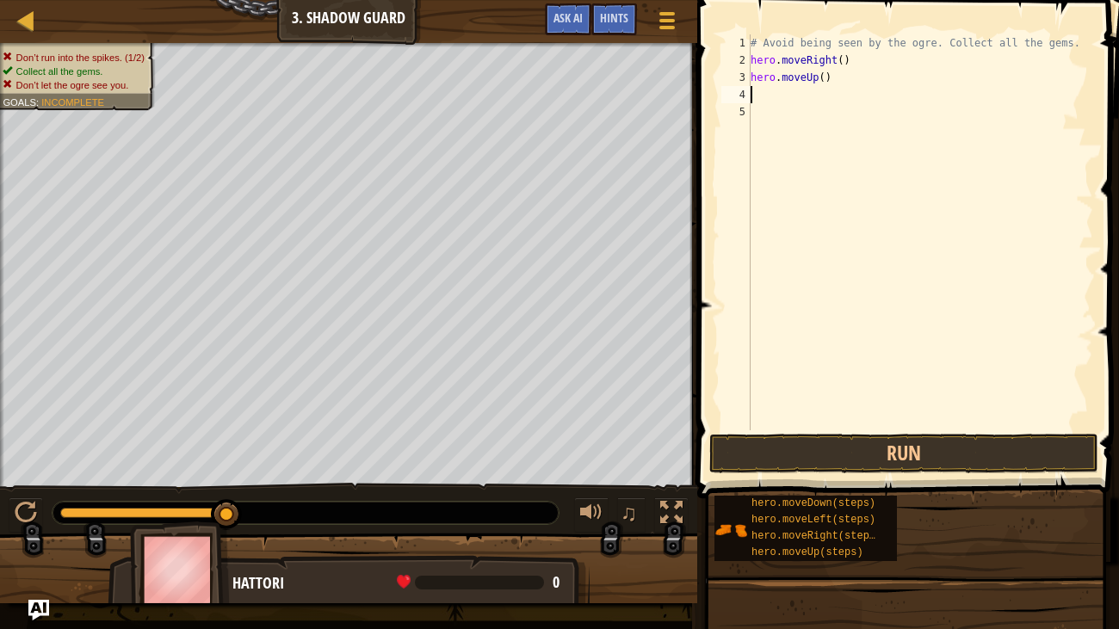
type textarea "g"
type textarea "he"
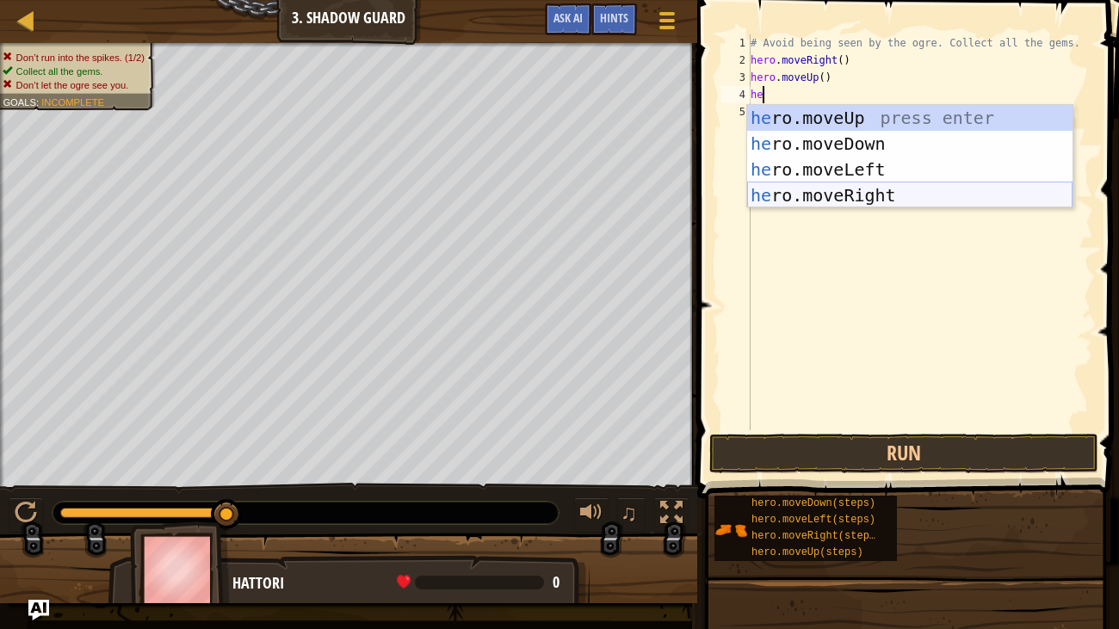
click at [863, 205] on div "he ro.moveUp press enter he ro.moveDown press enter he ro.moveLeft press enter …" at bounding box center [909, 182] width 325 height 155
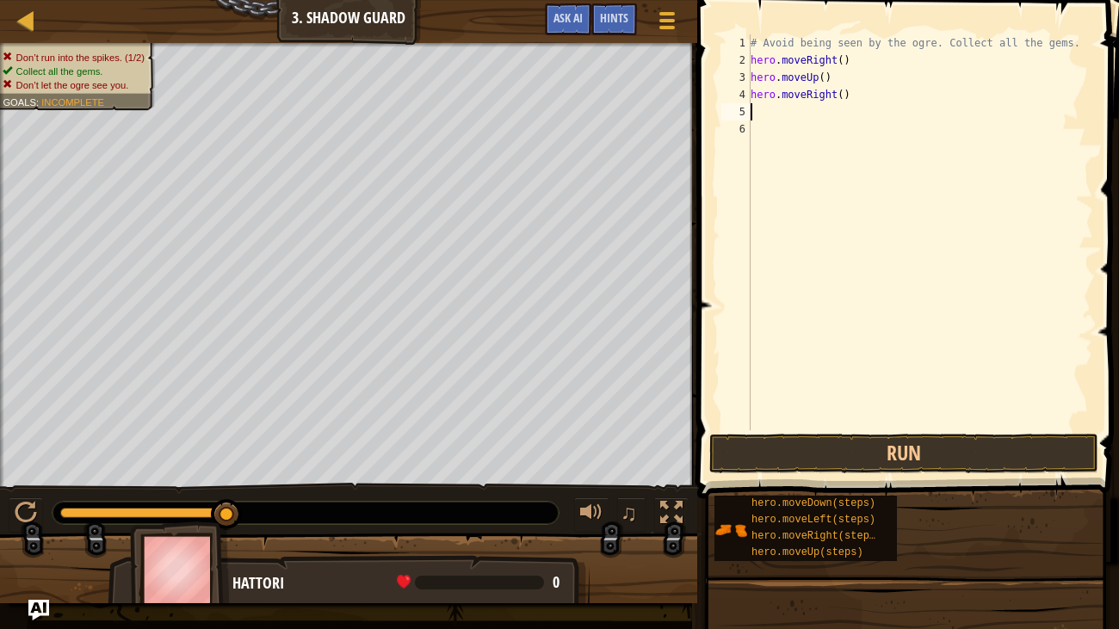
type textarea "d"
type textarea "r"
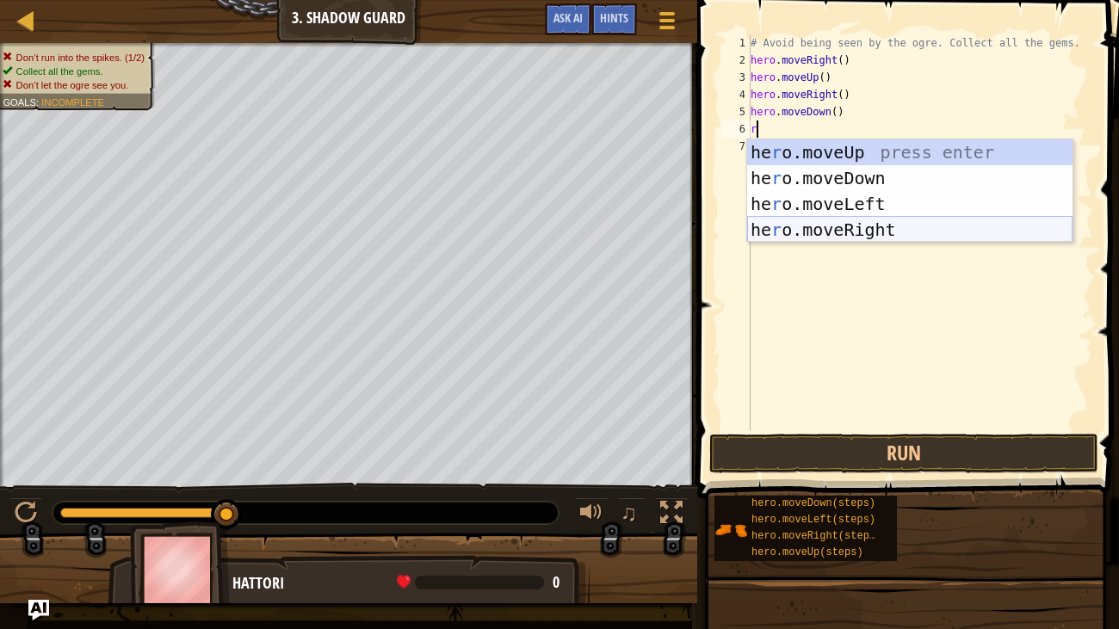
click at [863, 220] on div "he r o.moveUp press enter he r o.moveDown press enter he r o.moveLeft press ent…" at bounding box center [909, 216] width 325 height 155
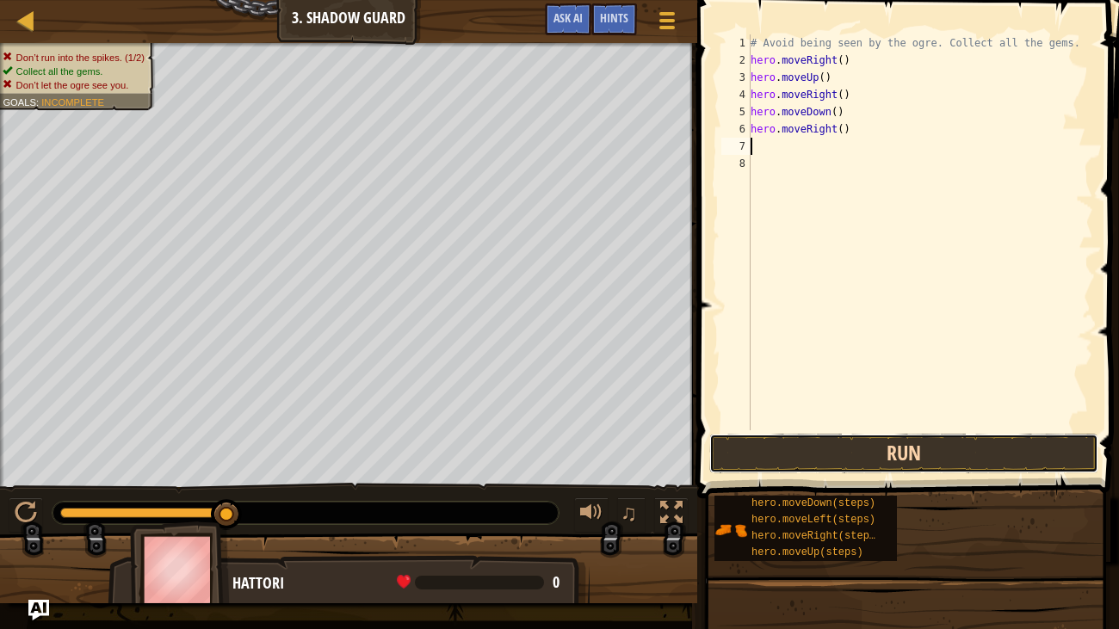
click at [868, 451] on button "Run" at bounding box center [903, 454] width 389 height 40
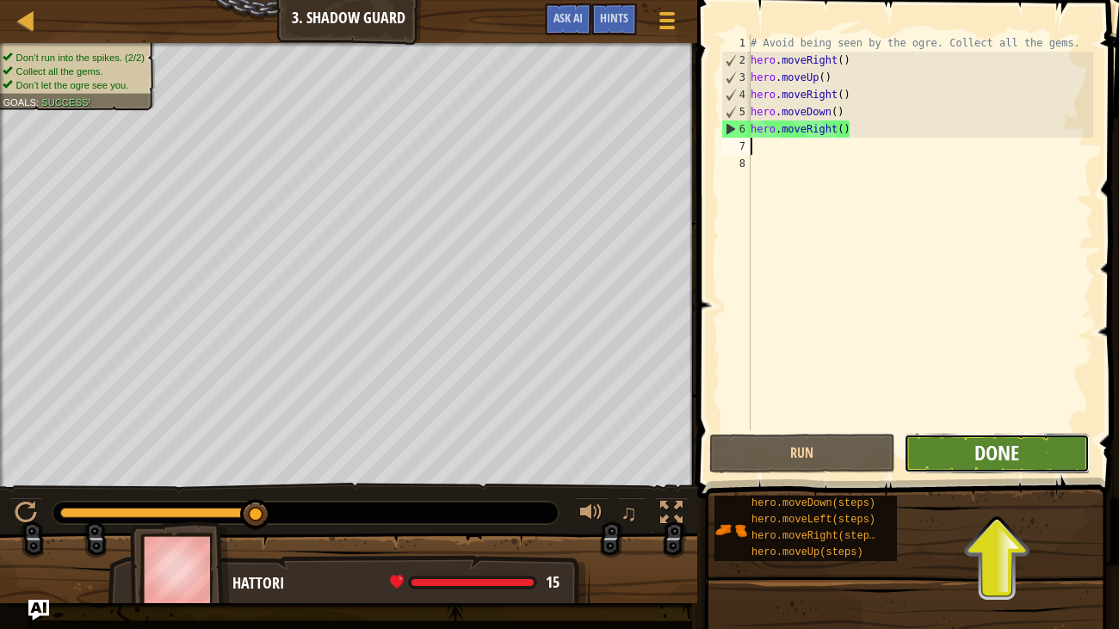
click at [988, 453] on span "Done" at bounding box center [997, 453] width 45 height 28
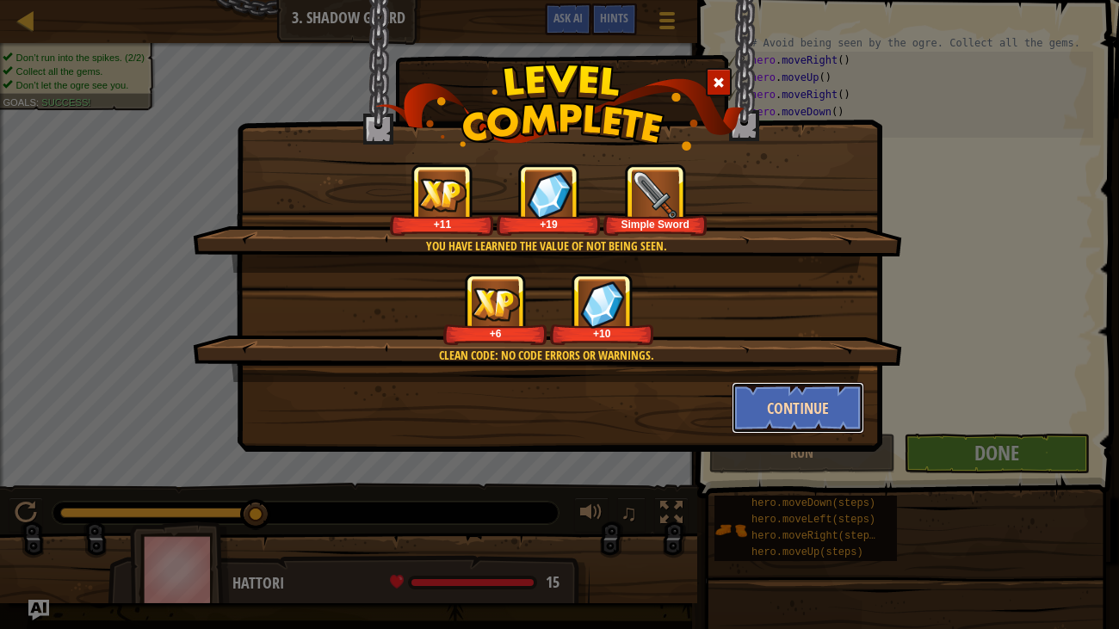
click at [832, 392] on button "Continue" at bounding box center [798, 408] width 133 height 52
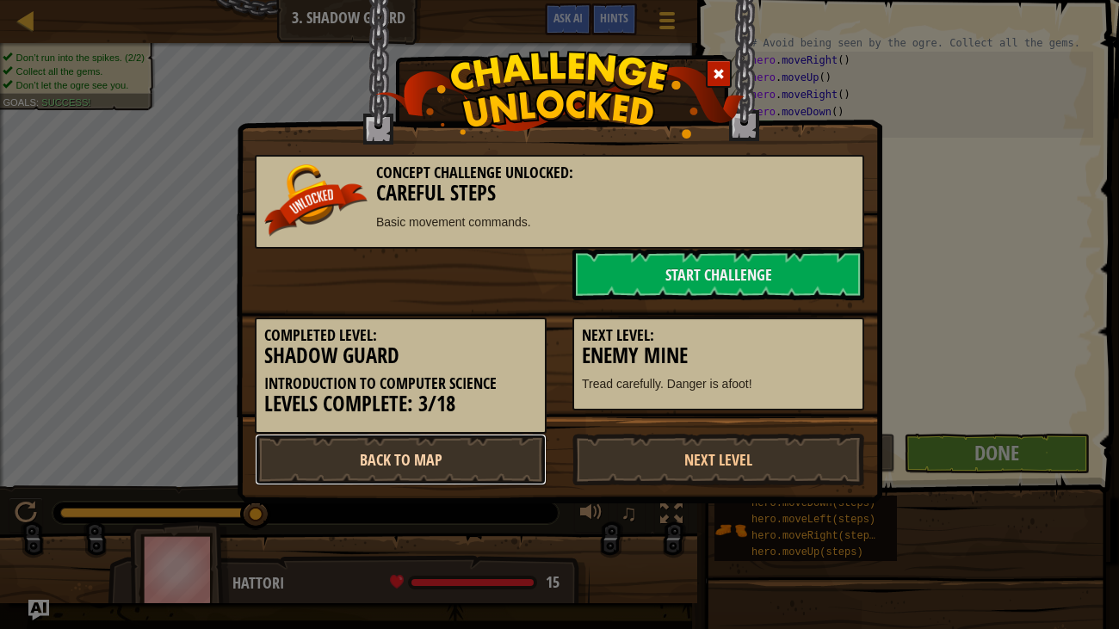
click at [416, 460] on link "Back to Map" at bounding box center [401, 460] width 292 height 52
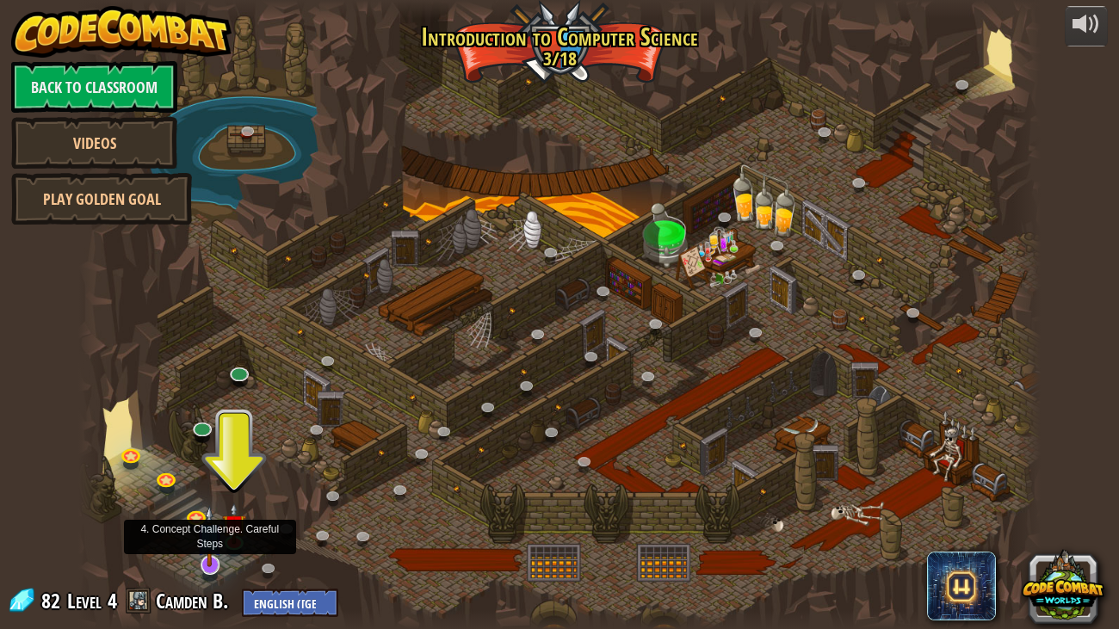
click at [213, 523] on img at bounding box center [209, 536] width 27 height 62
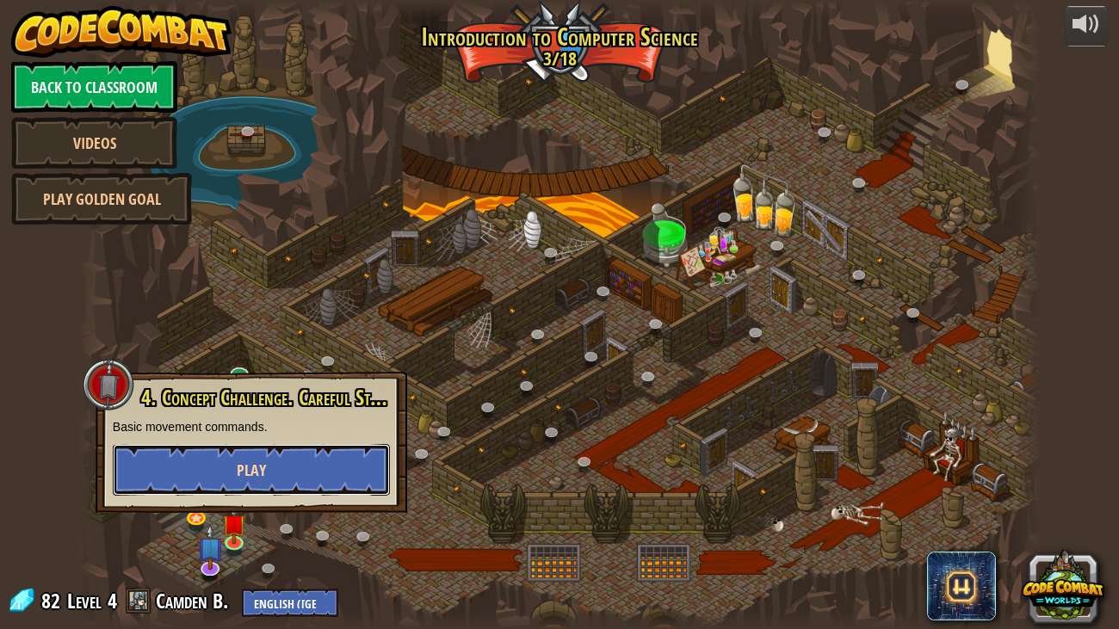
click at [256, 479] on span "Play" at bounding box center [251, 471] width 29 height 22
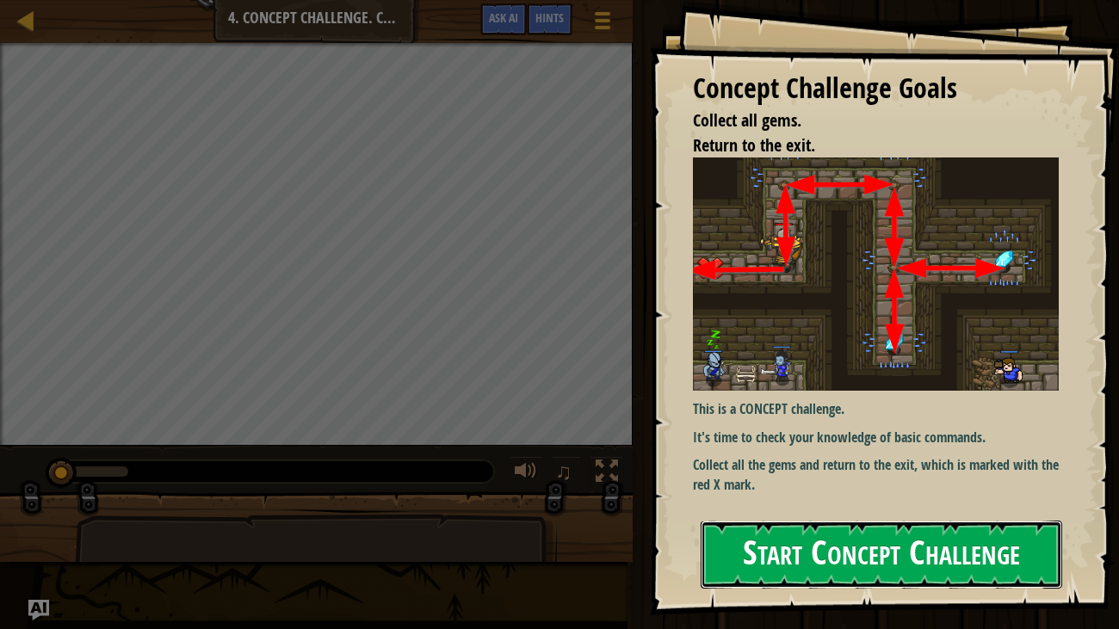
click at [951, 523] on button "Start Concept Challenge" at bounding box center [882, 555] width 362 height 68
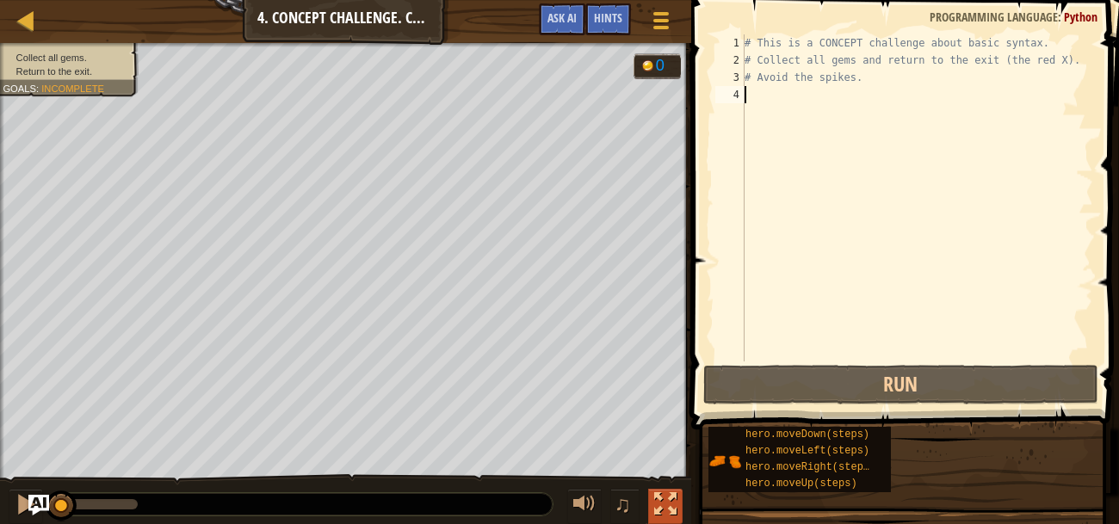
click at [667, 494] on div at bounding box center [665, 504] width 22 height 22
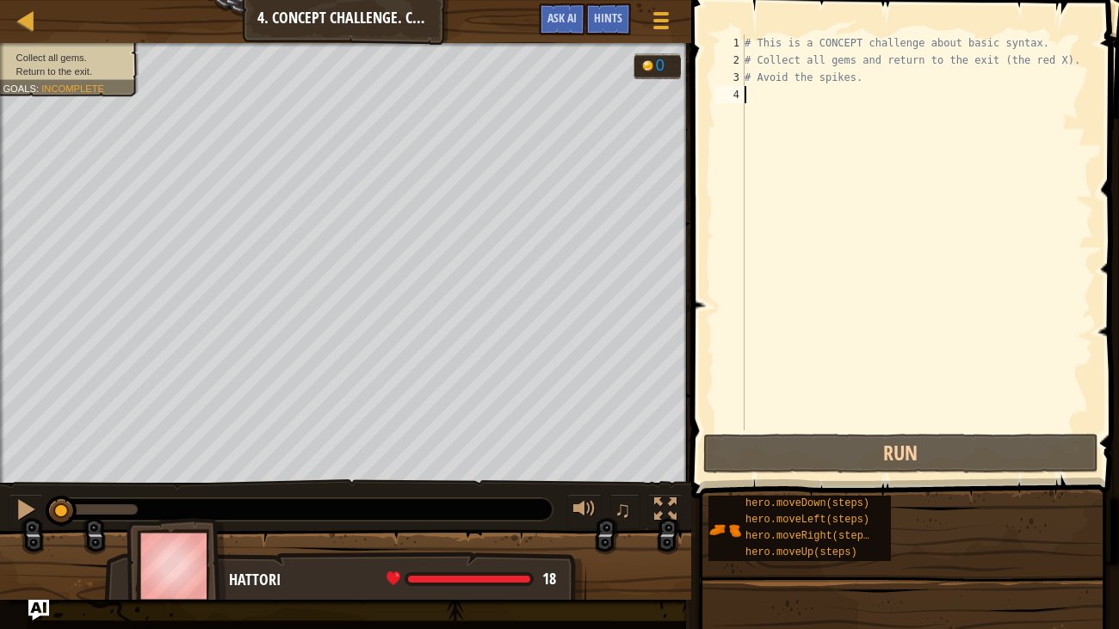
scroll to position [8, 0]
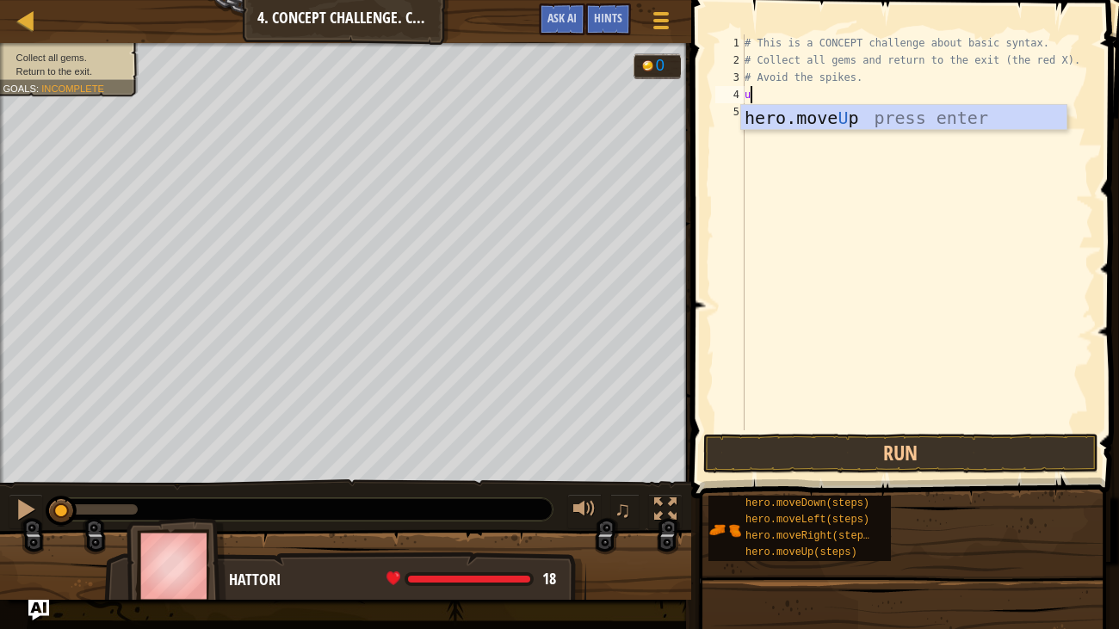
type textarea "up"
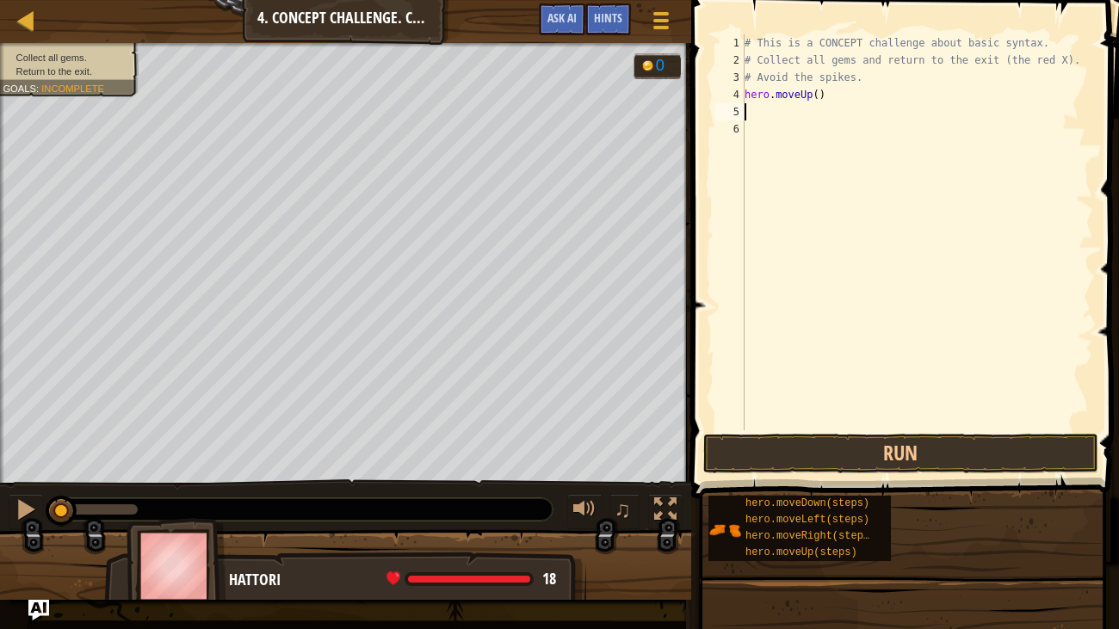
type textarea "r"
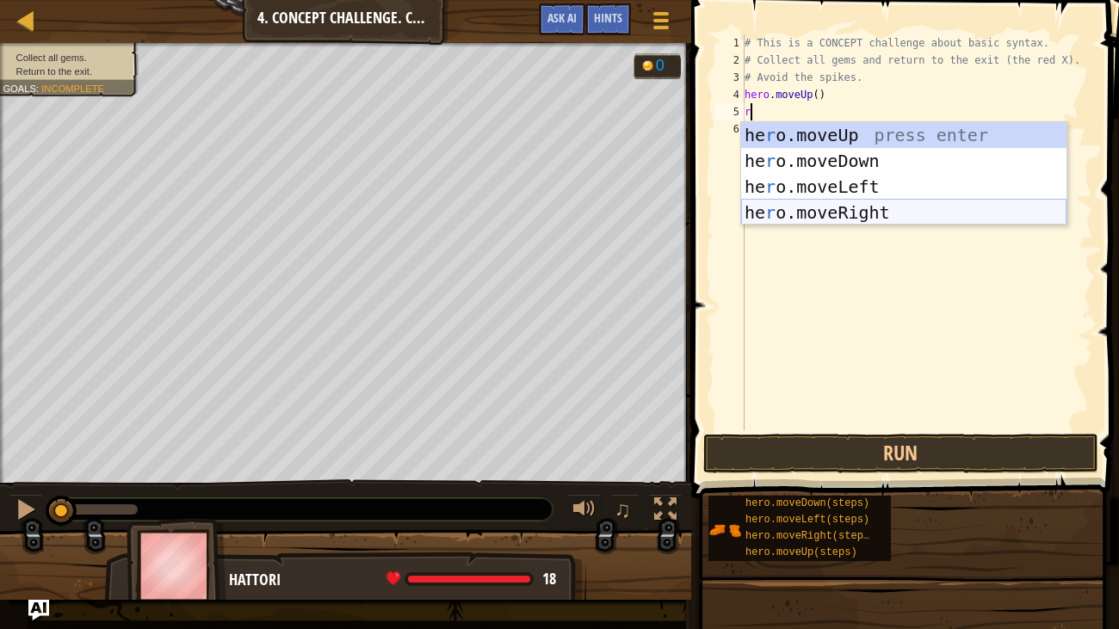
click at [814, 204] on div "he r o.moveUp press enter he r o.moveDown press enter he r o.moveLeft press ent…" at bounding box center [903, 199] width 325 height 155
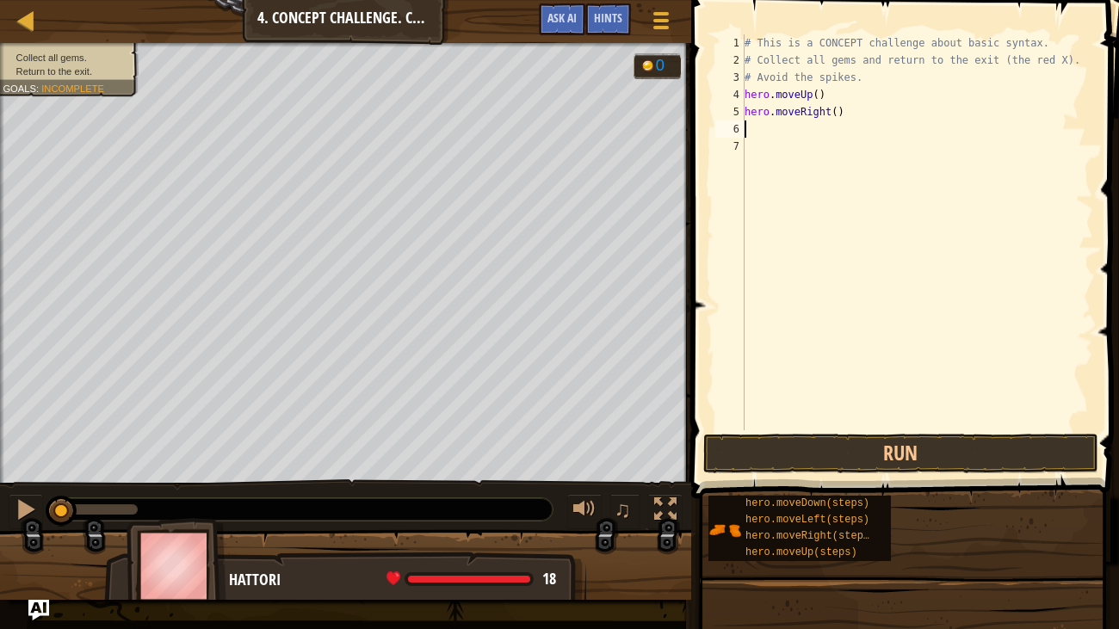
type textarea "d"
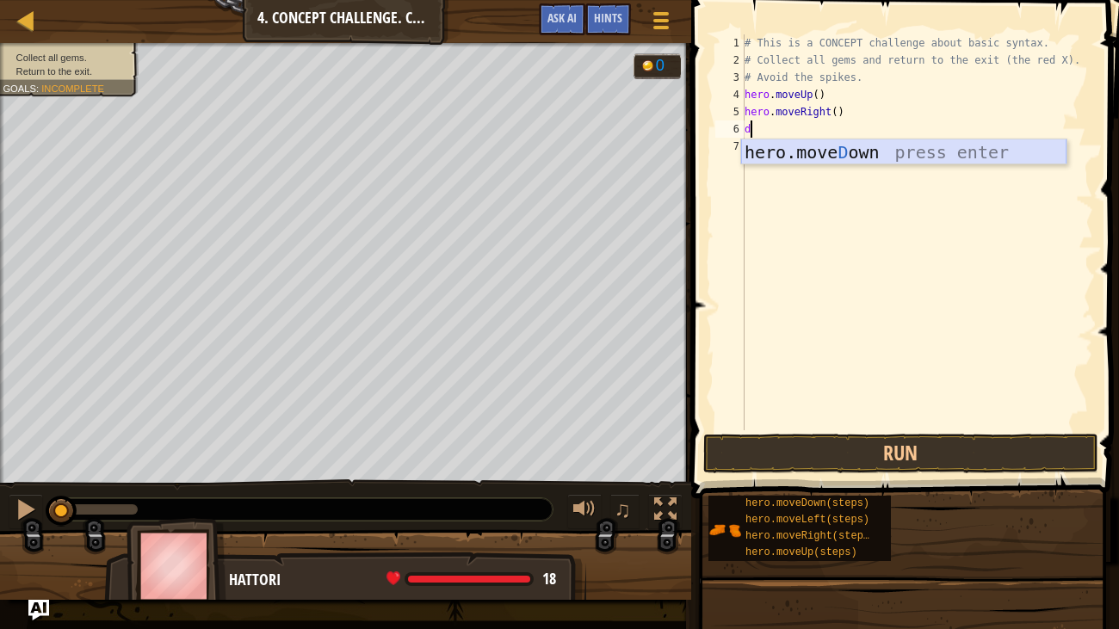
click at [864, 161] on div "hero.[PERSON_NAME] own press enter" at bounding box center [903, 177] width 325 height 77
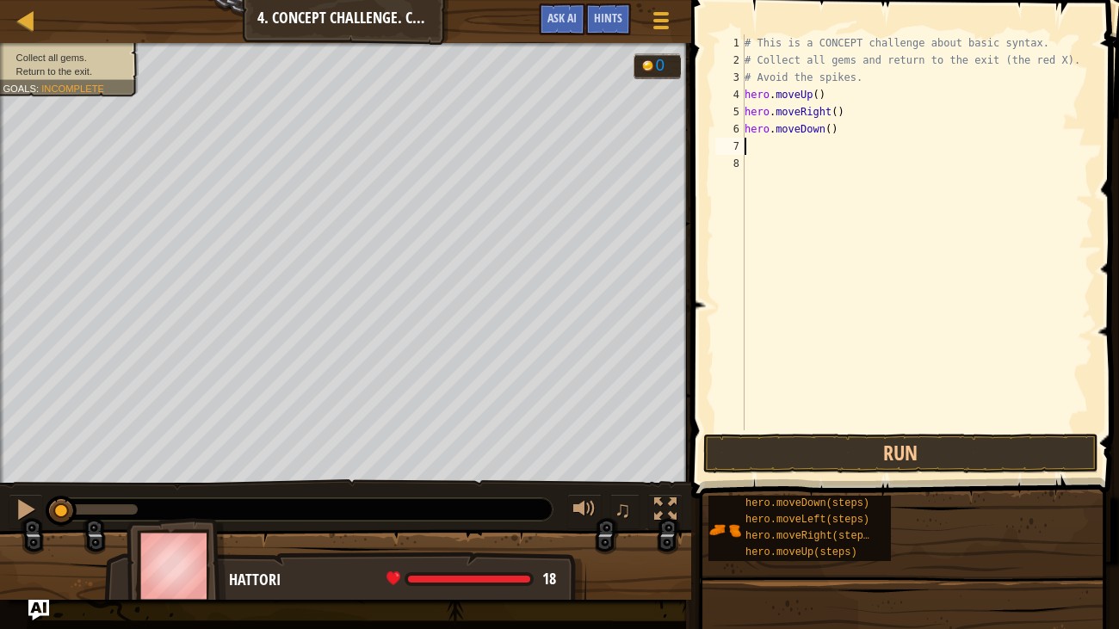
click at [831, 133] on div "# This is a CONCEPT challenge about basic syntax. # Collect all gems and return…" at bounding box center [917, 249] width 352 height 431
type textarea "hero.moveDown(2)"
click at [823, 161] on div "# This is a CONCEPT challenge about basic syntax. # Collect all gems and return…" at bounding box center [917, 249] width 352 height 431
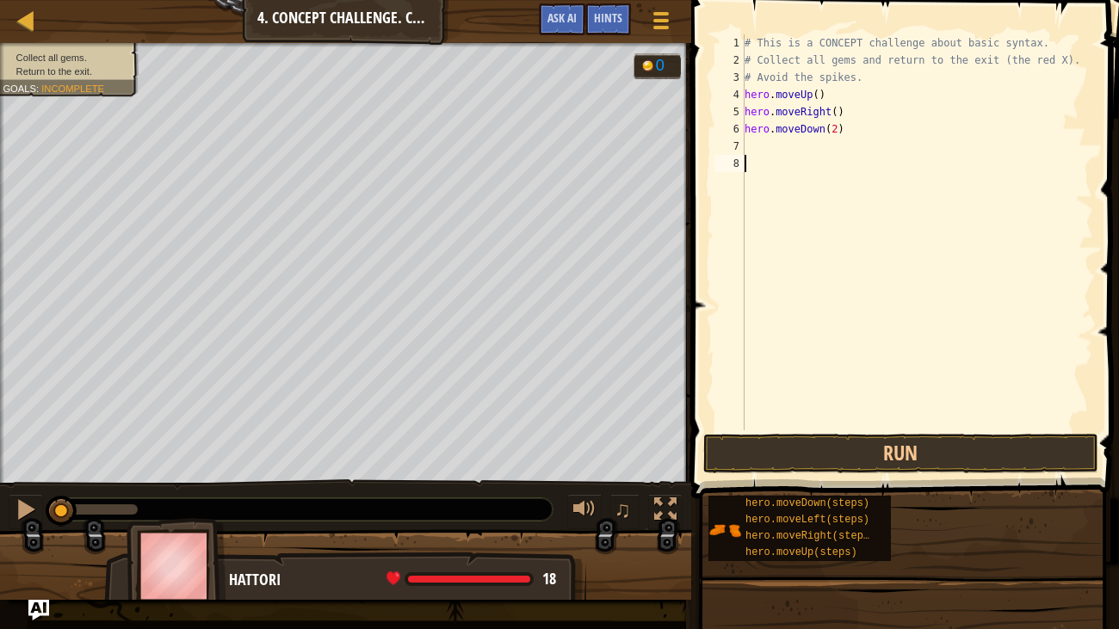
click at [779, 148] on div "# This is a CONCEPT challenge about basic syntax. # Collect all gems and return…" at bounding box center [917, 249] width 352 height 431
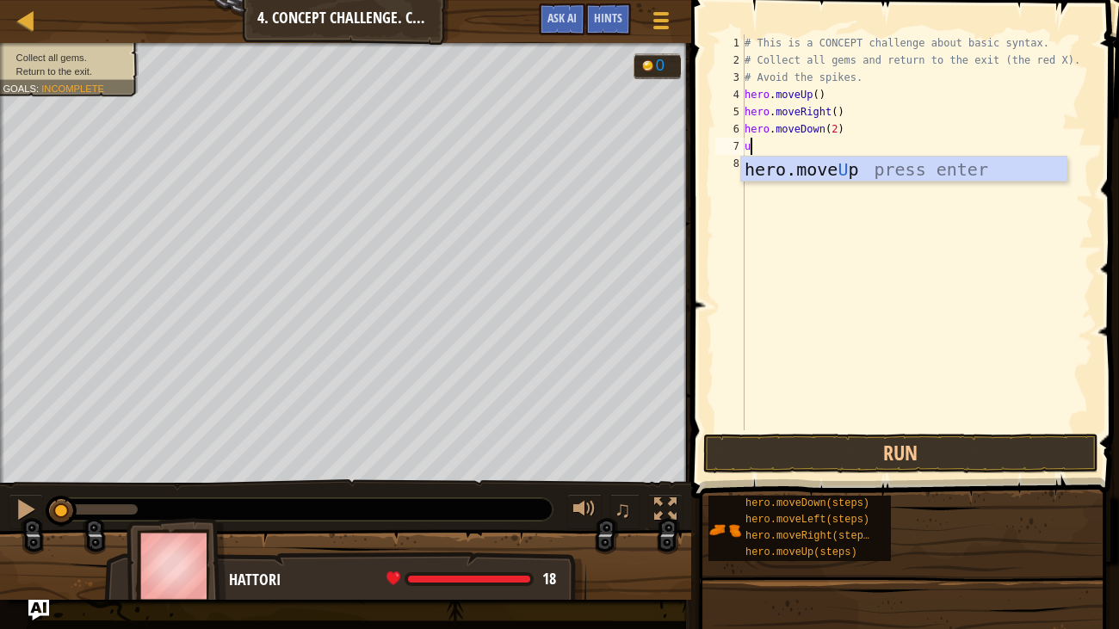
type textarea "up"
click at [807, 168] on div "hero.move Up press enter" at bounding box center [903, 195] width 325 height 77
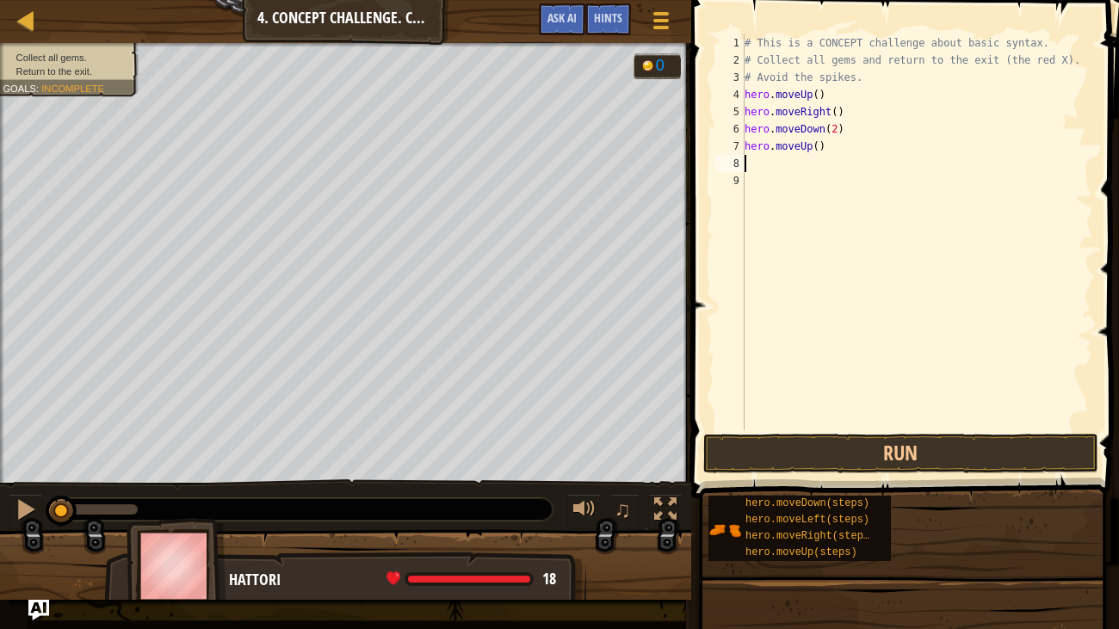
type textarea "r"
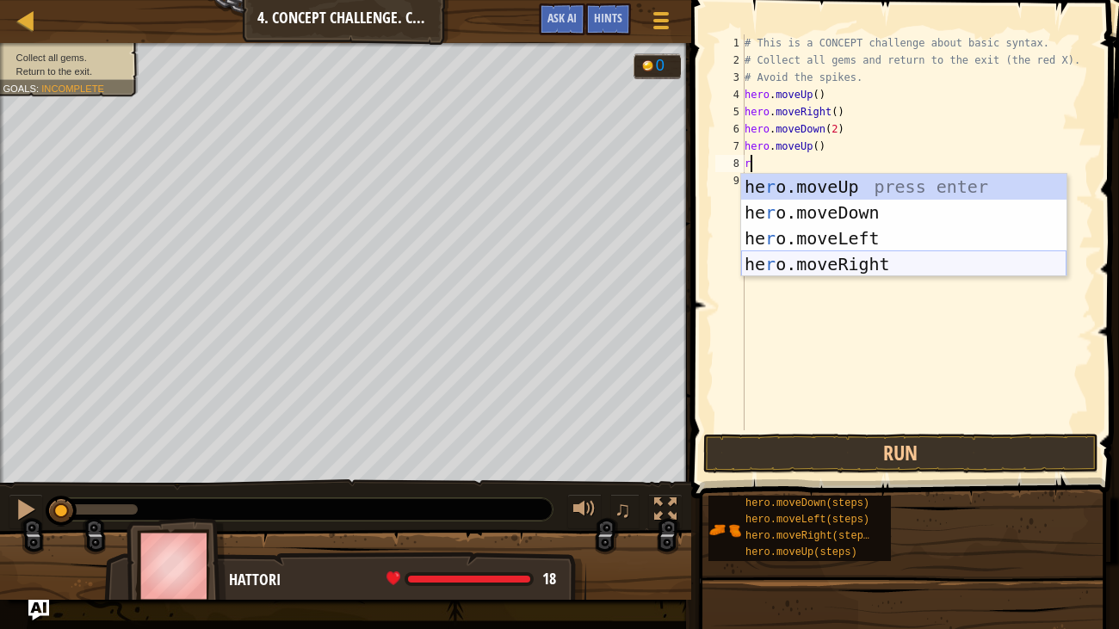
click at [851, 264] on div "he r o.moveUp press enter he r o.moveDown press enter he r o.moveLeft press ent…" at bounding box center [903, 251] width 325 height 155
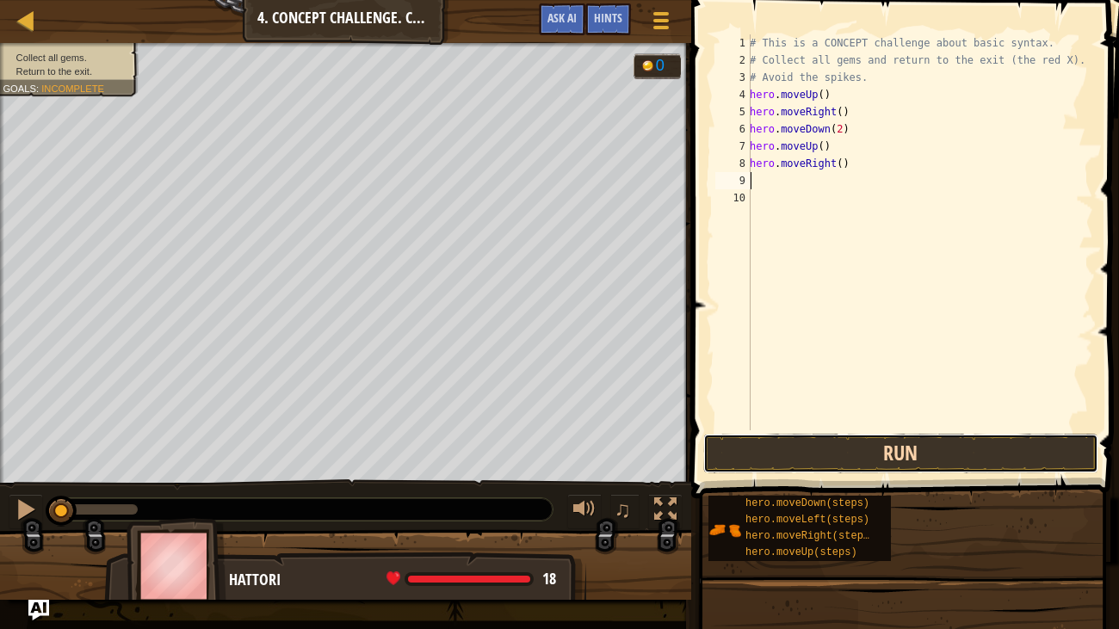
click at [846, 445] on button "Run" at bounding box center [900, 454] width 395 height 40
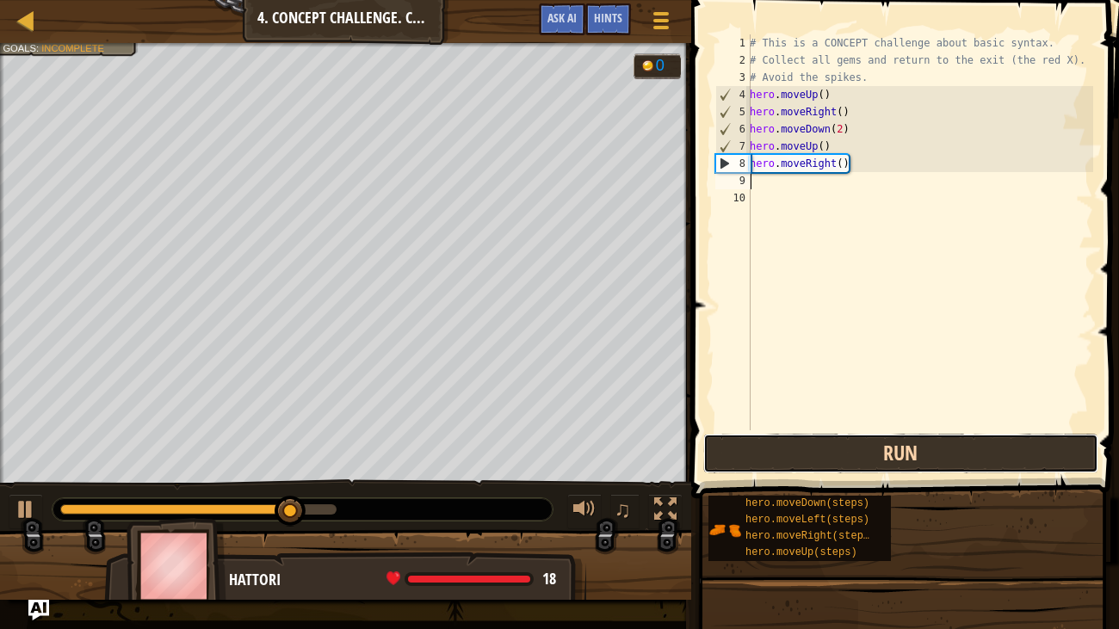
click at [846, 445] on button "Run" at bounding box center [900, 454] width 395 height 40
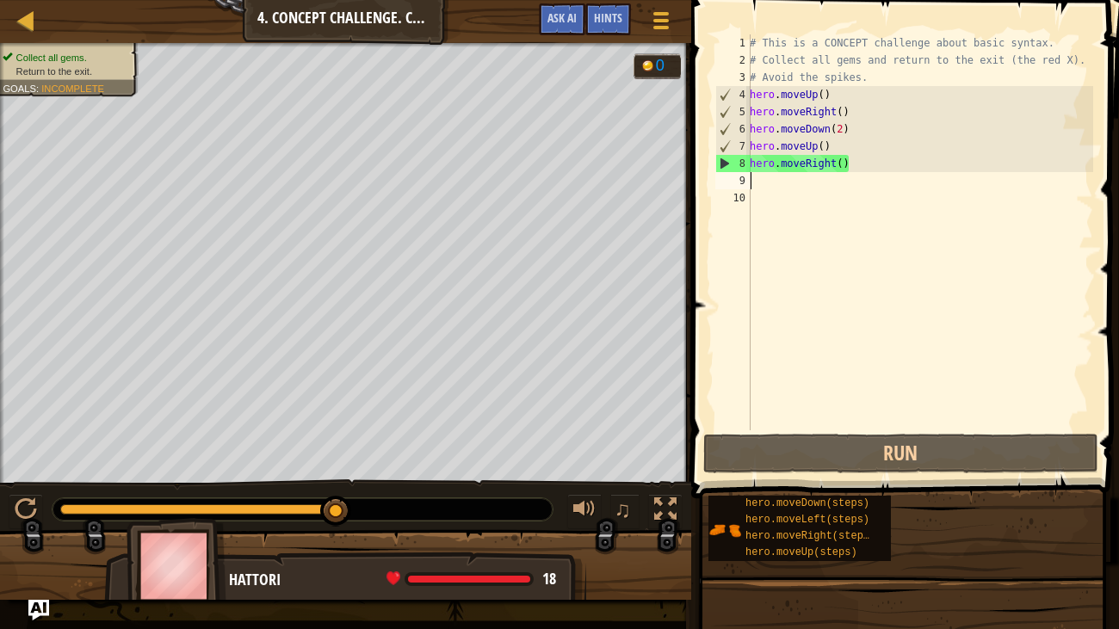
type textarea "le"
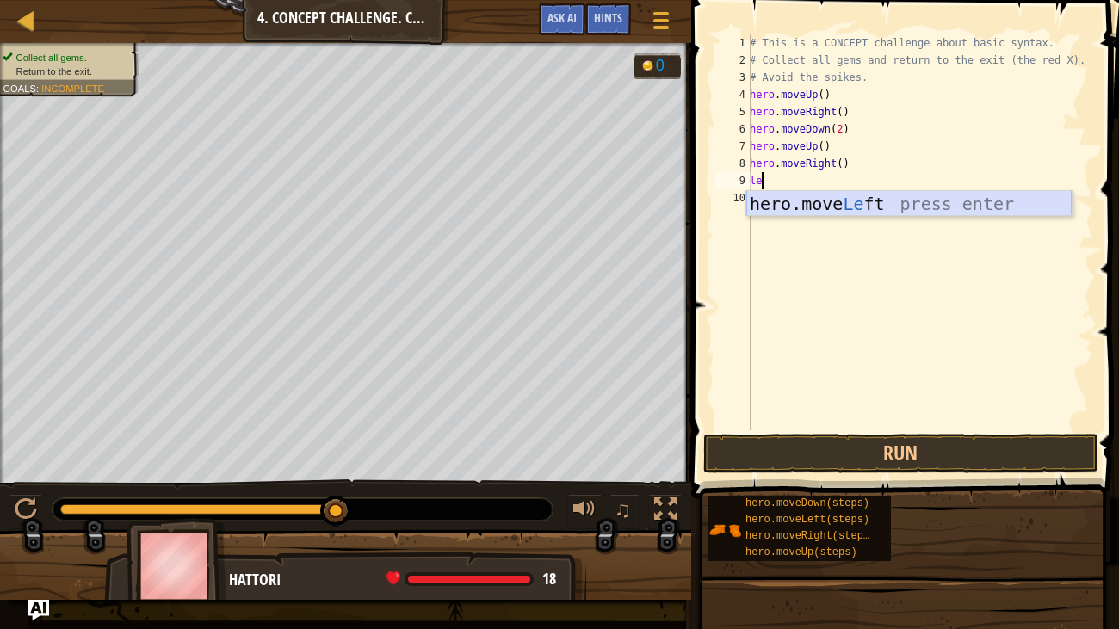
click at [799, 199] on div "hero.move Le ft press enter" at bounding box center [908, 229] width 325 height 77
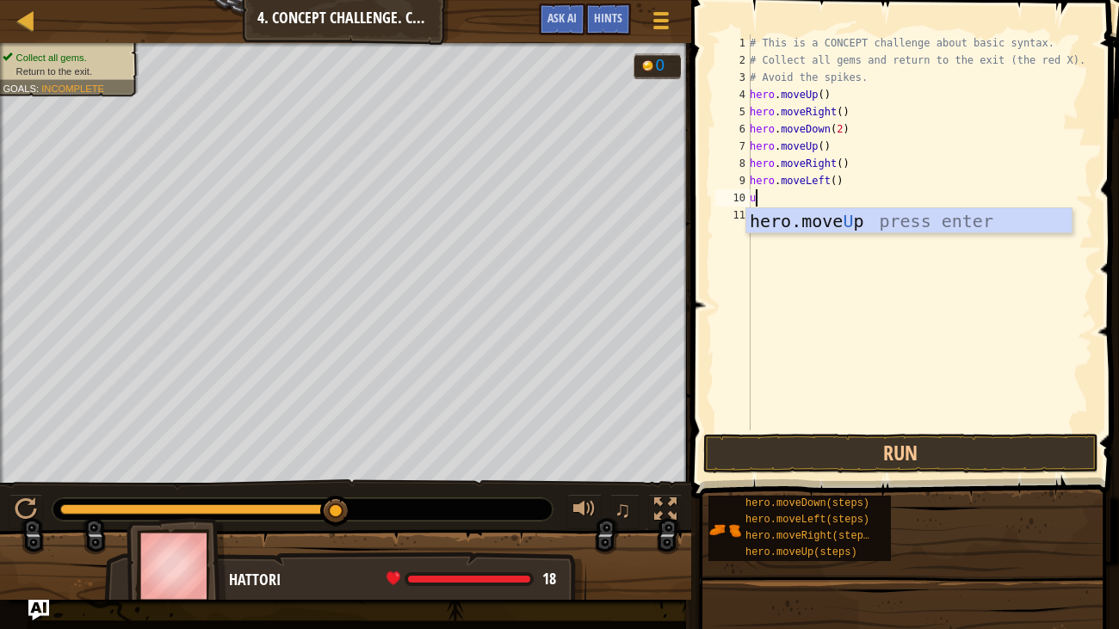
type textarea "up"
click at [814, 216] on div "hero.move Up press enter" at bounding box center [908, 246] width 325 height 77
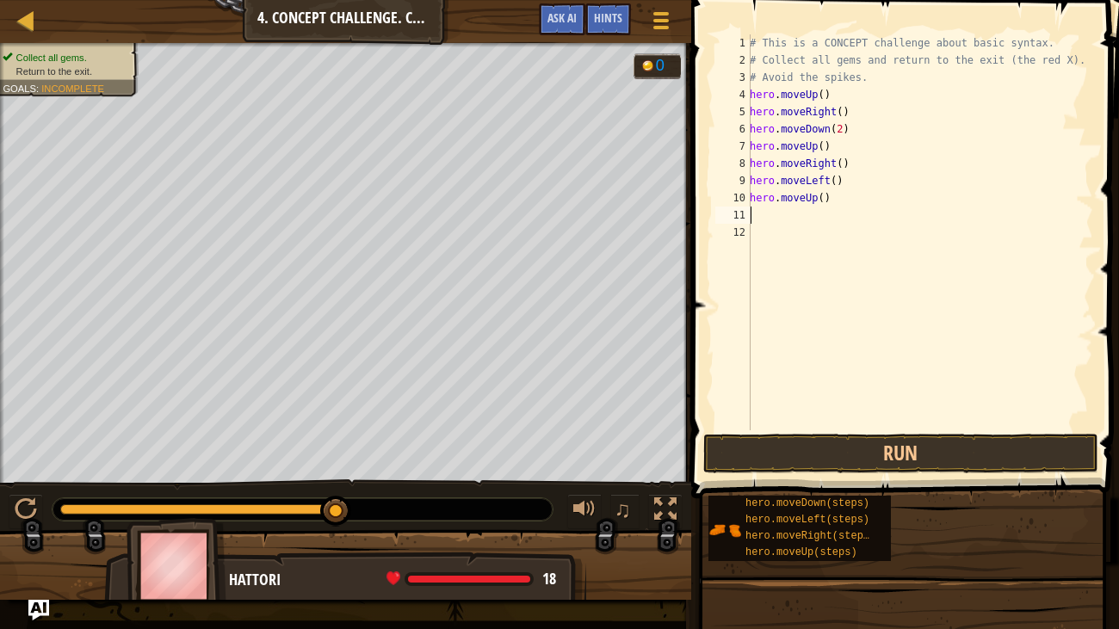
type textarea "l"
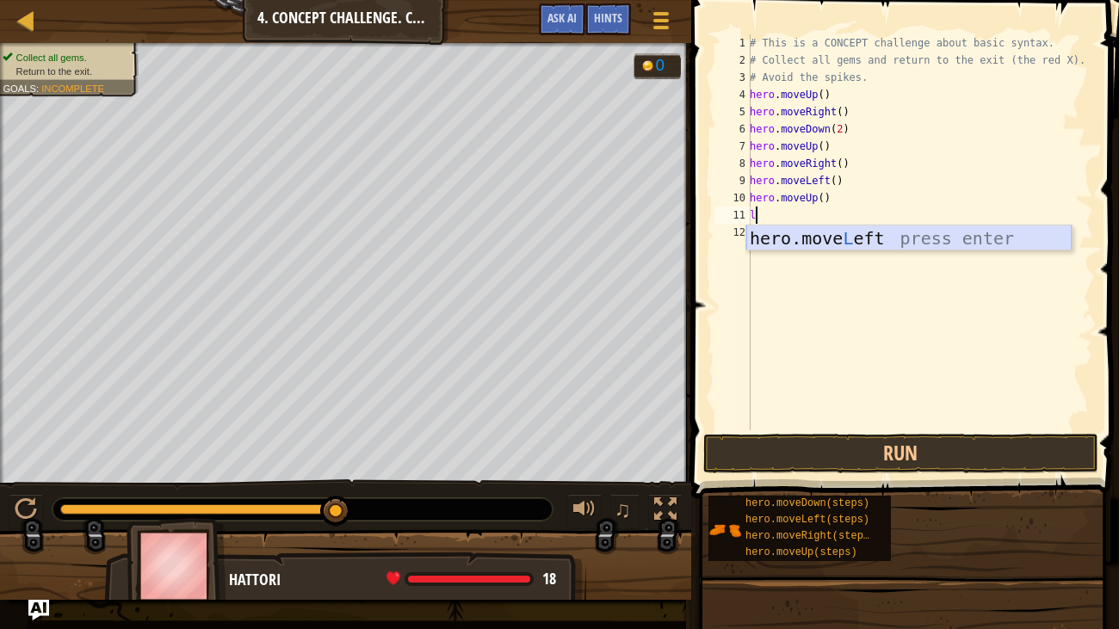
click at [819, 237] on div "hero.move L eft press enter" at bounding box center [908, 264] width 325 height 77
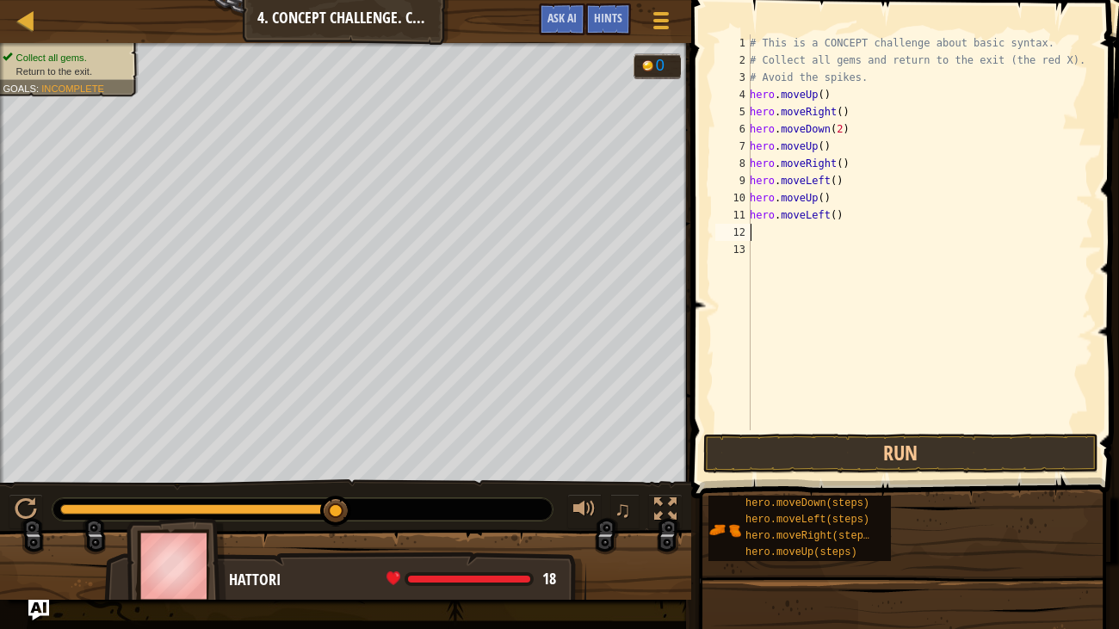
type textarea "d"
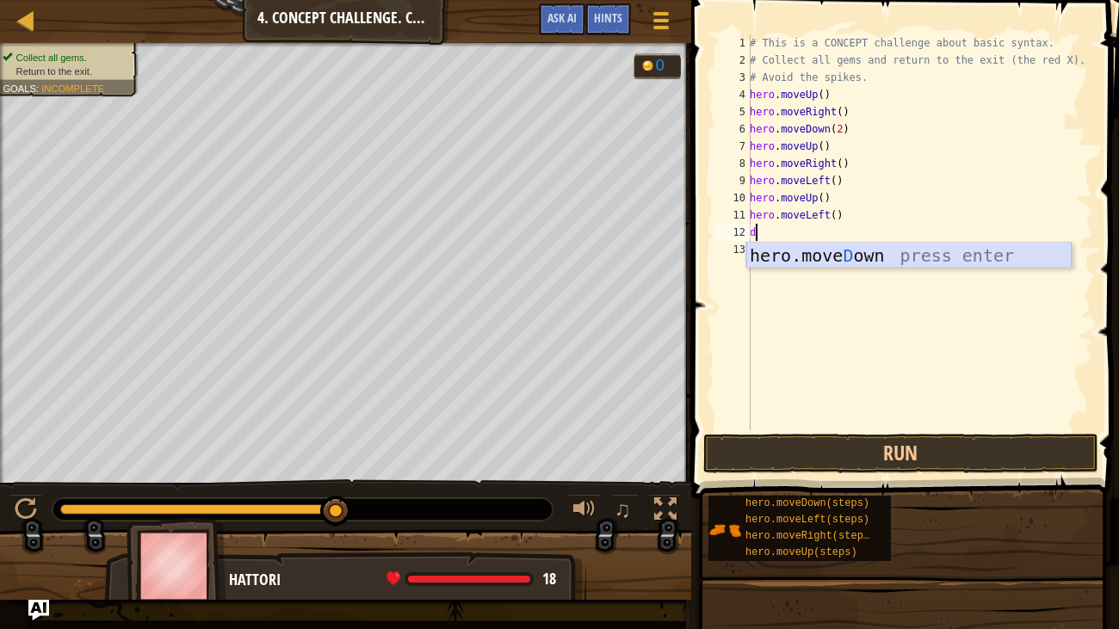
click at [824, 251] on div "hero.[PERSON_NAME] own press enter" at bounding box center [908, 281] width 325 height 77
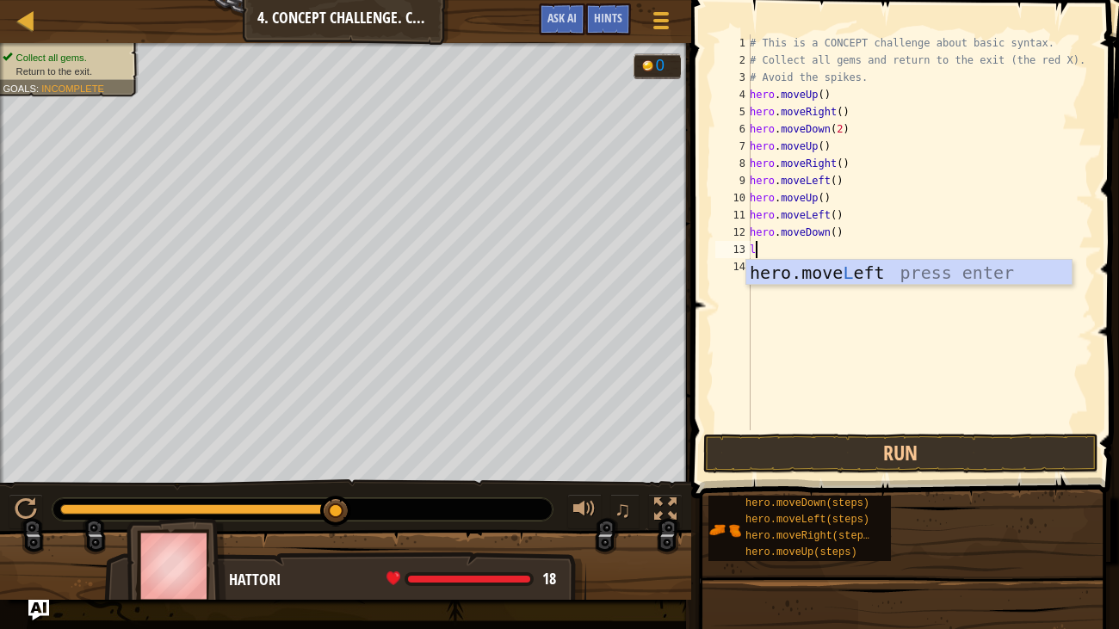
type textarea "le"
click at [832, 277] on div "hero.move Le ft press enter" at bounding box center [908, 298] width 325 height 77
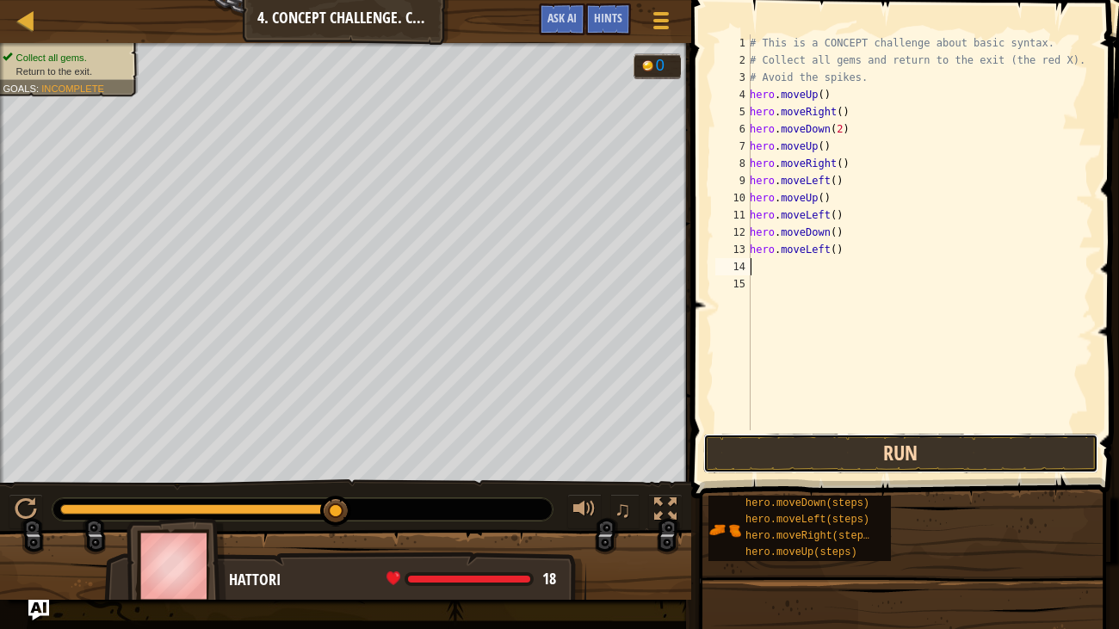
click at [829, 456] on button "Run" at bounding box center [900, 454] width 395 height 40
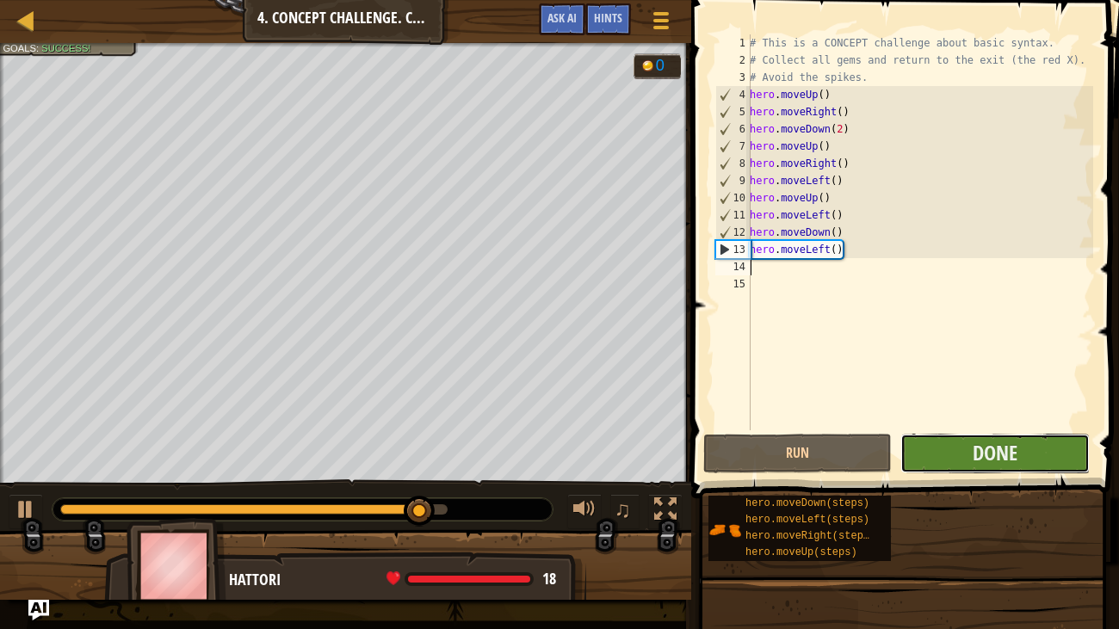
click at [968, 455] on button "Done" at bounding box center [995, 454] width 189 height 40
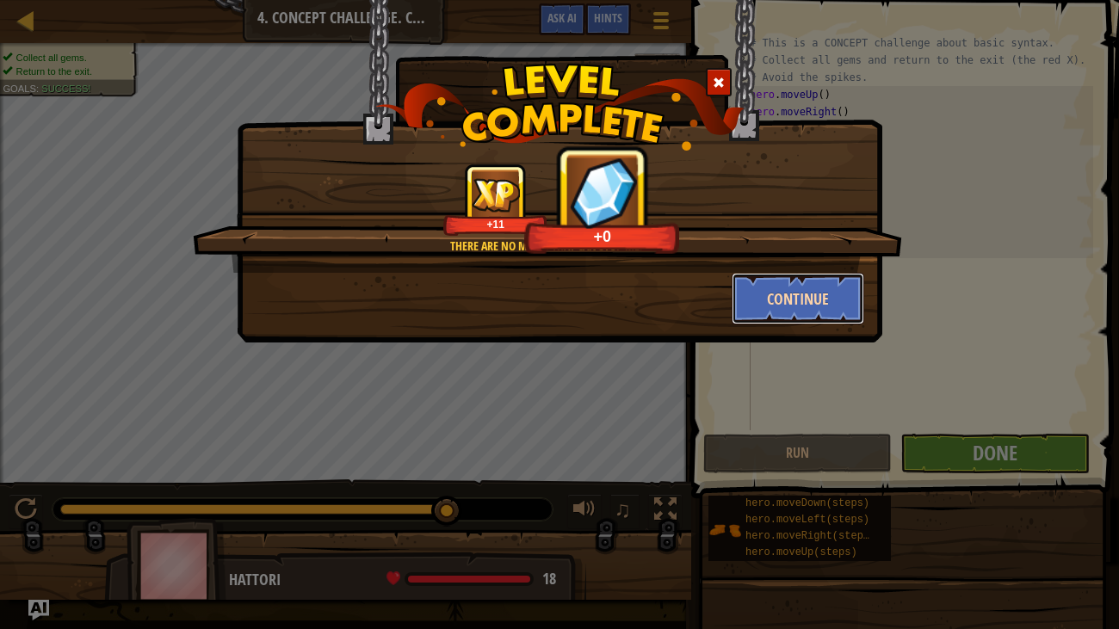
click at [766, 300] on button "Continue" at bounding box center [798, 299] width 133 height 52
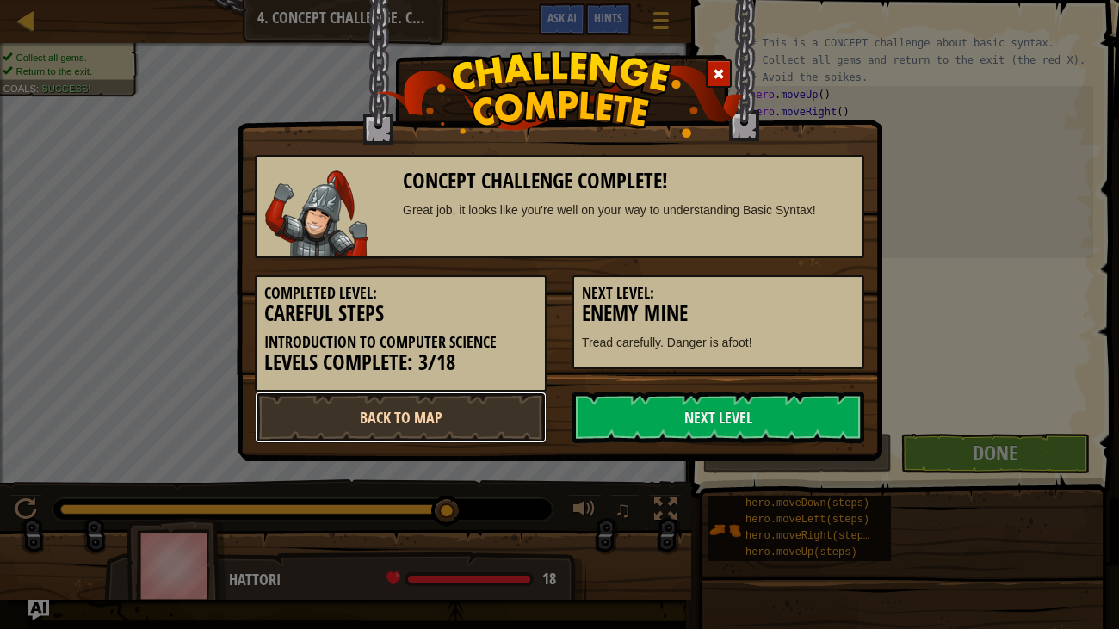
click at [454, 418] on link "Back to Map" at bounding box center [401, 418] width 292 height 52
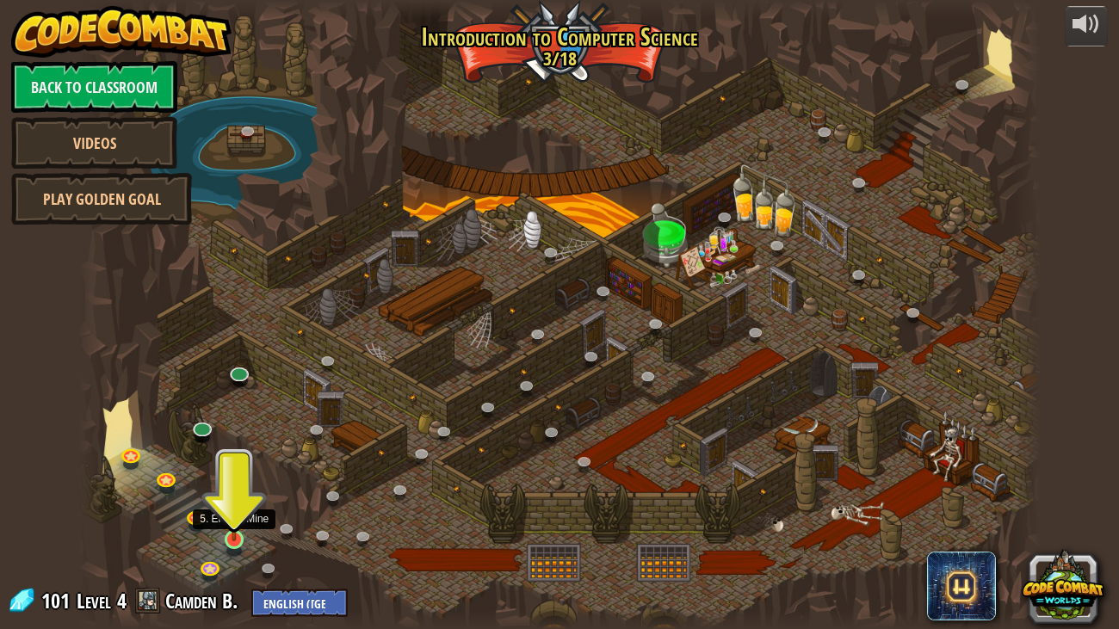
click at [235, 523] on img at bounding box center [234, 513] width 24 height 55
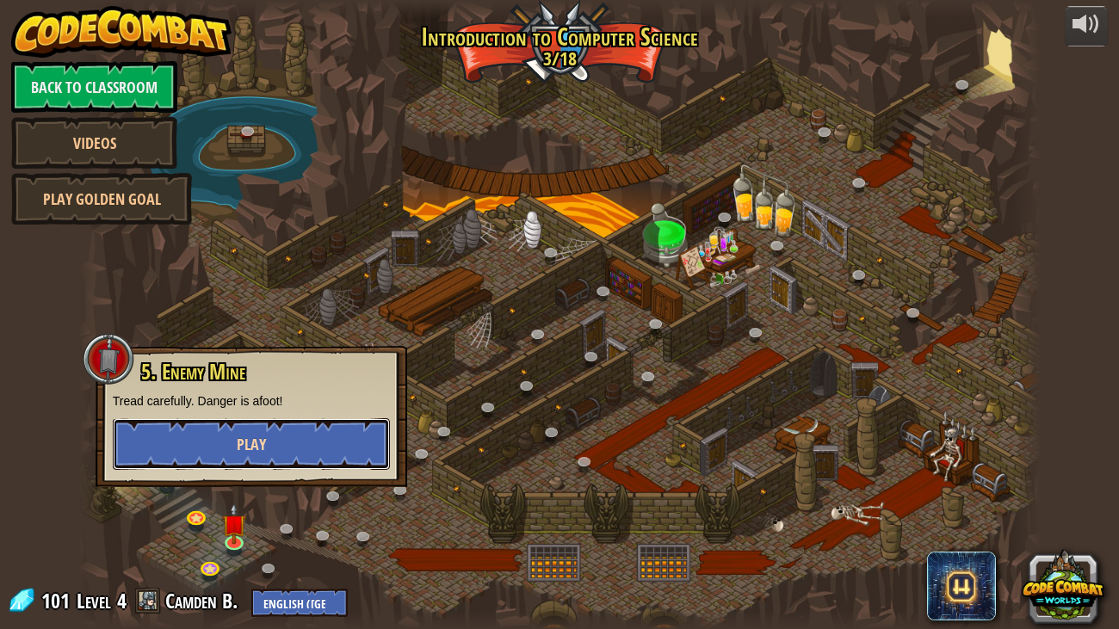
click at [298, 437] on button "Play" at bounding box center [251, 444] width 277 height 52
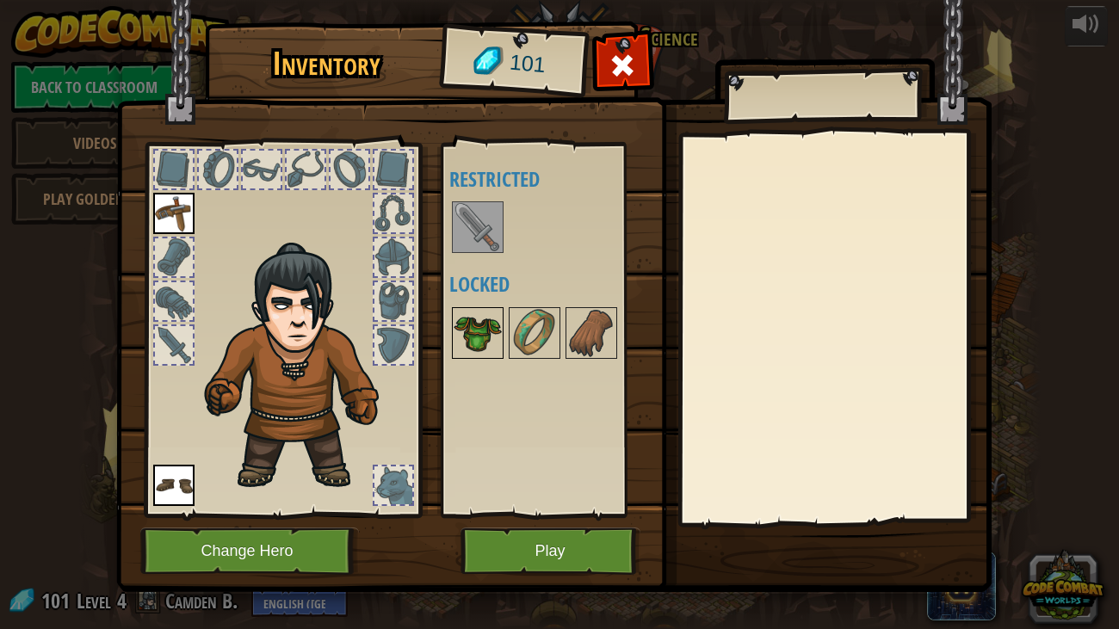
click at [491, 331] on img at bounding box center [478, 333] width 48 height 48
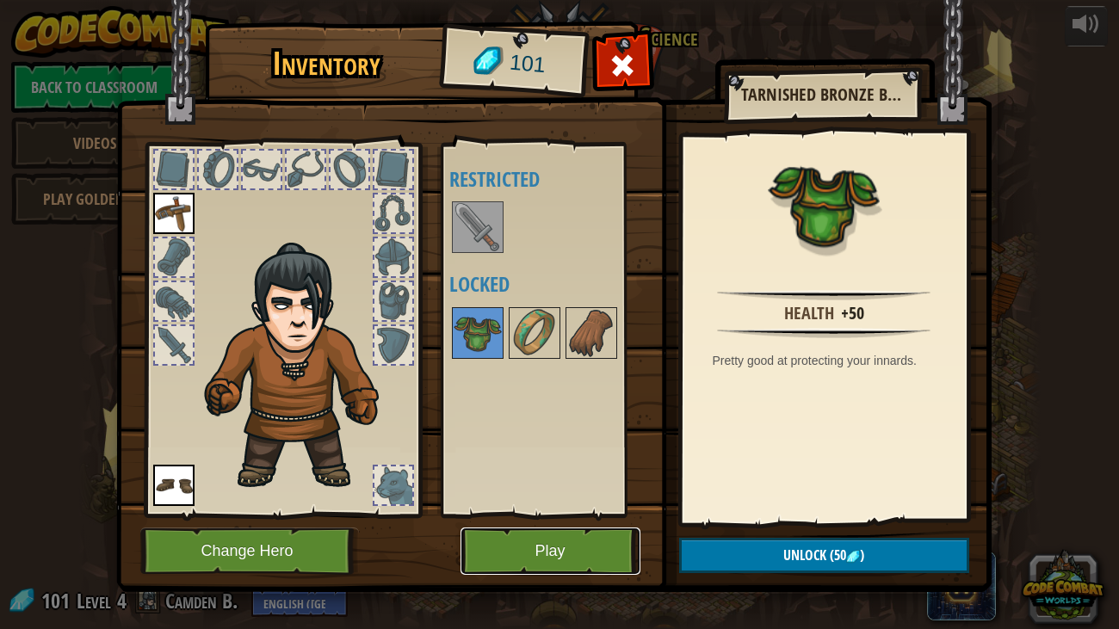
click at [546, 523] on button "Play" at bounding box center [551, 551] width 180 height 47
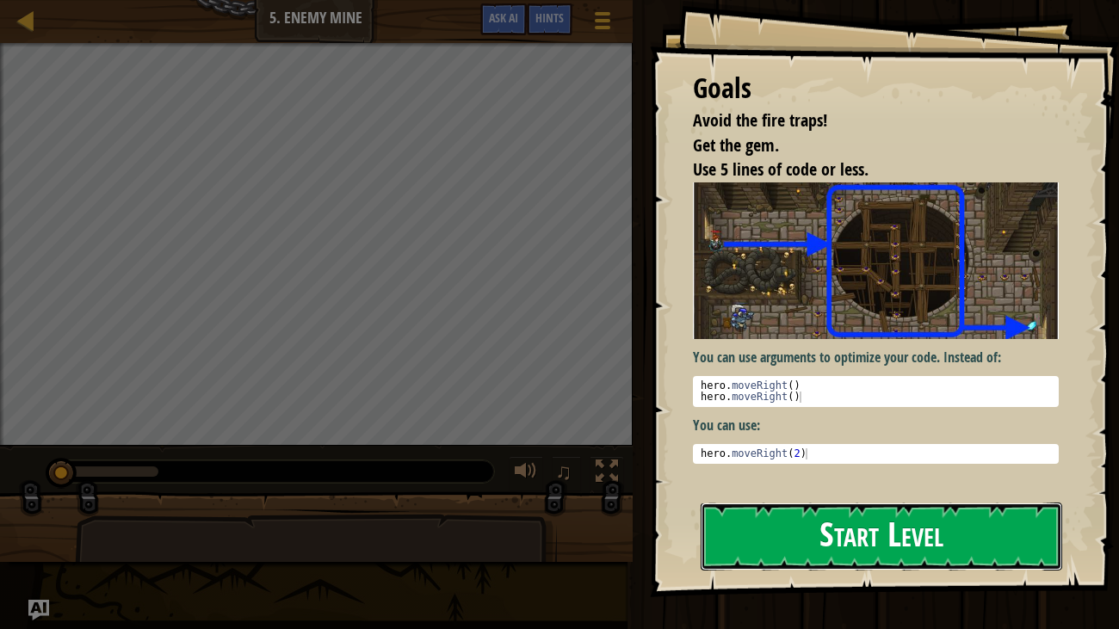
click at [797, 523] on button "Start Level" at bounding box center [882, 537] width 362 height 68
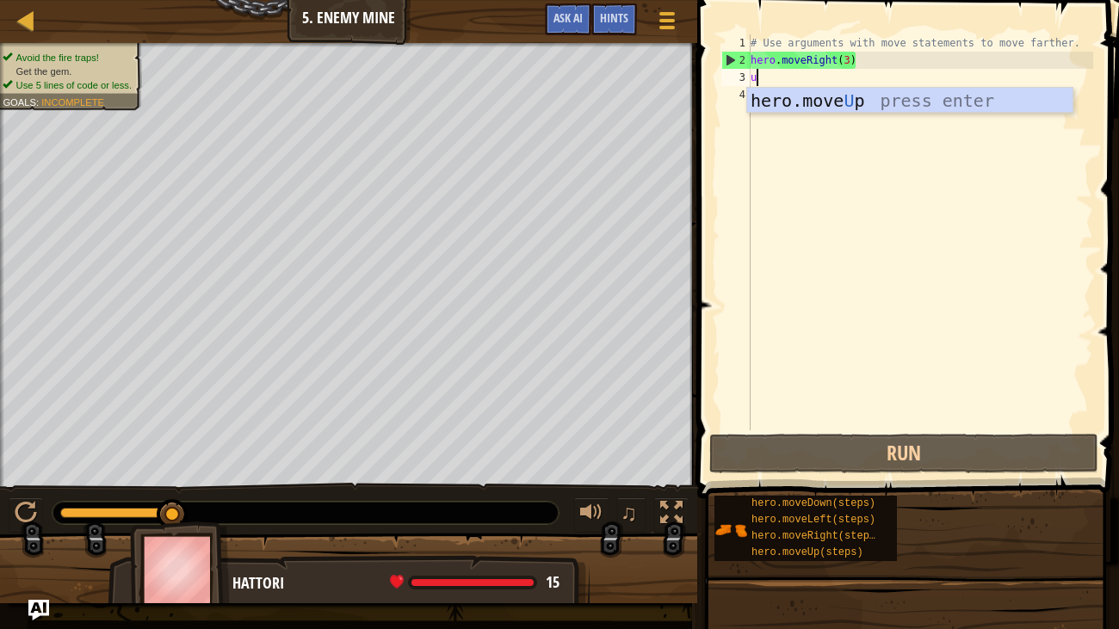
scroll to position [8, 0]
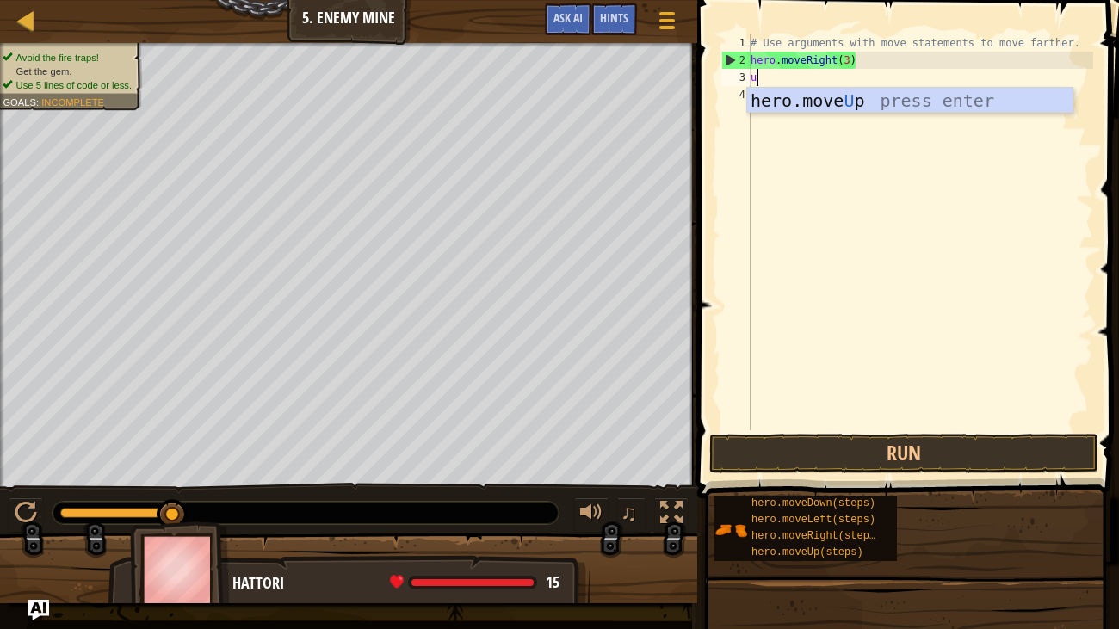
type textarea "up"
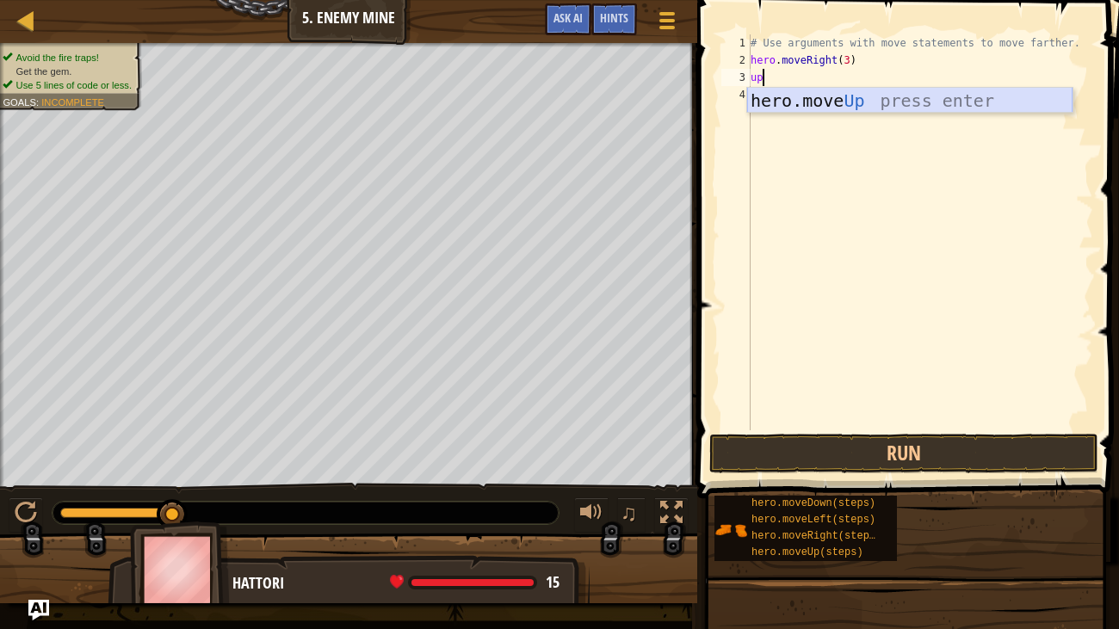
click at [819, 105] on div "hero.move Up press enter" at bounding box center [909, 126] width 325 height 77
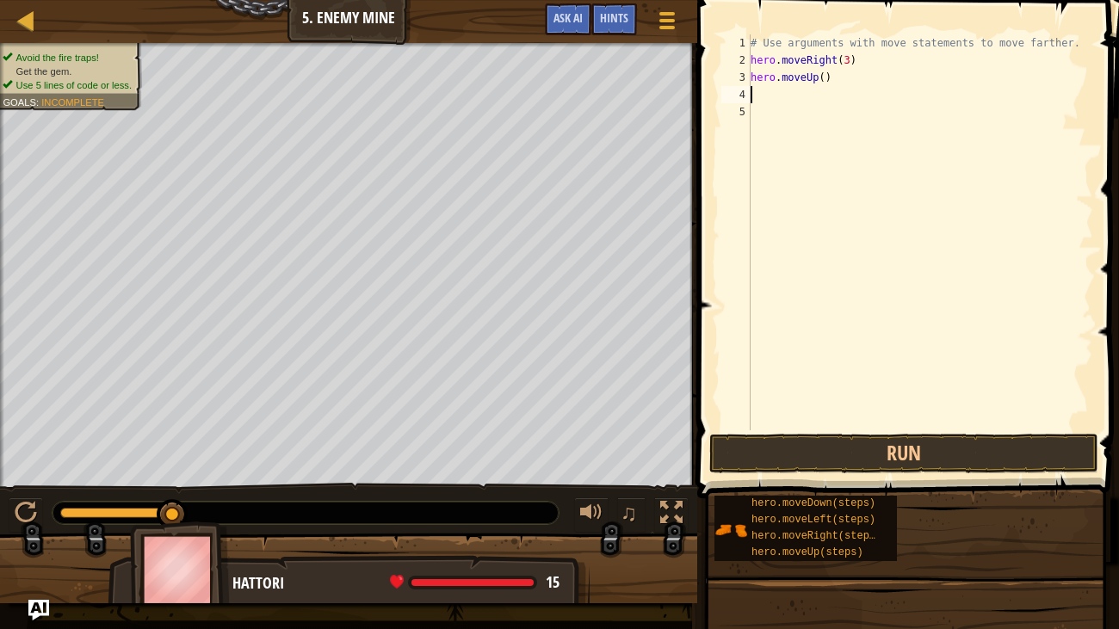
type textarea "r"
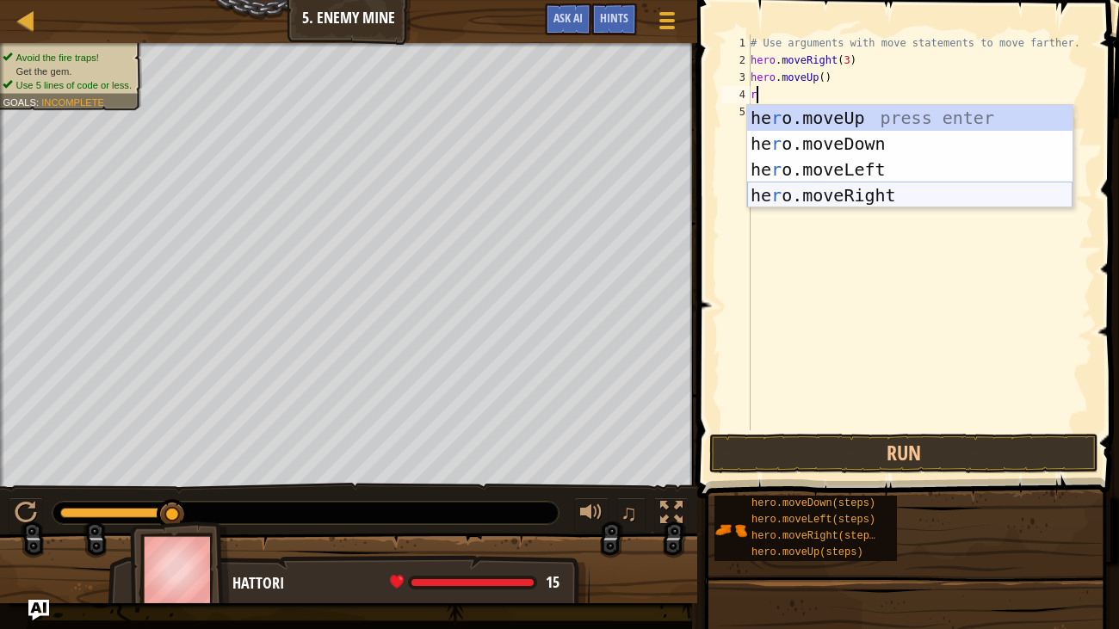
click at [864, 195] on div "he r o.moveUp press enter he r o.moveDown press enter he r o.moveLeft press ent…" at bounding box center [909, 182] width 325 height 155
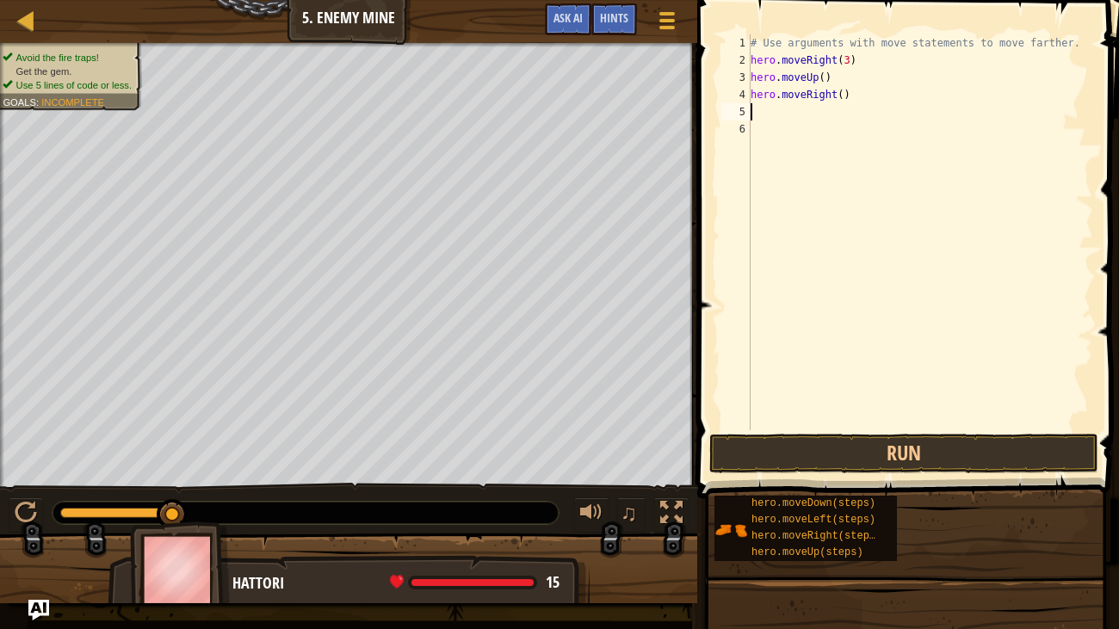
type textarea "do"
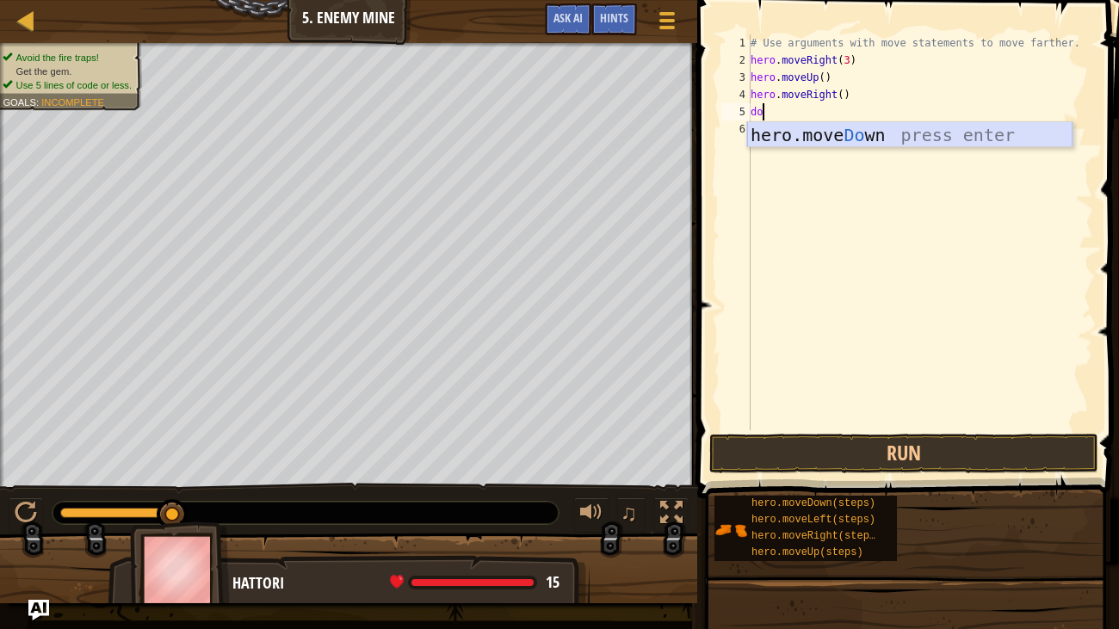
click at [870, 139] on div "hero.move Do wn press enter" at bounding box center [909, 160] width 325 height 77
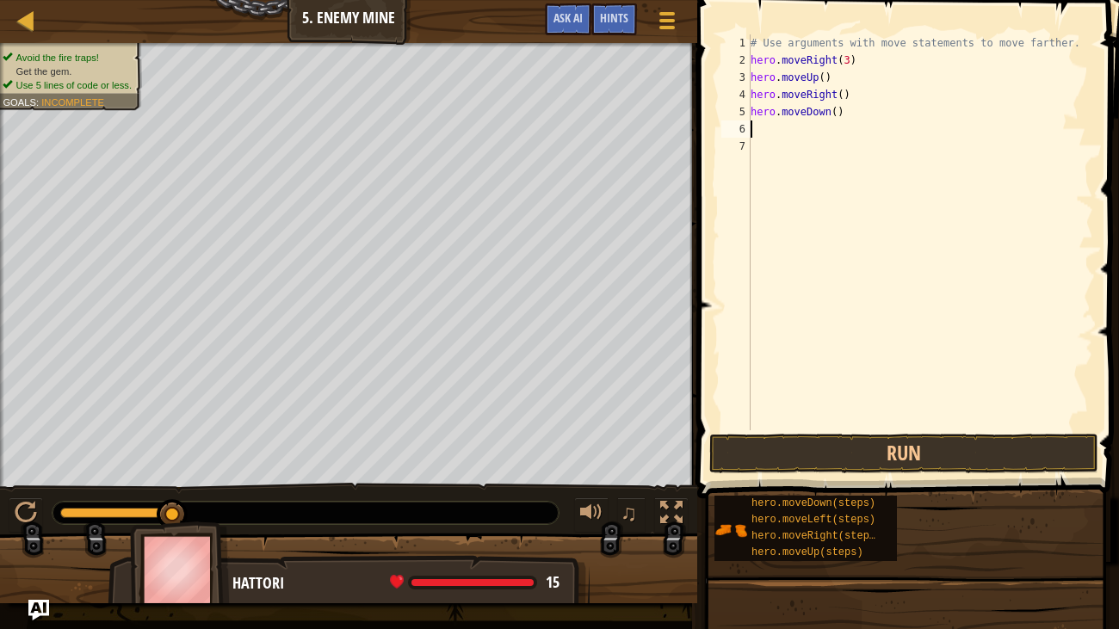
click at [836, 114] on div "# Use arguments with move statements to move farther. hero . moveRight ( 3 ) he…" at bounding box center [920, 249] width 346 height 431
type textarea "hero.moveDown(3)"
click at [831, 128] on div "# Use arguments with move statements to move farther. hero . moveRight ( 3 ) he…" at bounding box center [920, 249] width 346 height 431
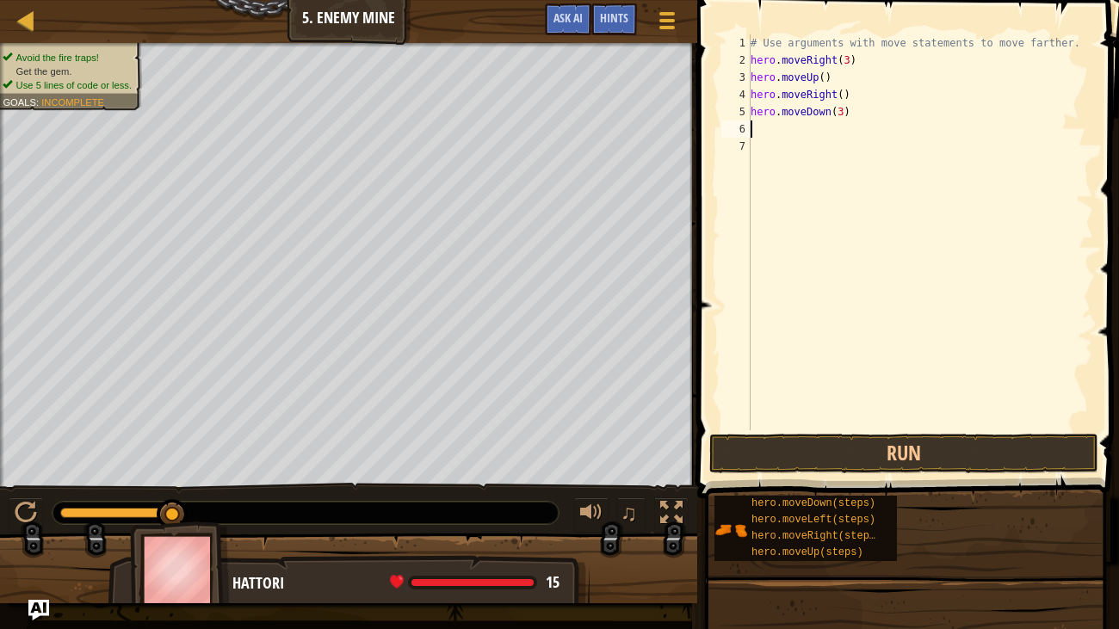
type textarea "r"
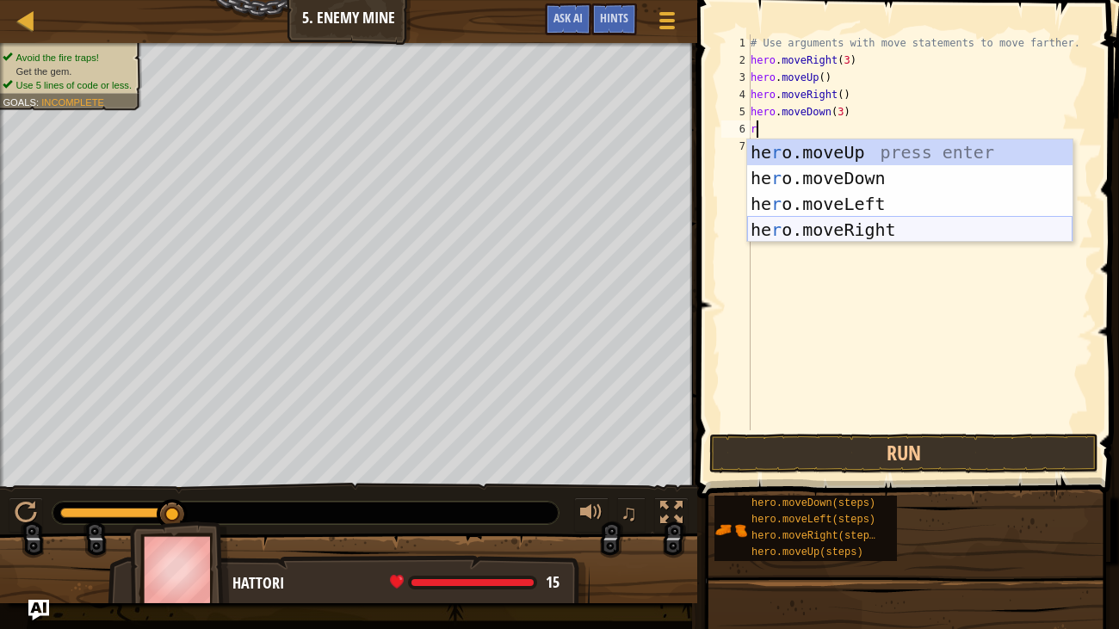
click at [825, 220] on div "he r o.moveUp press enter he r o.moveDown press enter he r o.moveLeft press ent…" at bounding box center [909, 216] width 325 height 155
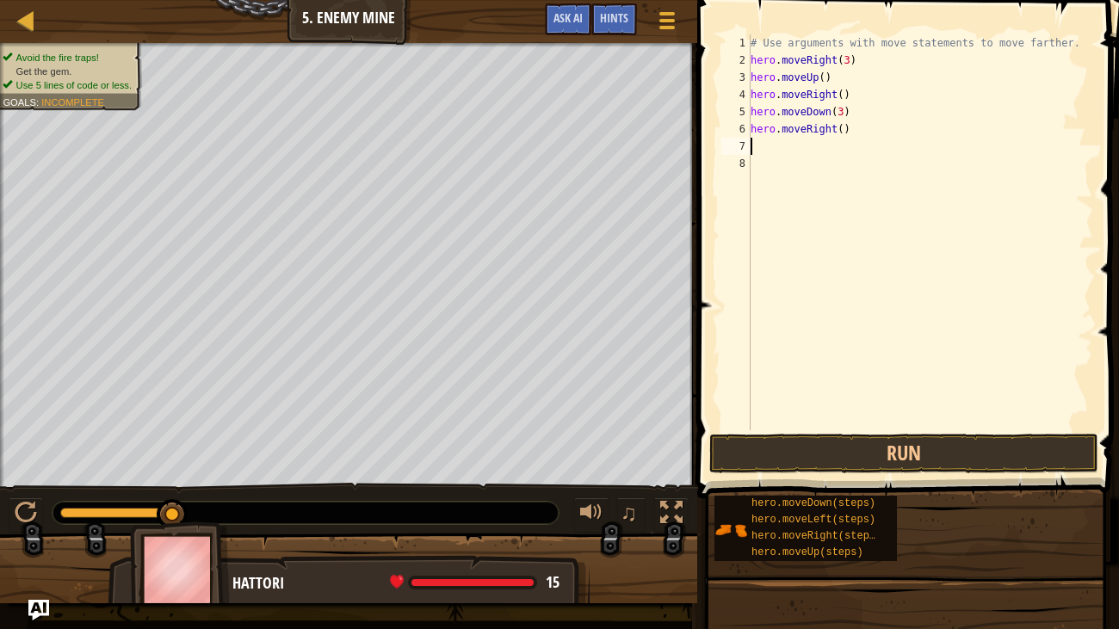
click at [844, 129] on div "# Use arguments with move statements to move farther. hero . moveRight ( 3 ) he…" at bounding box center [920, 249] width 346 height 431
type textarea "hero.moveRight(2)"
click at [874, 451] on button "Run" at bounding box center [903, 454] width 389 height 40
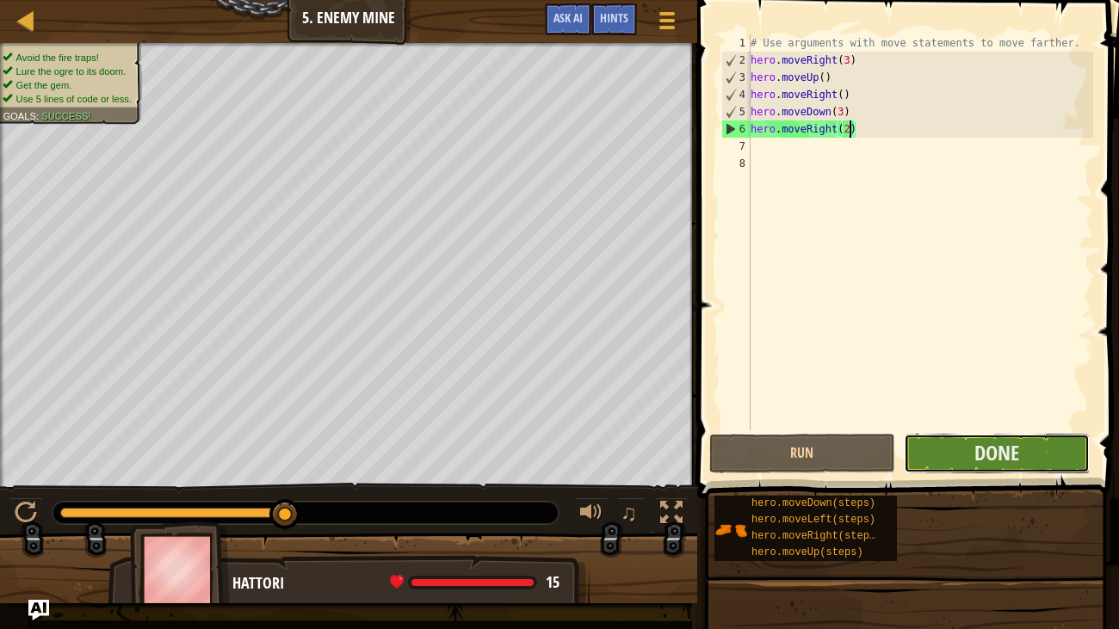
click at [1044, 451] on button "Done" at bounding box center [997, 454] width 186 height 40
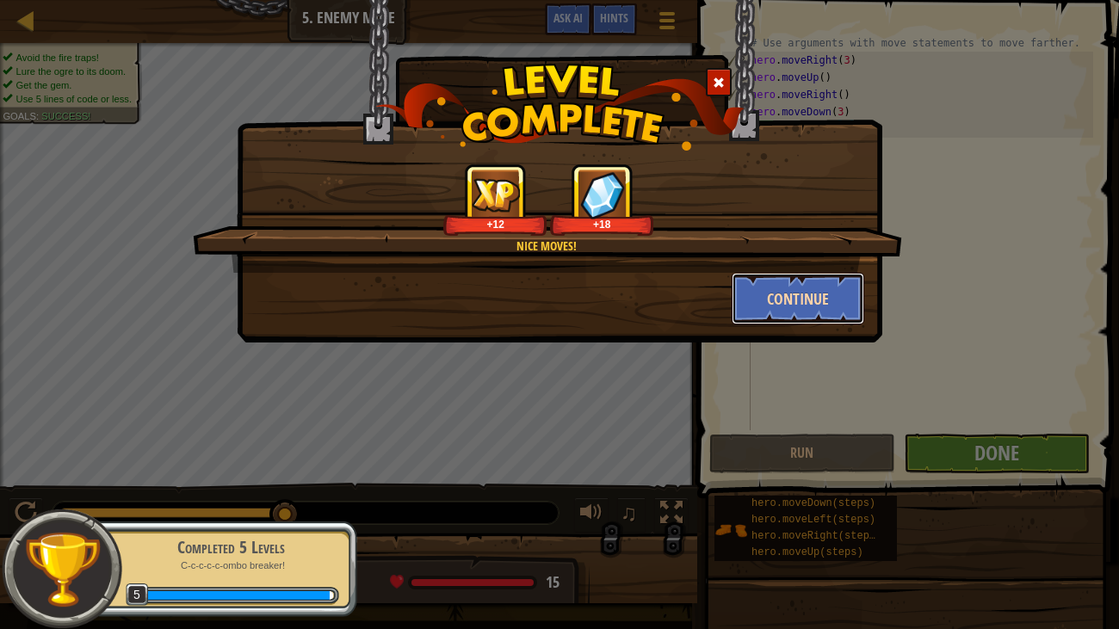
click at [836, 304] on button "Continue" at bounding box center [798, 299] width 133 height 52
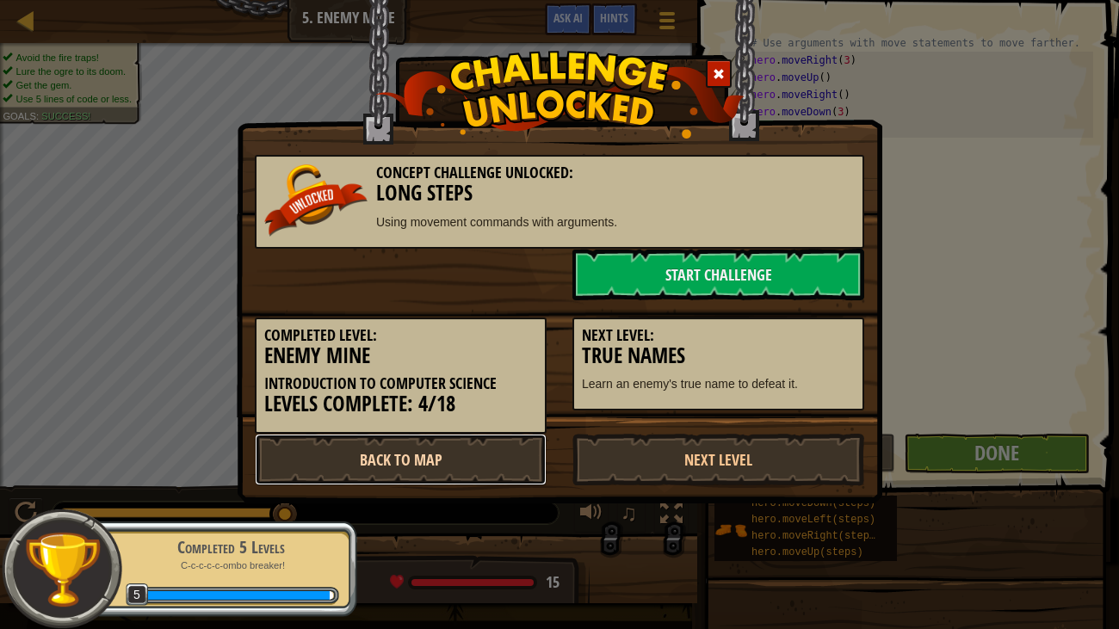
click at [447, 436] on link "Back to Map" at bounding box center [401, 460] width 292 height 52
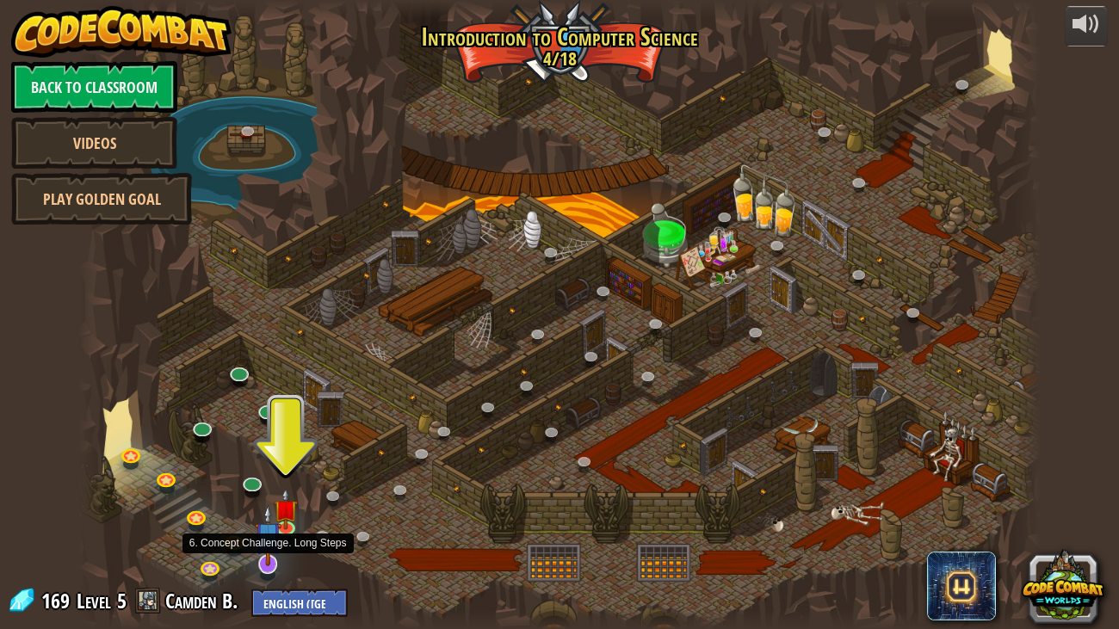
click at [263, 523] on img at bounding box center [268, 536] width 27 height 62
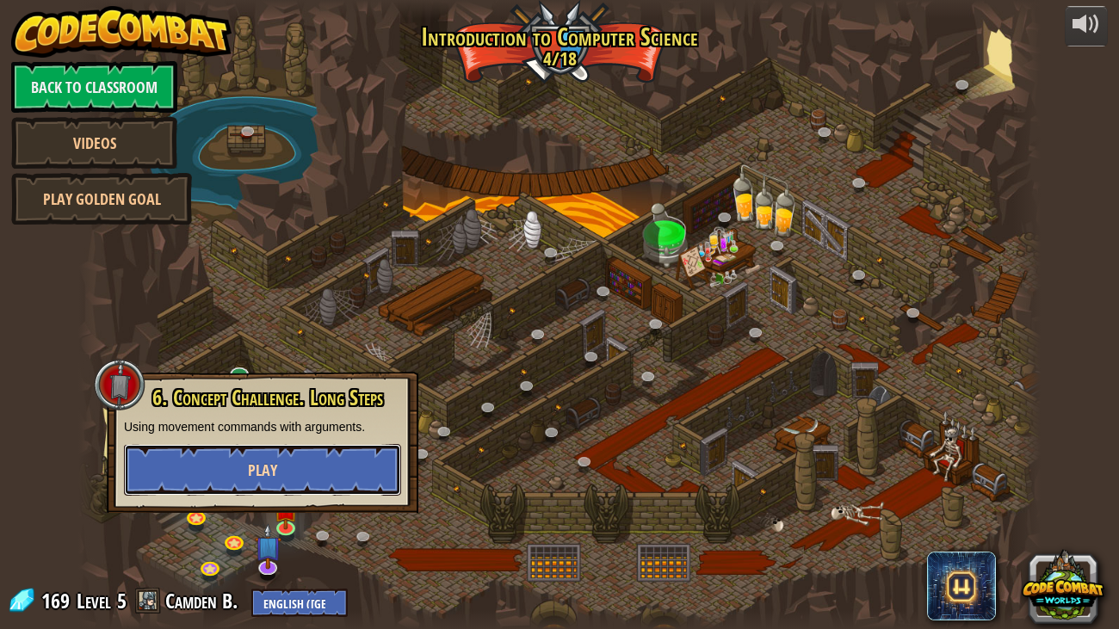
click at [263, 485] on button "Play" at bounding box center [262, 470] width 277 height 52
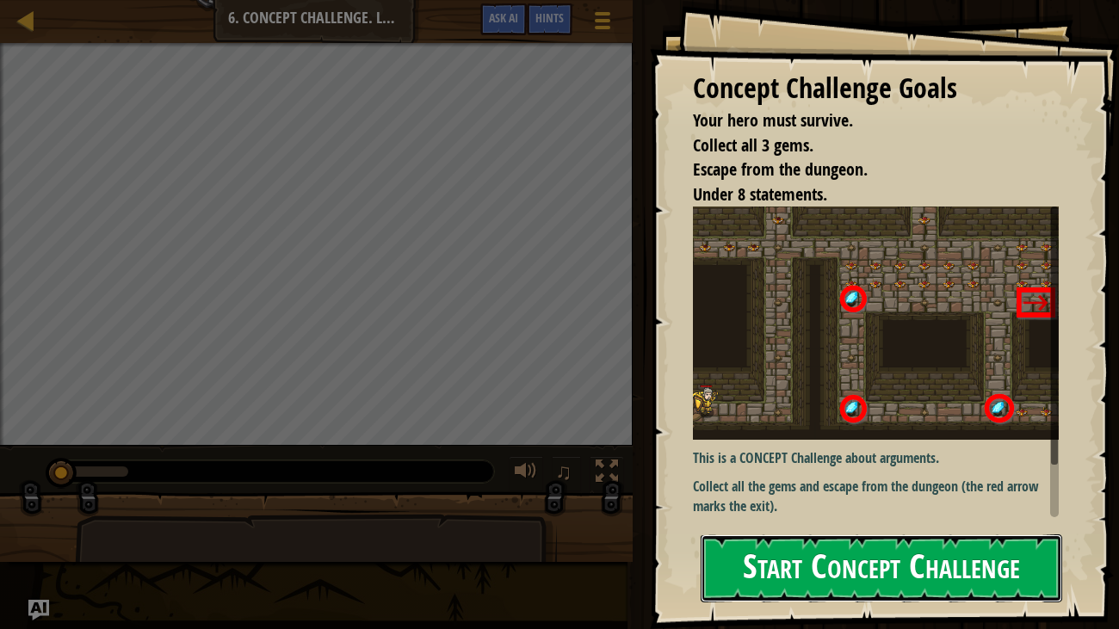
click at [864, 523] on button "Start Concept Challenge" at bounding box center [882, 569] width 362 height 68
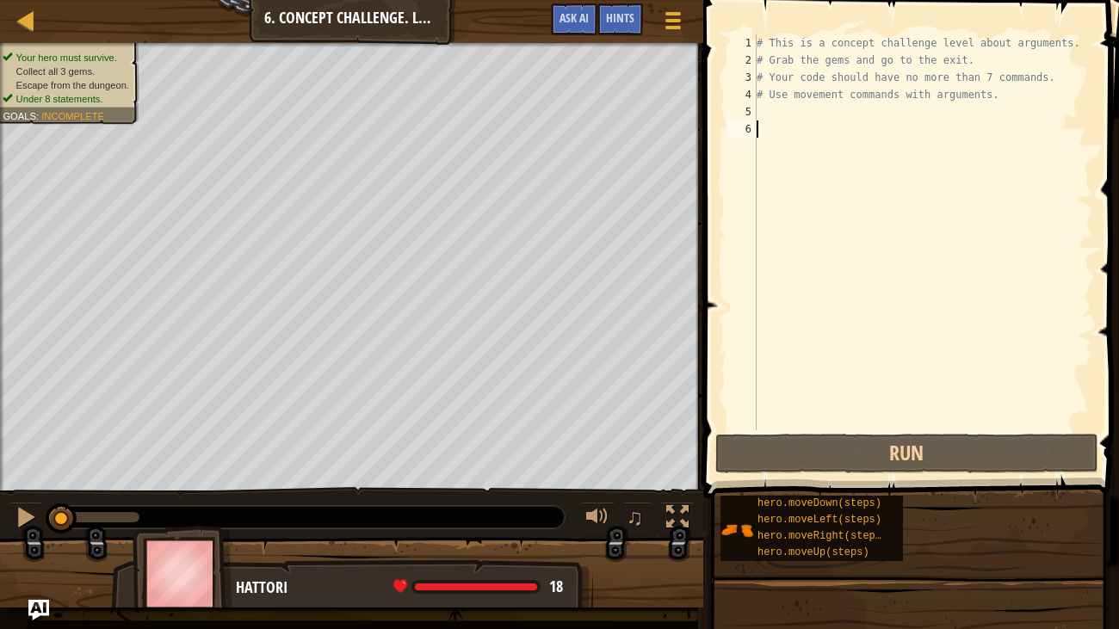
click at [772, 115] on div "# This is a concept challenge level about arguments. # Grab the gems and go to …" at bounding box center [923, 249] width 340 height 431
type textarea "r"
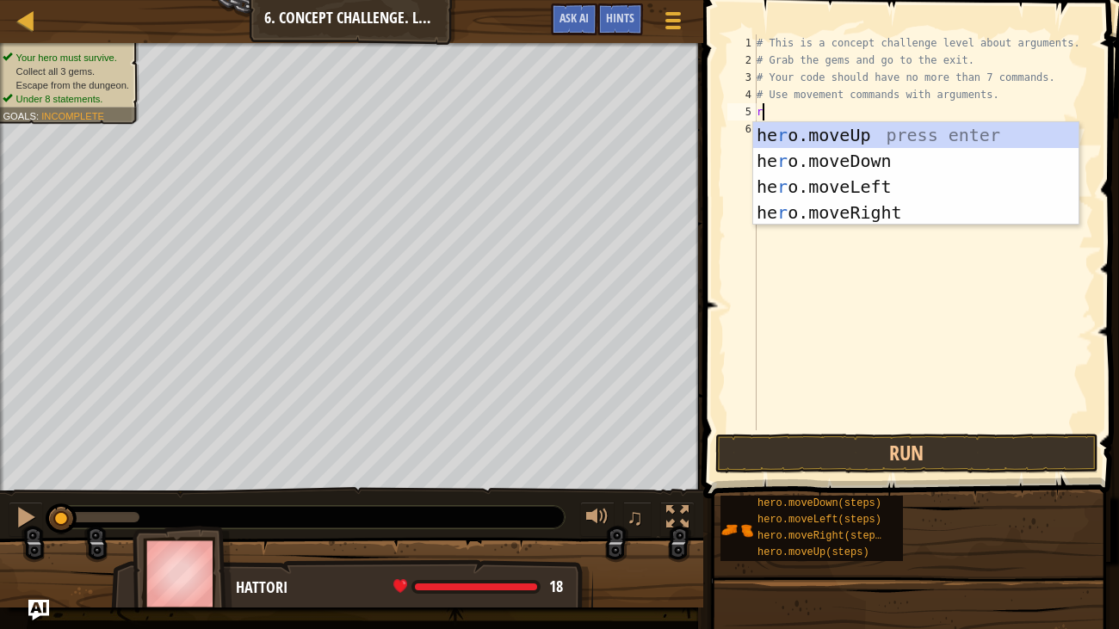
scroll to position [8, 0]
click at [870, 208] on div "he r o.moveUp press enter he r o.moveDown press enter he r o.moveLeft press ent…" at bounding box center [915, 199] width 325 height 155
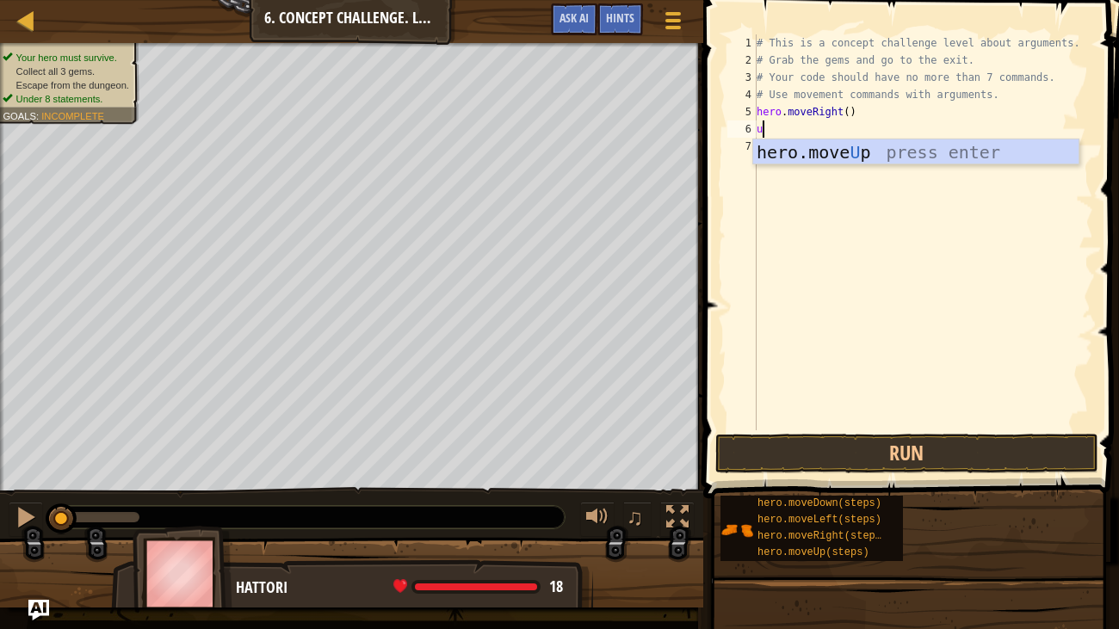
type textarea "up"
click at [852, 141] on div "hero.move Up press enter" at bounding box center [915, 177] width 325 height 77
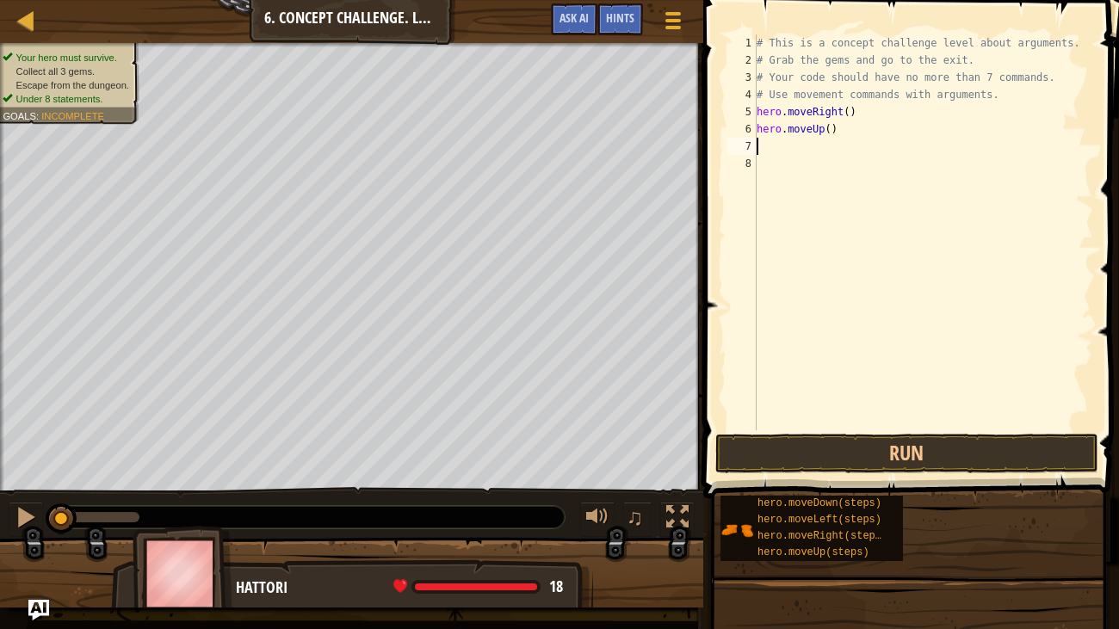
click at [831, 129] on div "# This is a concept challenge level about arguments. # Grab the gems and go to …" at bounding box center [923, 249] width 340 height 431
type textarea "hero.moveUp(3)"
click at [810, 148] on div "# This is a concept challenge level about arguments. # Grab the gems and go to …" at bounding box center [923, 249] width 340 height 431
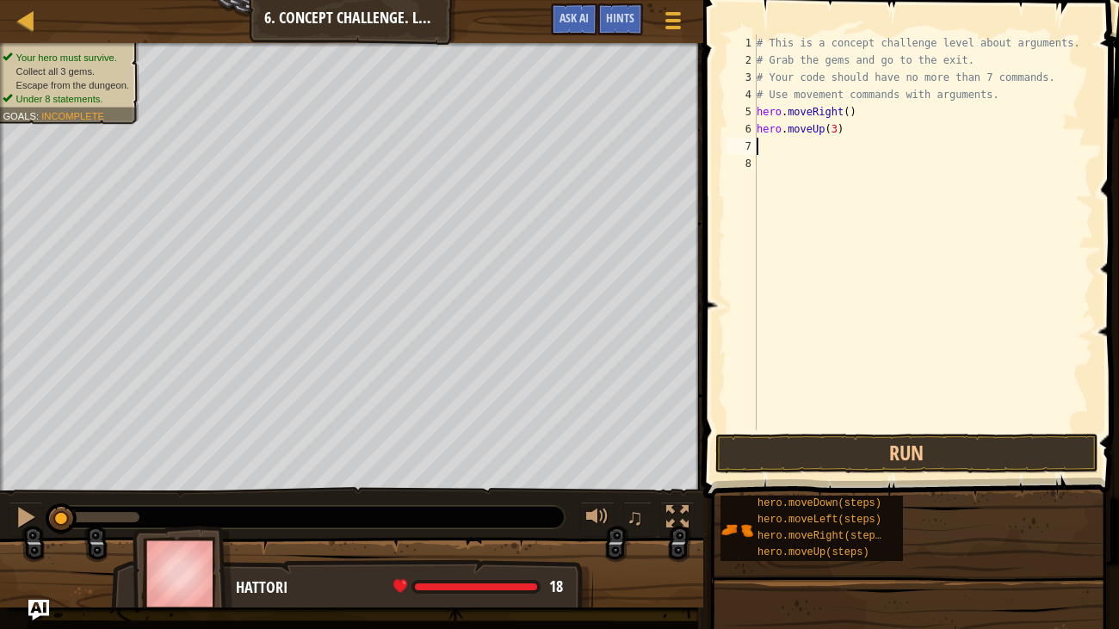
type textarea "r"
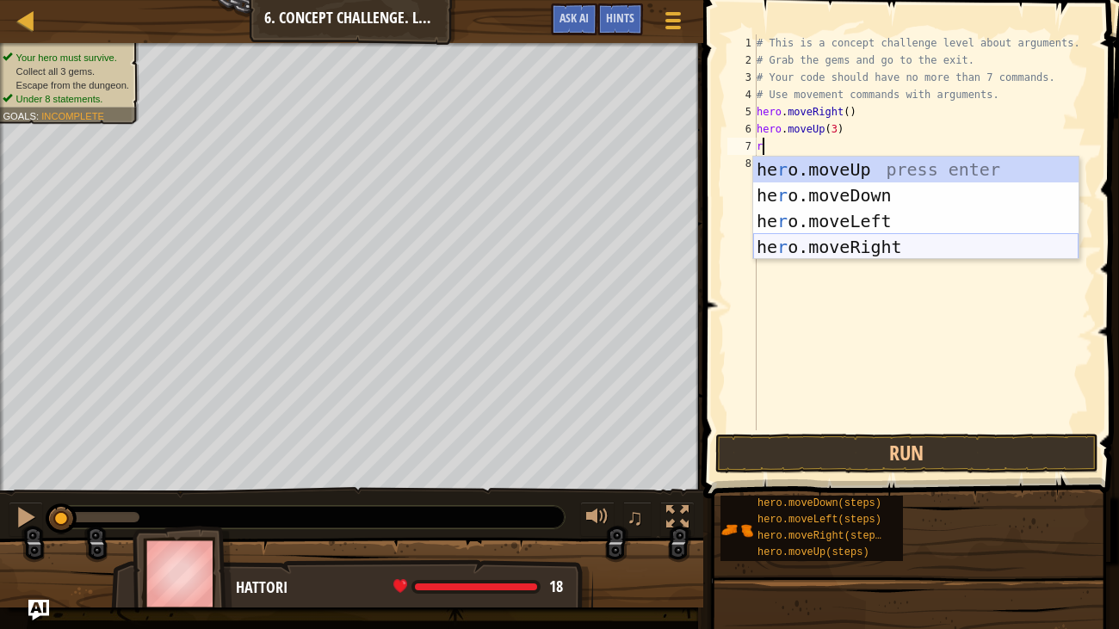
click at [837, 250] on div "he r o.moveUp press enter he r o.moveDown press enter he r o.moveLeft press ent…" at bounding box center [915, 234] width 325 height 155
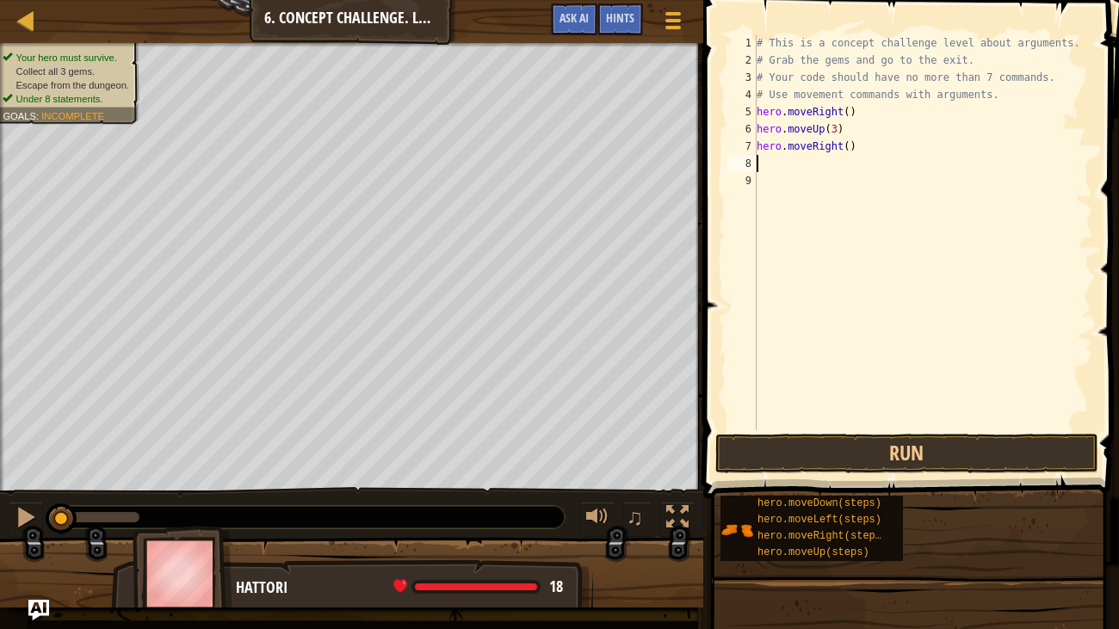
click at [850, 148] on div "# This is a concept challenge level about arguments. # Grab the gems and go to …" at bounding box center [923, 249] width 340 height 431
type textarea "hero.moveRight(2)"
click at [809, 177] on div "# This is a concept challenge level about arguments. # Grab the gems and go to …" at bounding box center [923, 249] width 340 height 431
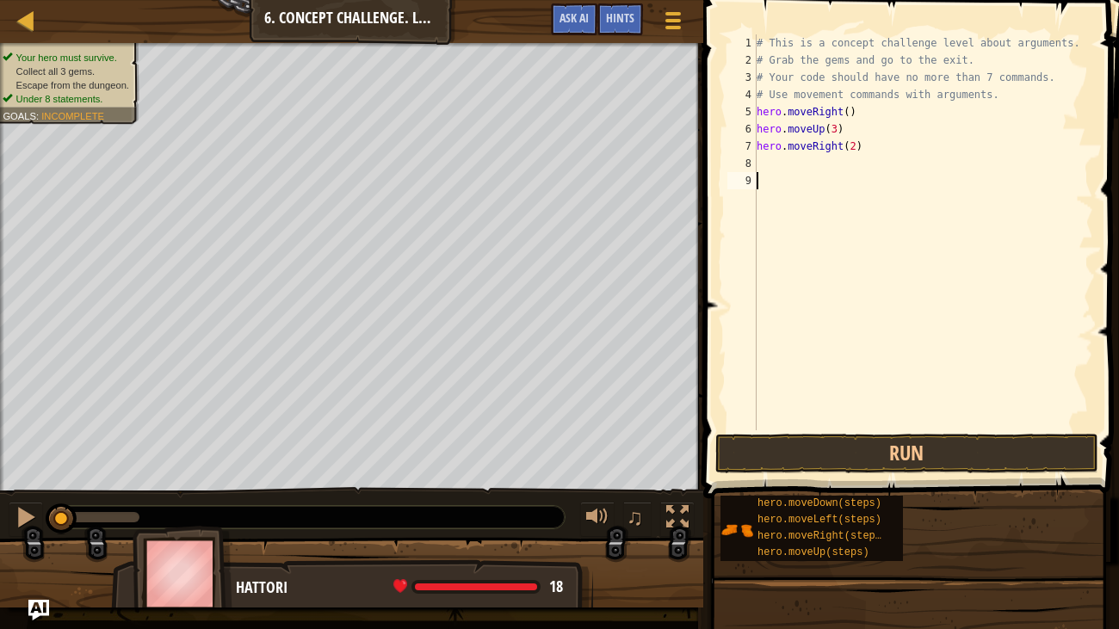
click at [795, 163] on div "# This is a concept challenge level about arguments. # Grab the gems and go to …" at bounding box center [923, 249] width 340 height 431
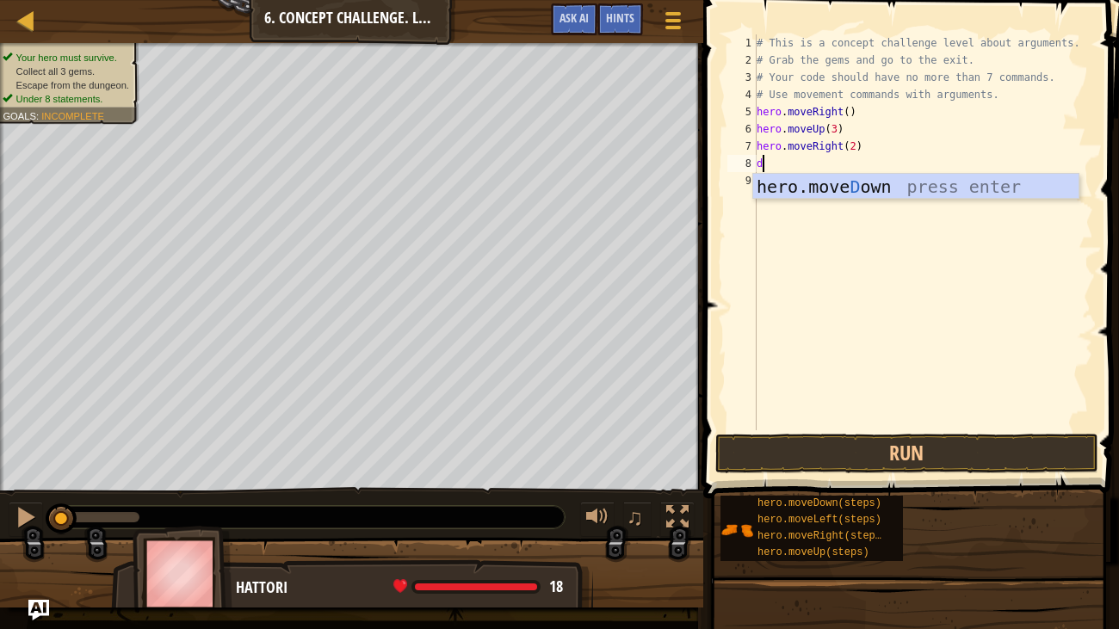
type textarea "do"
click at [828, 183] on div "hero.move Do wn press enter" at bounding box center [915, 212] width 325 height 77
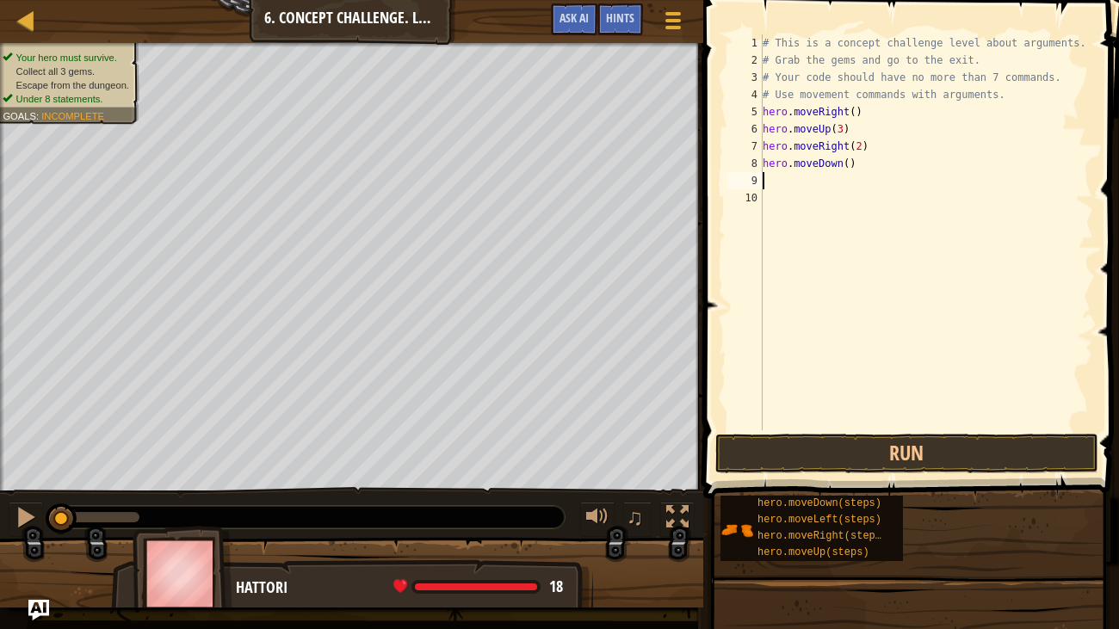
click at [850, 165] on div "# This is a concept challenge level about arguments. # Grab the gems and go to …" at bounding box center [926, 249] width 335 height 431
type textarea "hero.moveDown(3)"
click at [804, 188] on div "# This is a concept challenge level about arguments. # Grab the gems and go to …" at bounding box center [926, 249] width 335 height 431
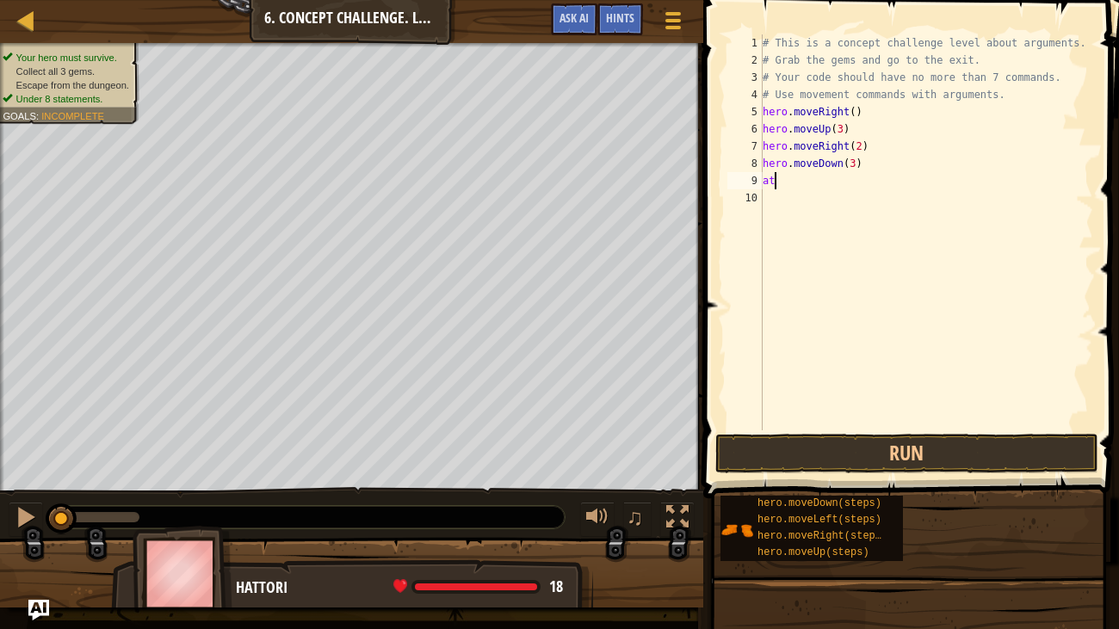
type textarea "a"
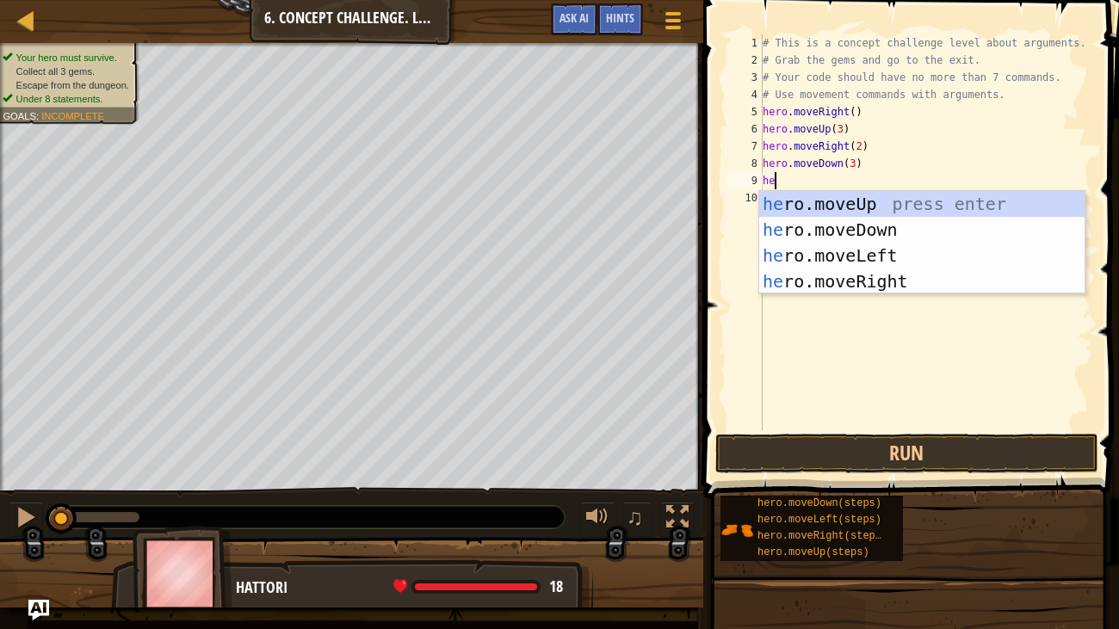
type textarea "h"
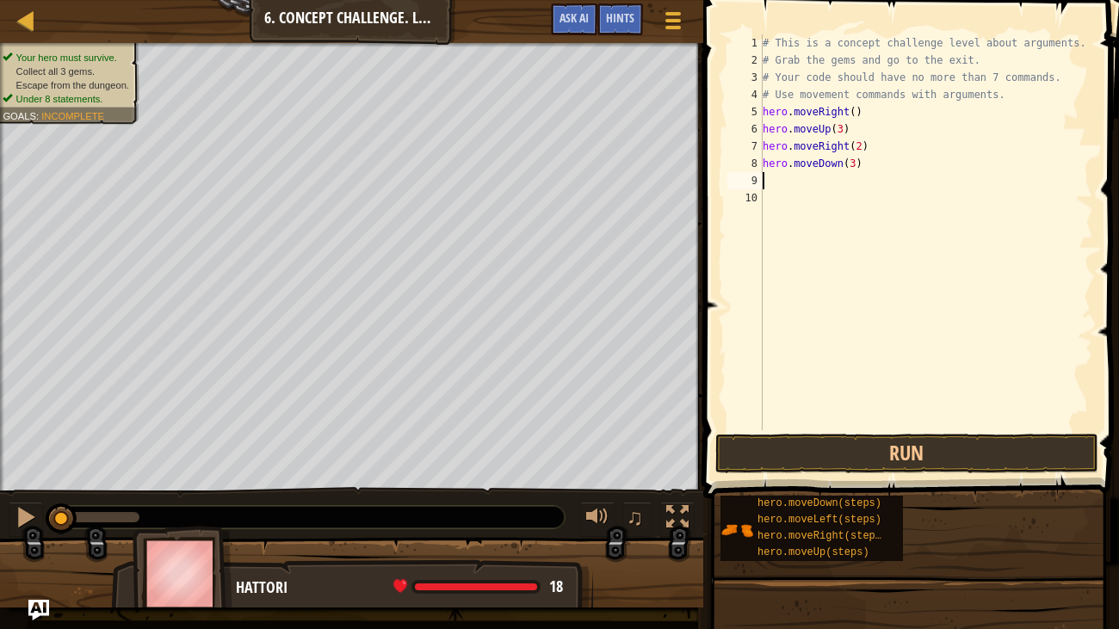
type textarea "r"
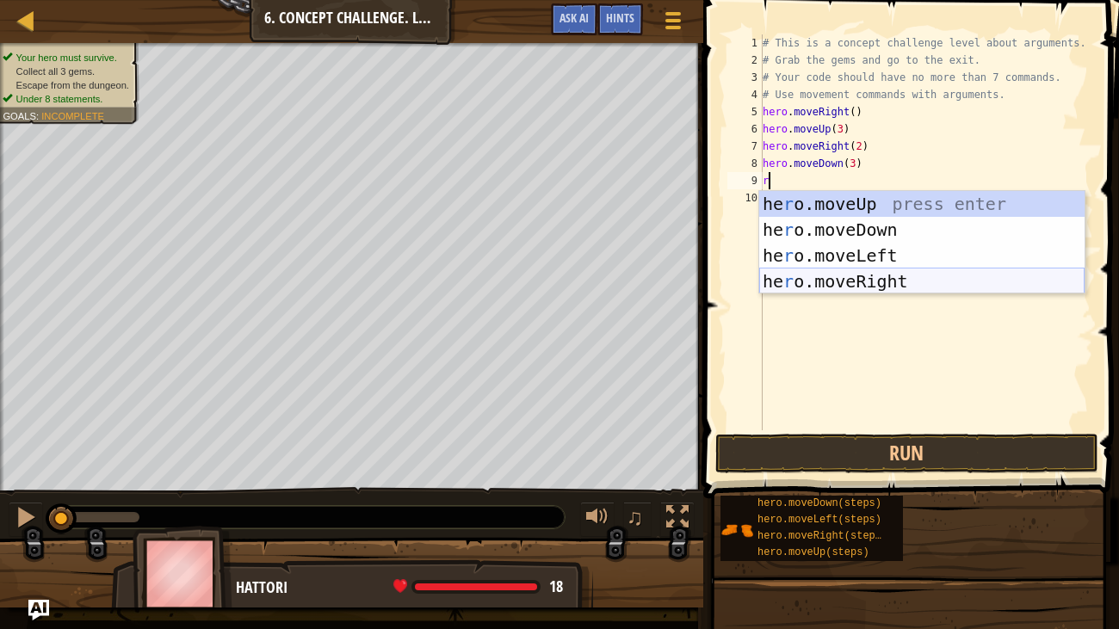
click at [839, 276] on div "he r o.moveUp press enter he r o.moveDown press enter he r o.moveLeft press ent…" at bounding box center [921, 268] width 325 height 155
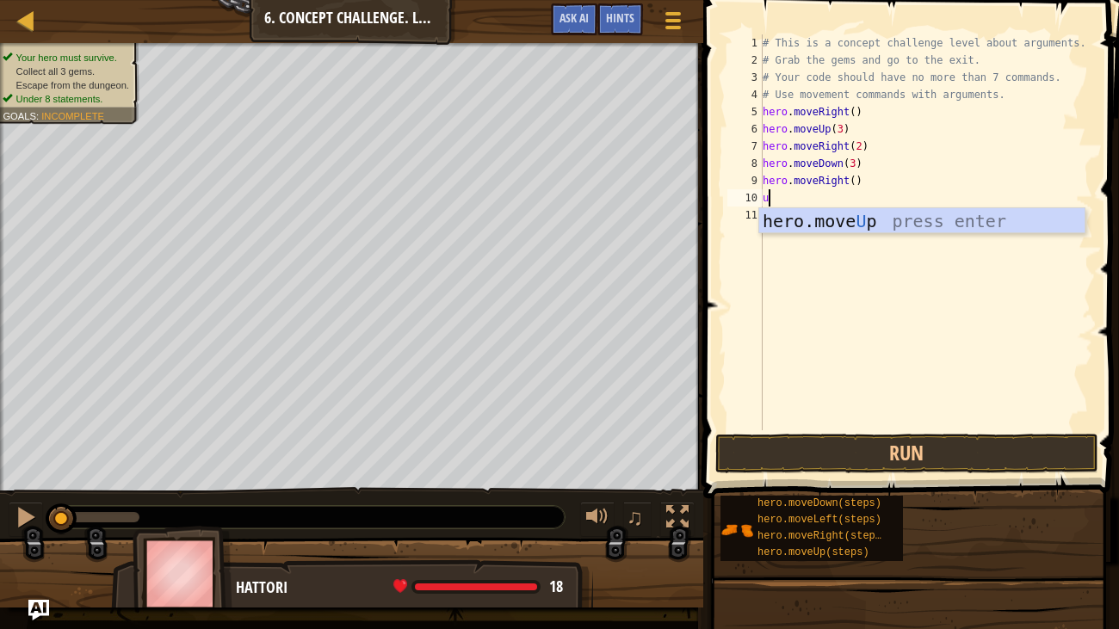
type textarea "up"
click at [830, 218] on div "hero.move Up press enter" at bounding box center [921, 246] width 325 height 77
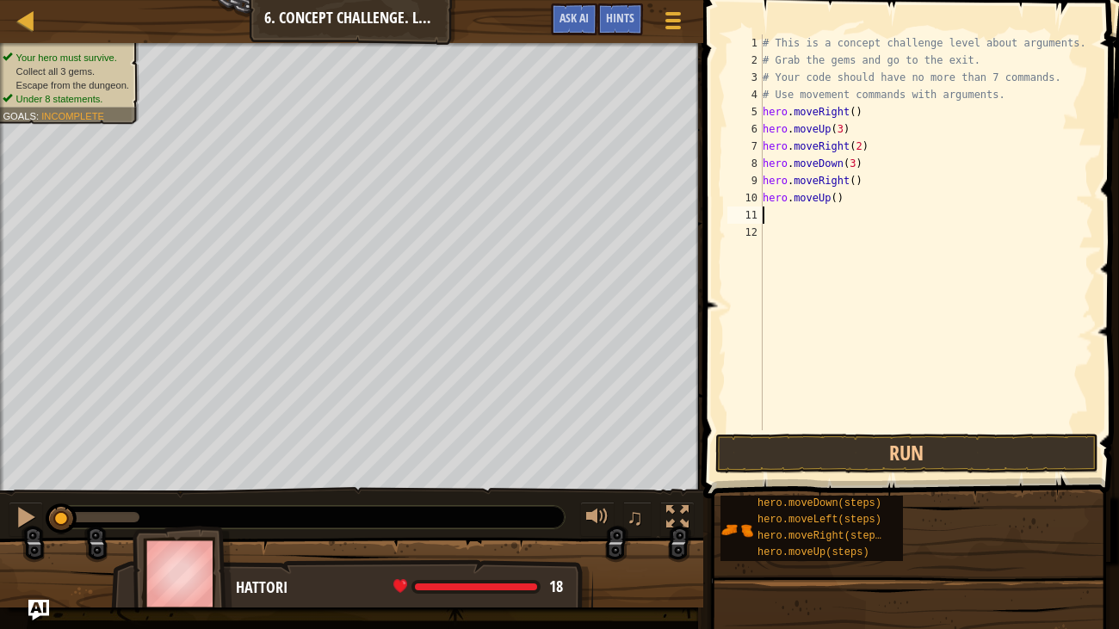
click at [835, 199] on div "# This is a concept challenge level about arguments. # Grab the gems and go to …" at bounding box center [926, 249] width 335 height 431
type textarea "hero.moveUp(2)"
click at [813, 217] on div "# This is a concept challenge level about arguments. # Grab the gems and go to …" at bounding box center [926, 249] width 335 height 431
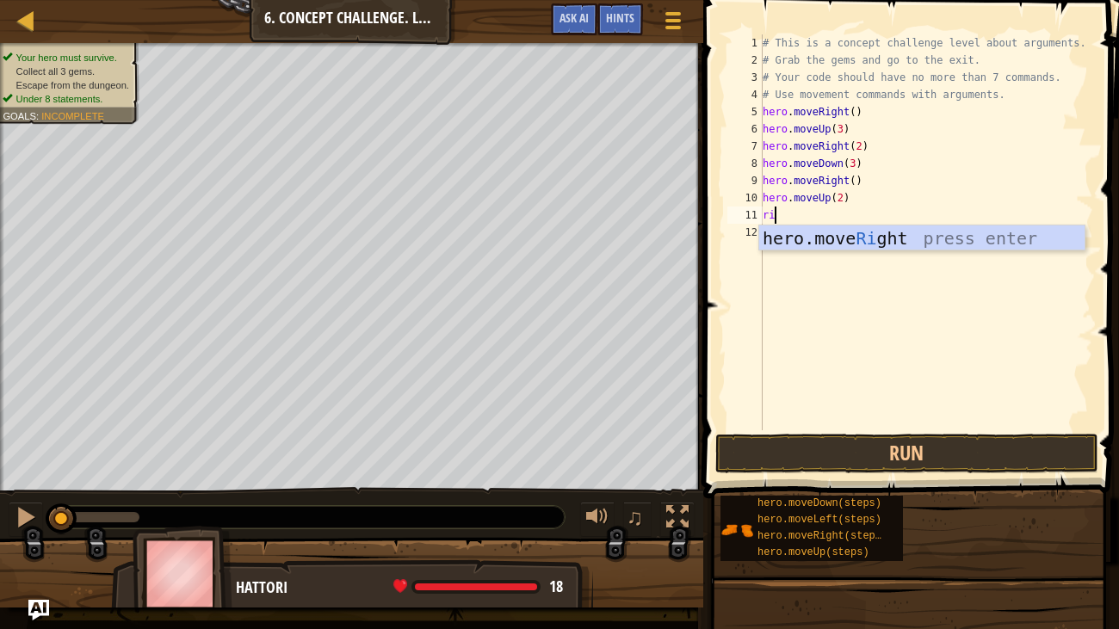
type textarea "ri"
click at [867, 232] on div "hero.move Ri ght press enter" at bounding box center [921, 264] width 325 height 77
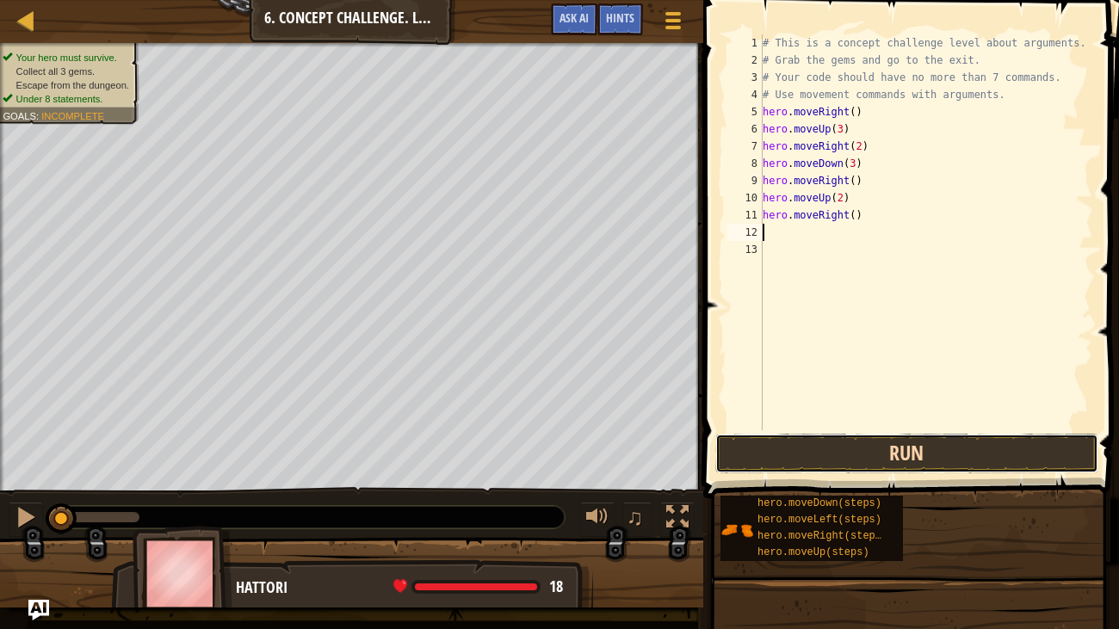
click at [823, 445] on button "Run" at bounding box center [906, 454] width 383 height 40
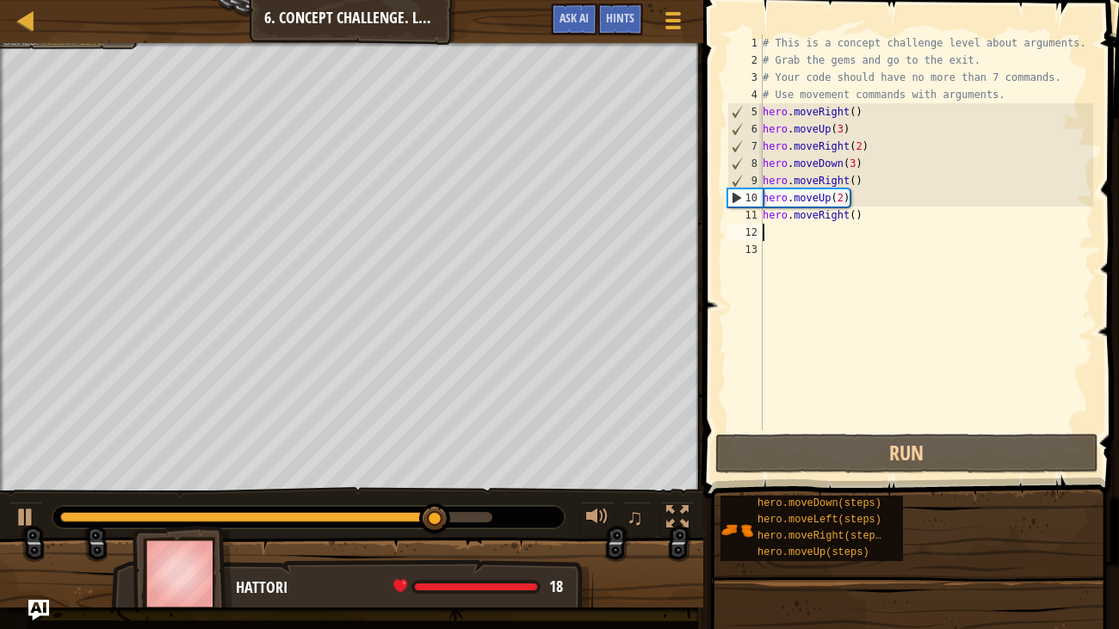
click at [859, 170] on div "# This is a concept challenge level about arguments. # Grab the gems and go to …" at bounding box center [926, 249] width 335 height 431
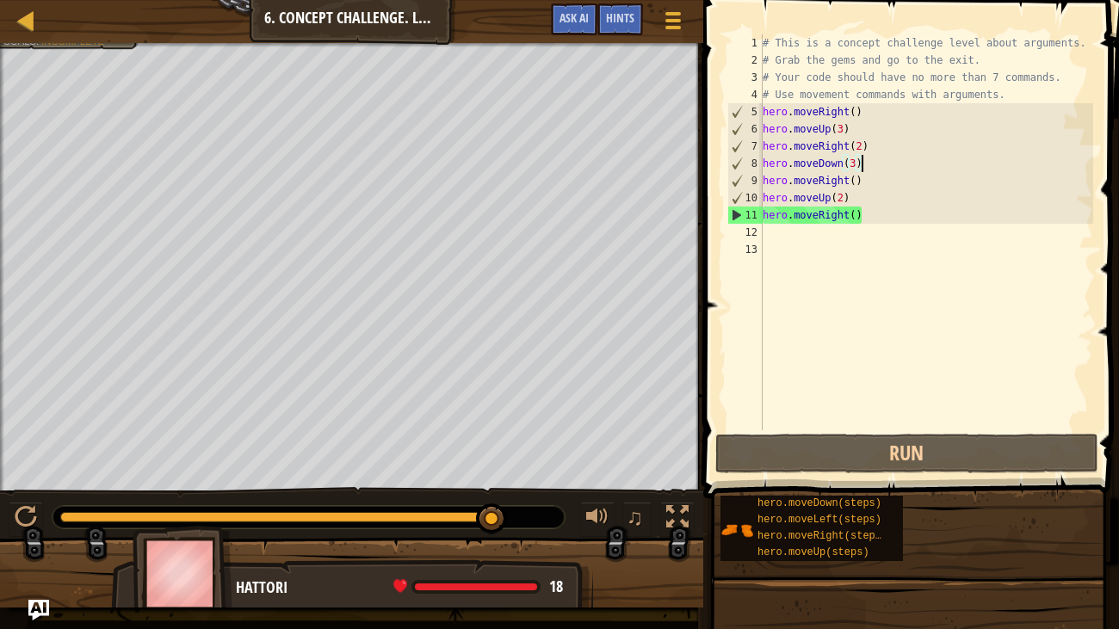
click at [852, 162] on div "# This is a concept challenge level about arguments. # Grab the gems and go to …" at bounding box center [926, 249] width 335 height 431
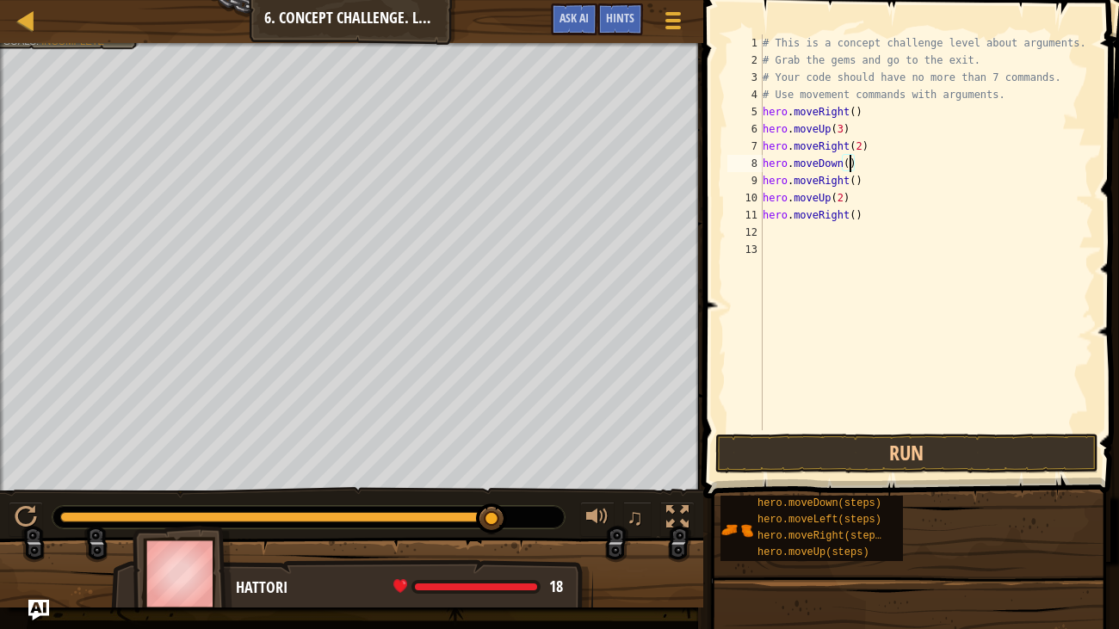
scroll to position [8, 7]
click at [847, 182] on div "# This is a concept challenge level about arguments. # Grab the gems and go to …" at bounding box center [926, 249] width 335 height 431
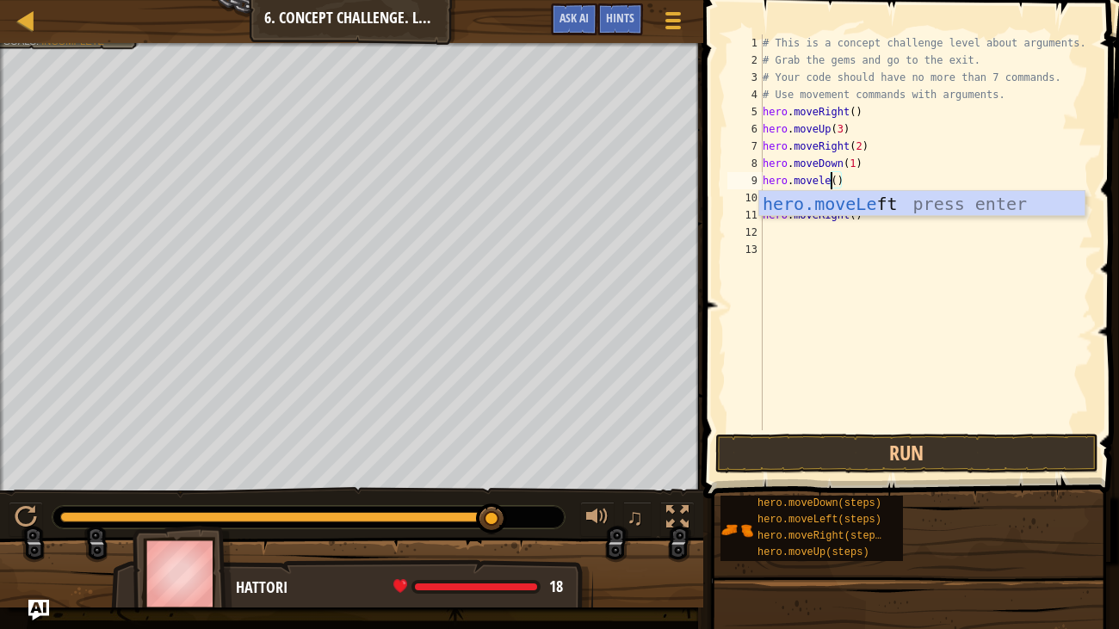
scroll to position [8, 6]
click at [895, 205] on div "hero.moveLeft press enter" at bounding box center [921, 229] width 325 height 77
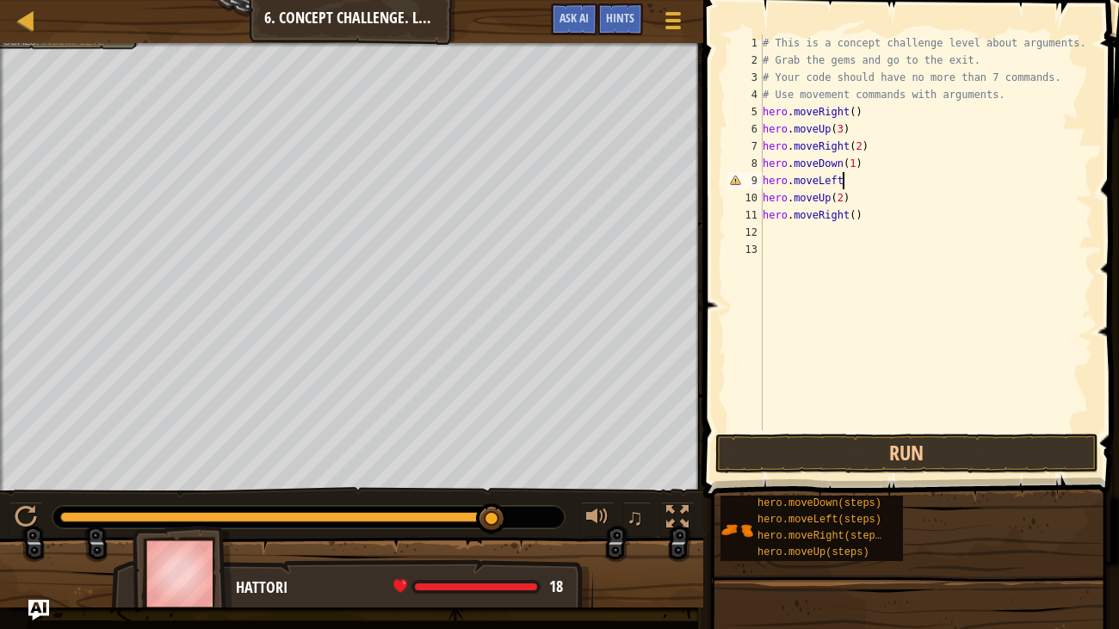
click at [843, 196] on div "# This is a concept challenge level about arguments. # Grab the gems and go to …" at bounding box center [926, 249] width 335 height 431
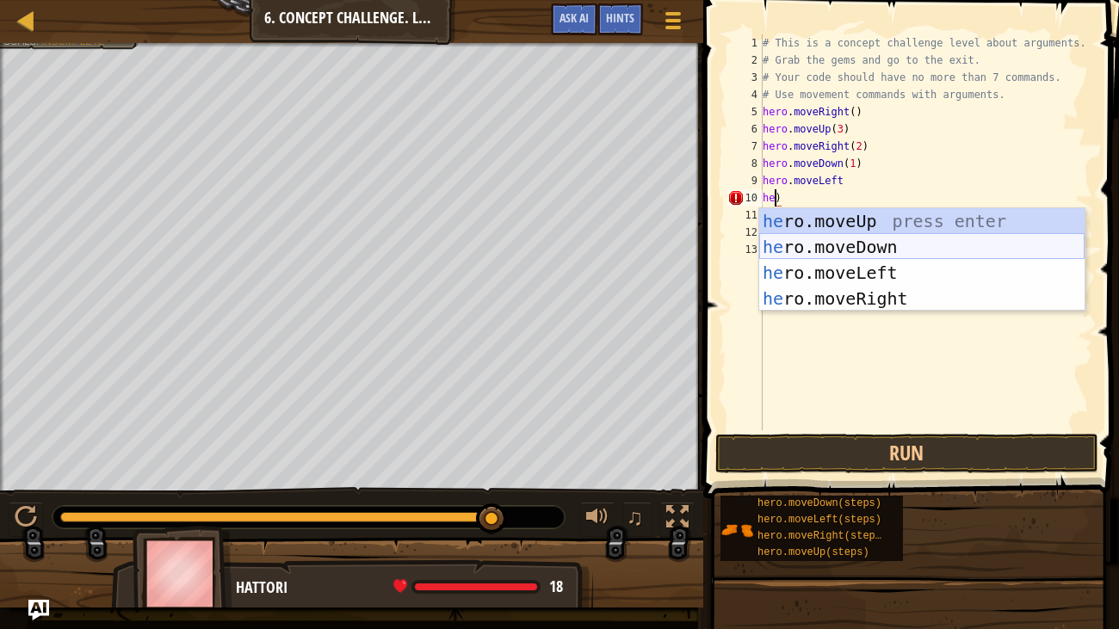
click at [877, 248] on div "he ro.moveUp press enter he ro.moveDown press enter he ro.moveLeft press enter …" at bounding box center [921, 285] width 325 height 155
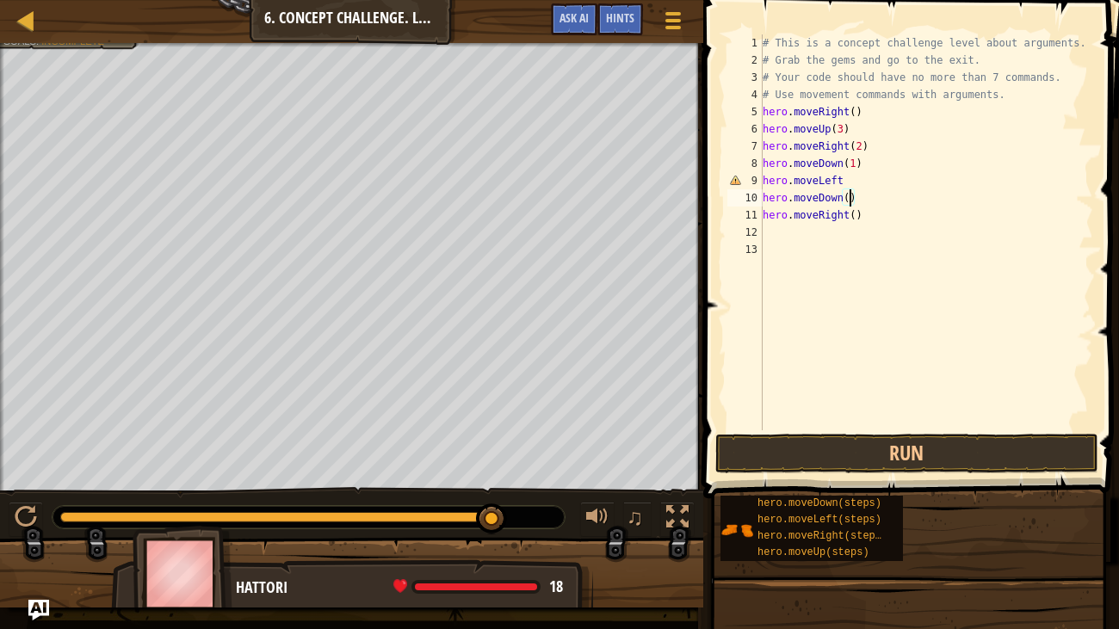
scroll to position [8, 7]
click at [852, 215] on div "# This is a concept challenge level about arguments. # Grab the gems and go to …" at bounding box center [926, 249] width 335 height 431
type textarea "hero.moveRight(2)"
click at [803, 235] on div "# This is a concept challenge level about arguments. # Grab the gems and go to …" at bounding box center [926, 249] width 335 height 431
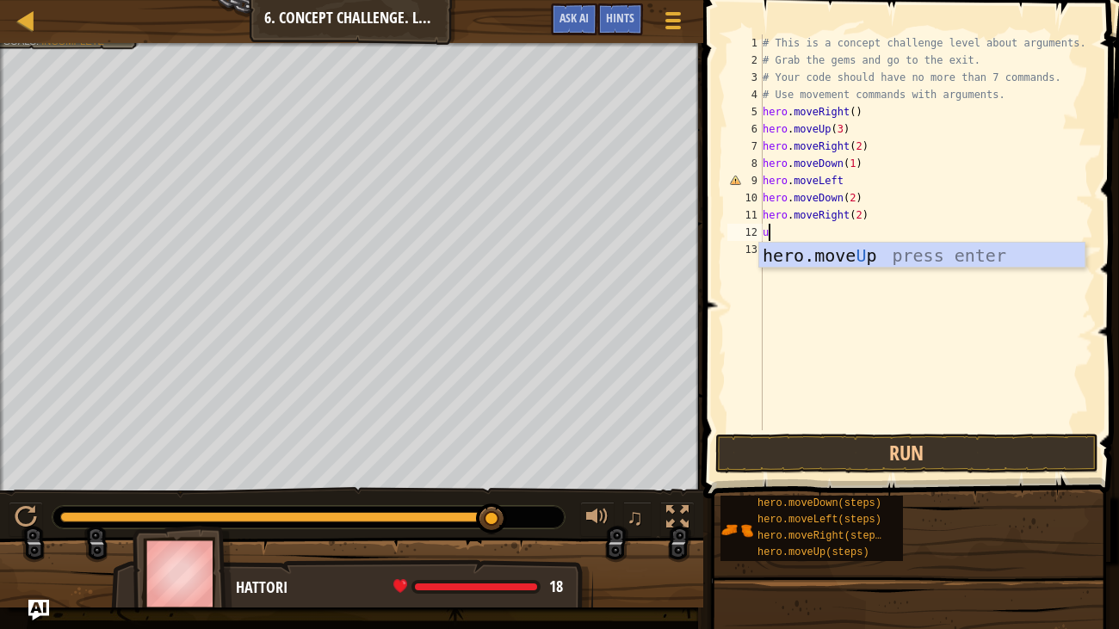
type textarea "up"
click at [864, 262] on div "hero.move Up press enter" at bounding box center [921, 281] width 325 height 77
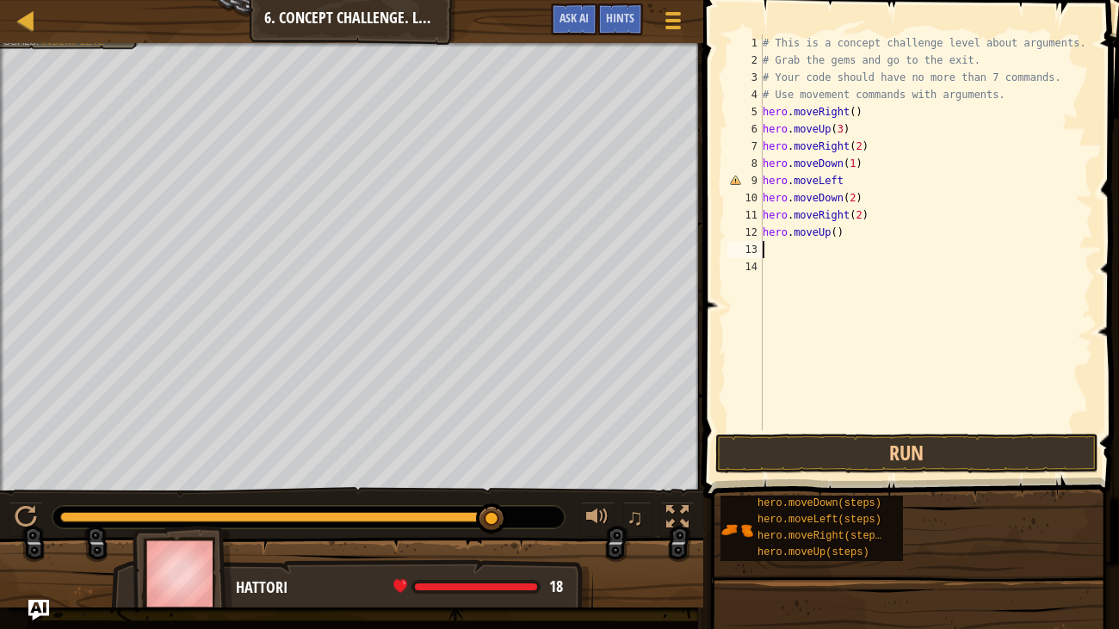
click at [836, 232] on div "# This is a concept challenge level about arguments. # Grab the gems and go to …" at bounding box center [926, 249] width 335 height 431
type textarea "hero.moveUp(2)"
click at [796, 249] on div "# This is a concept challenge level about arguments. # Grab the gems and go to …" at bounding box center [926, 249] width 335 height 431
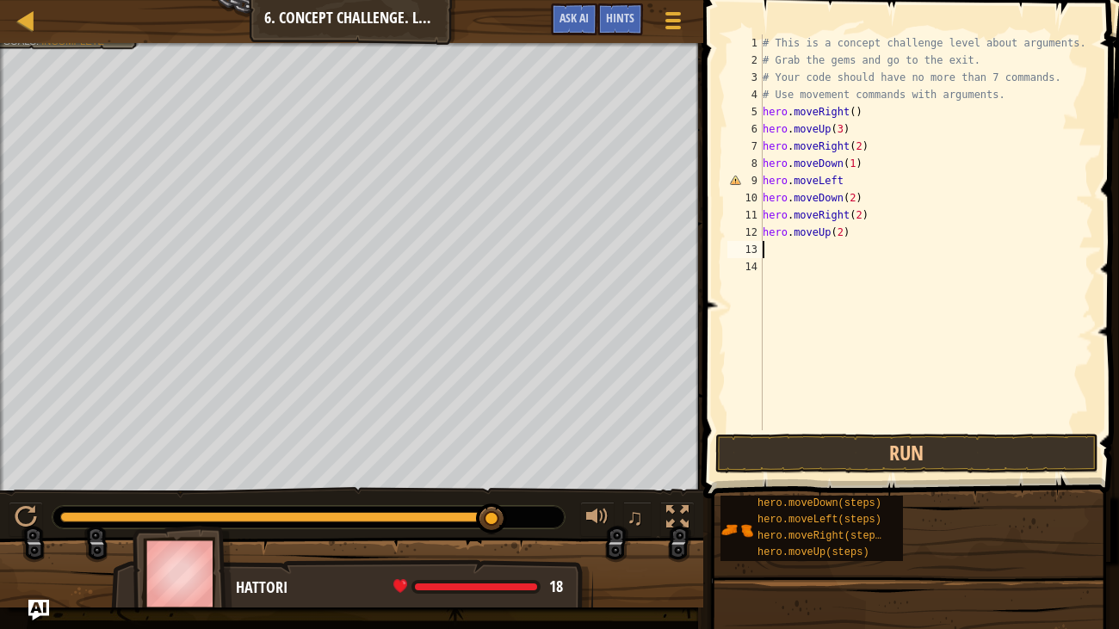
type textarea "r"
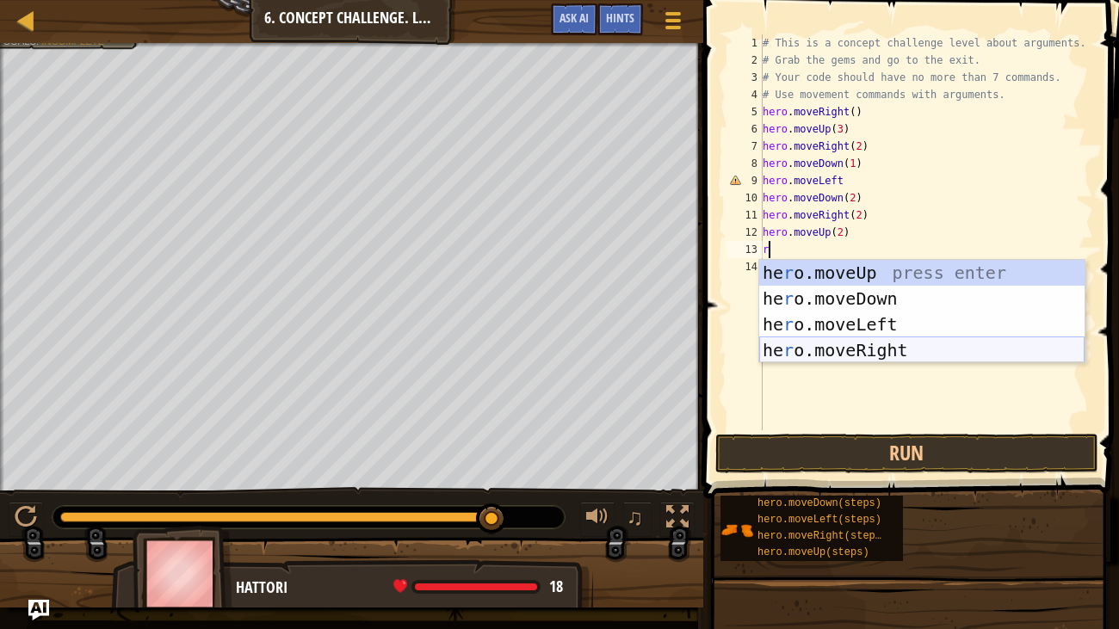
click at [839, 356] on div "he r o.moveUp press enter he r o.moveDown press enter he r o.moveLeft press ent…" at bounding box center [921, 337] width 325 height 155
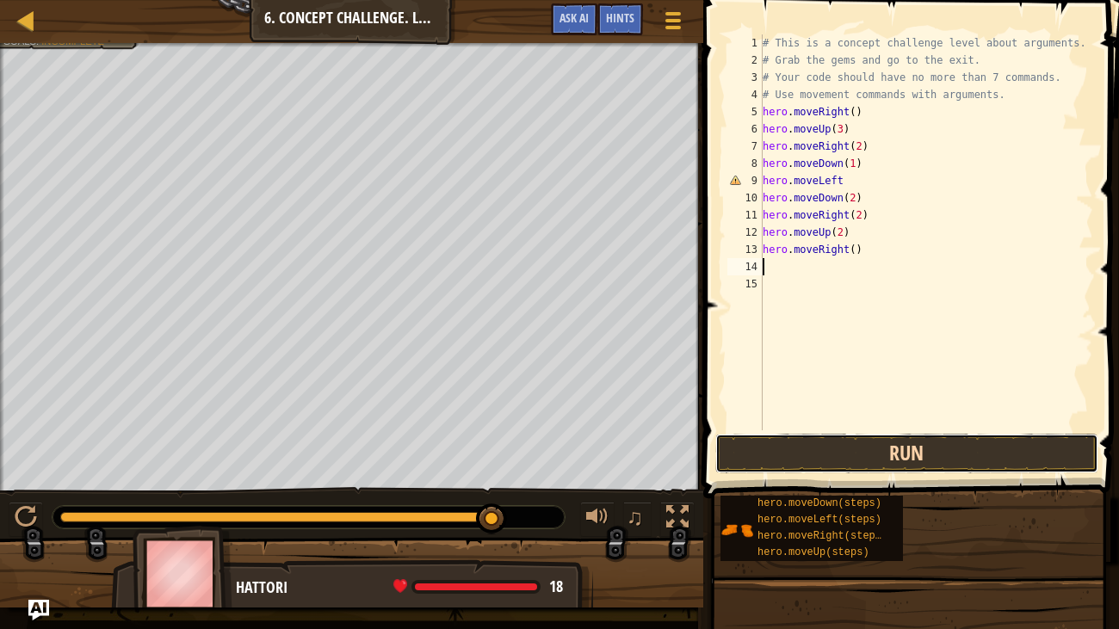
click at [844, 450] on button "Run" at bounding box center [906, 454] width 383 height 40
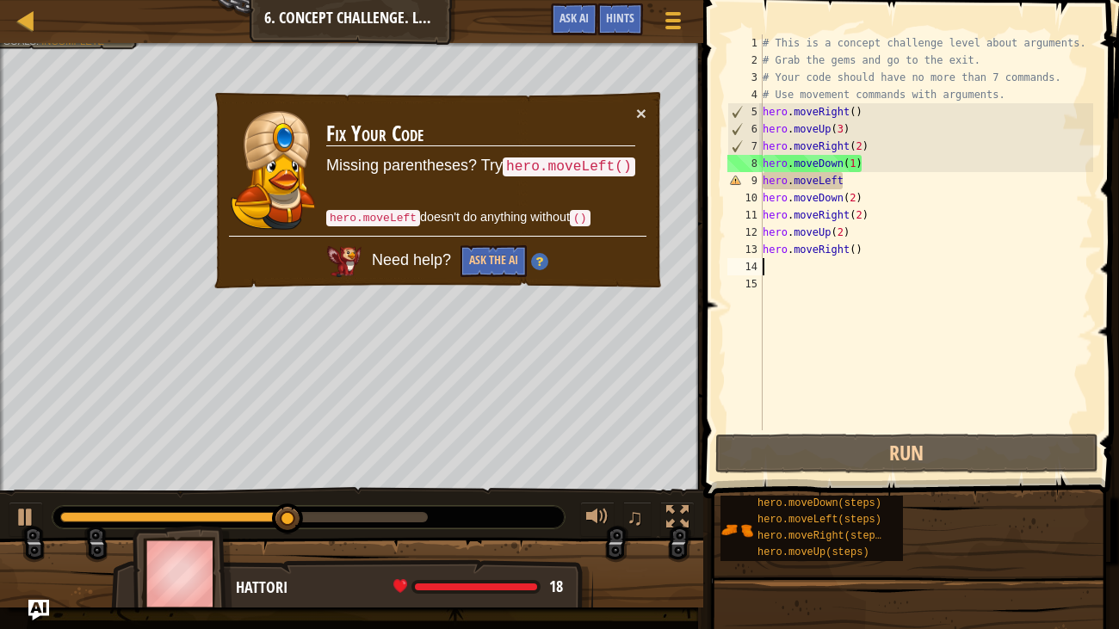
click at [848, 178] on div "# This is a concept challenge level about arguments. # Grab the gems and go to …" at bounding box center [926, 249] width 335 height 431
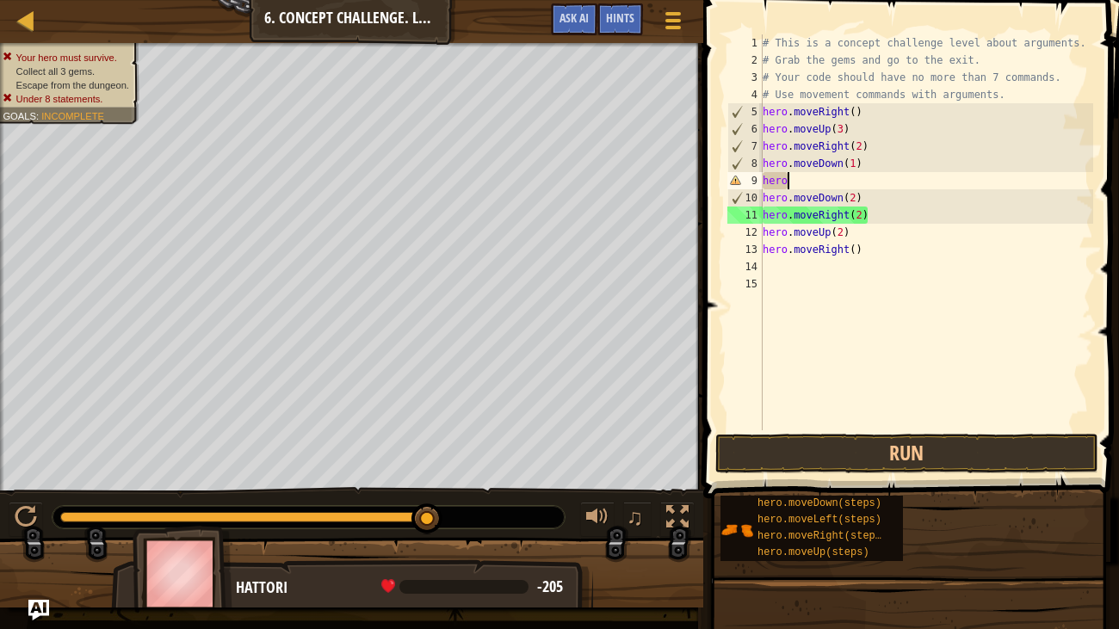
type textarea "h"
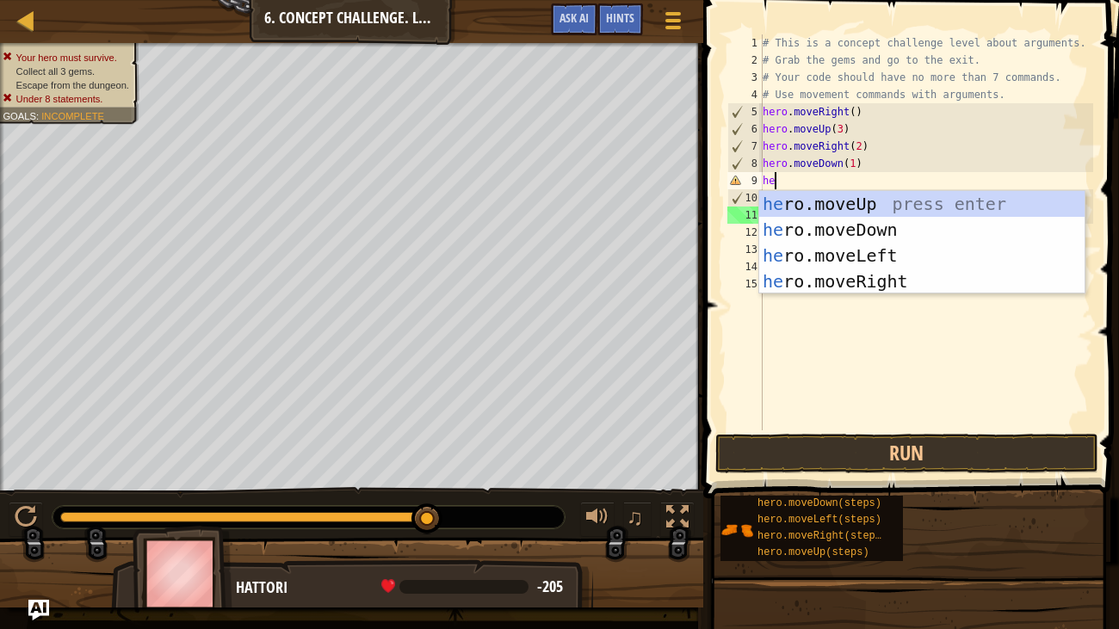
type textarea "her"
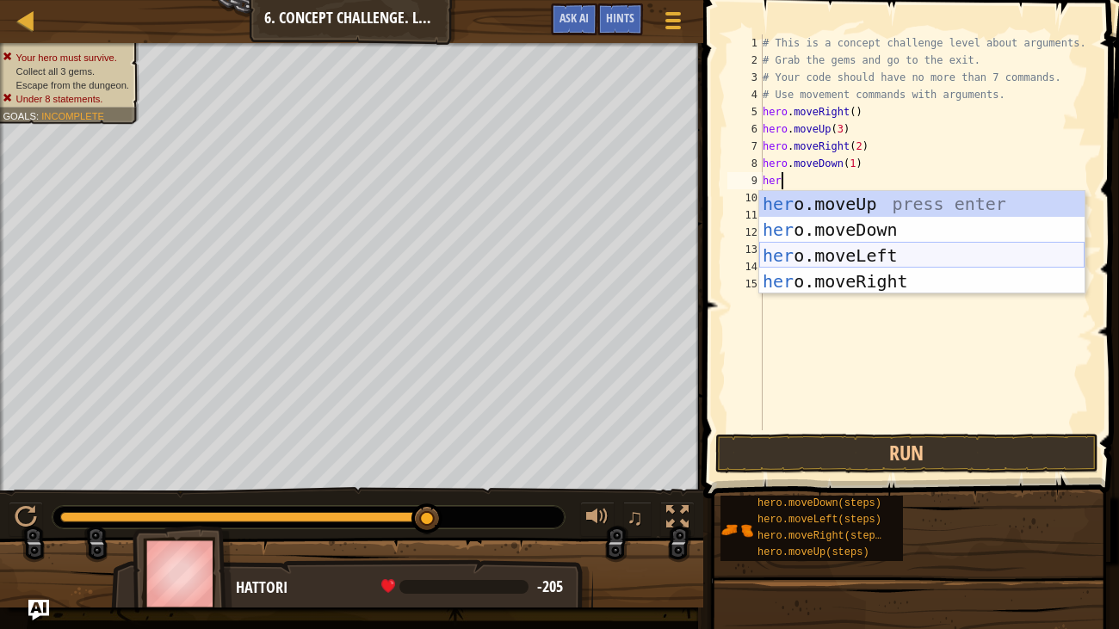
click at [924, 247] on div "her o.moveUp press enter her o.moveDown press enter her o.moveLeft press enter …" at bounding box center [921, 268] width 325 height 155
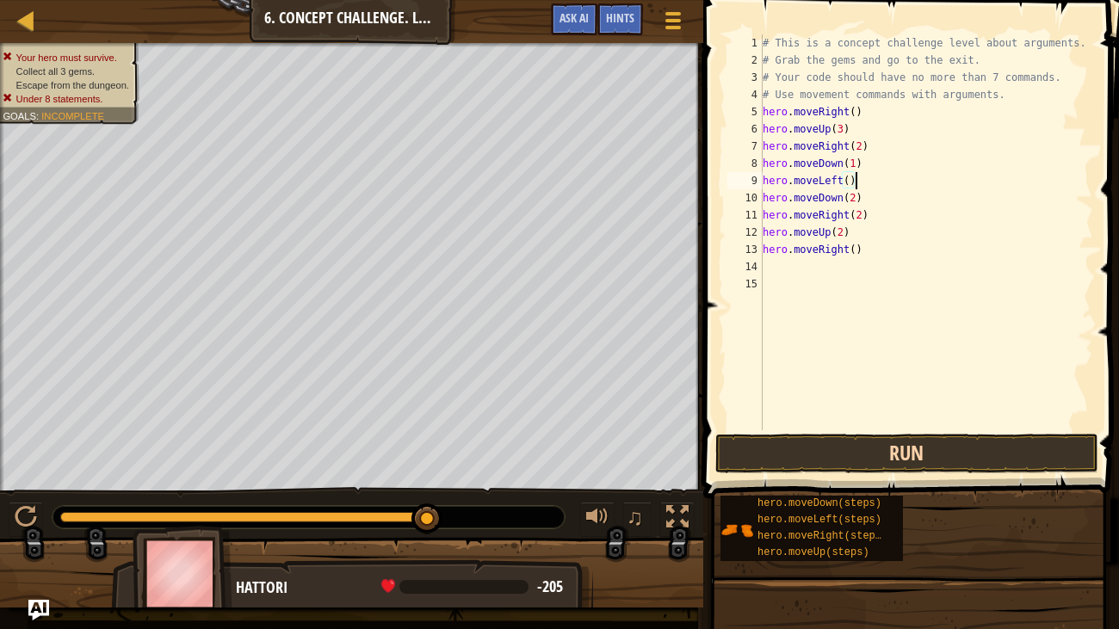
type textarea "hero.moveLeft()"
click at [839, 444] on button "Run" at bounding box center [906, 454] width 383 height 40
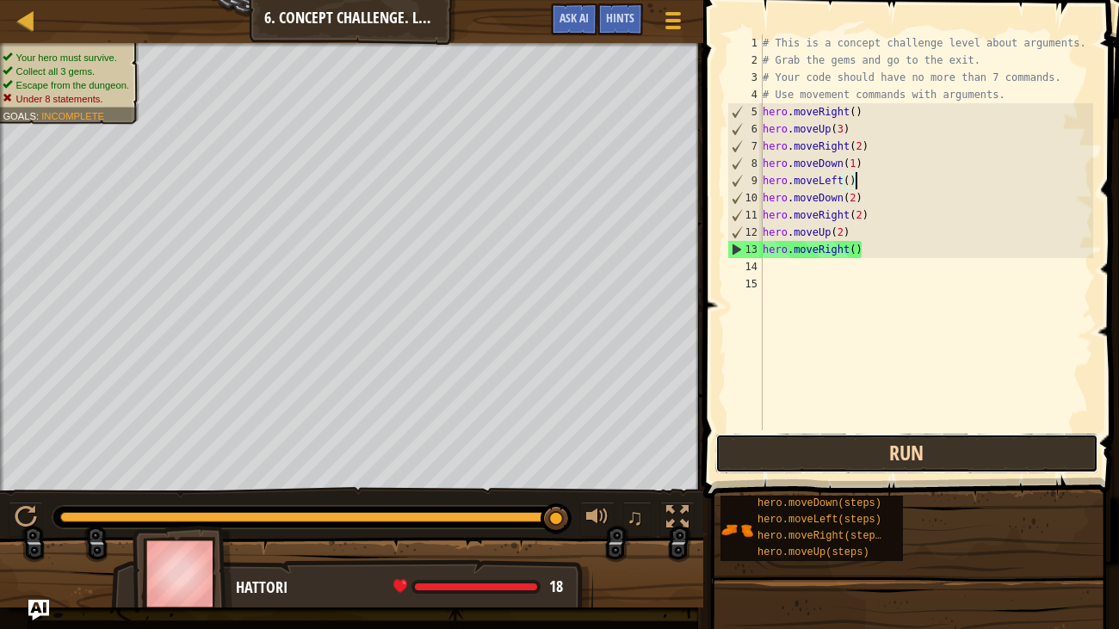
click at [839, 444] on button "Run" at bounding box center [906, 454] width 383 height 40
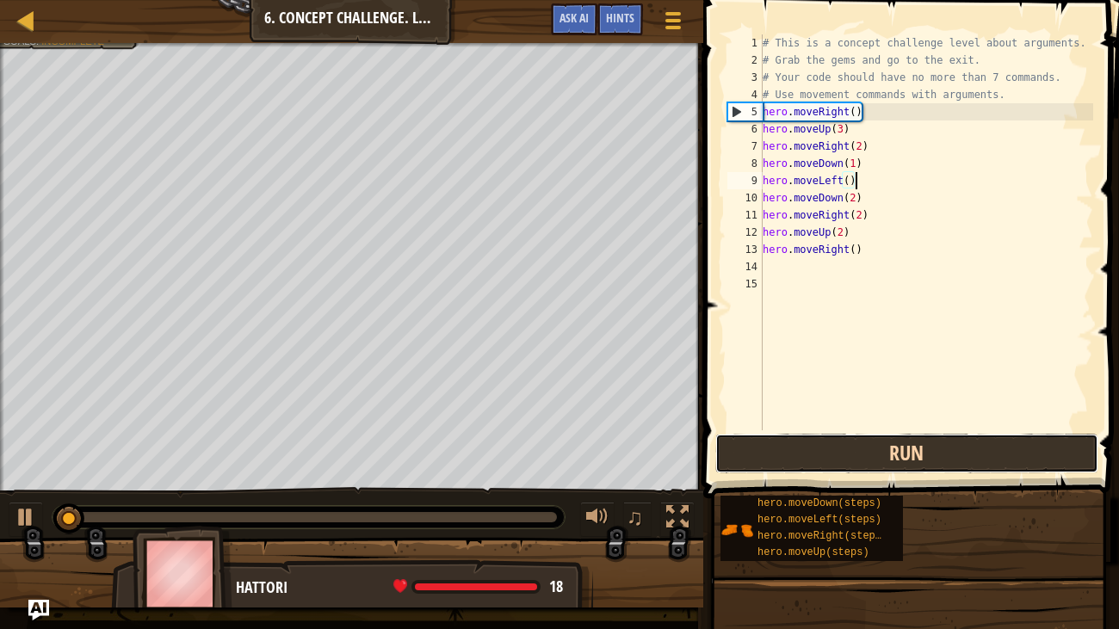
click at [839, 444] on button "Run" at bounding box center [906, 454] width 383 height 40
click at [839, 444] on button "Running" at bounding box center [906, 454] width 383 height 40
